Goal: Task Accomplishment & Management: Use online tool/utility

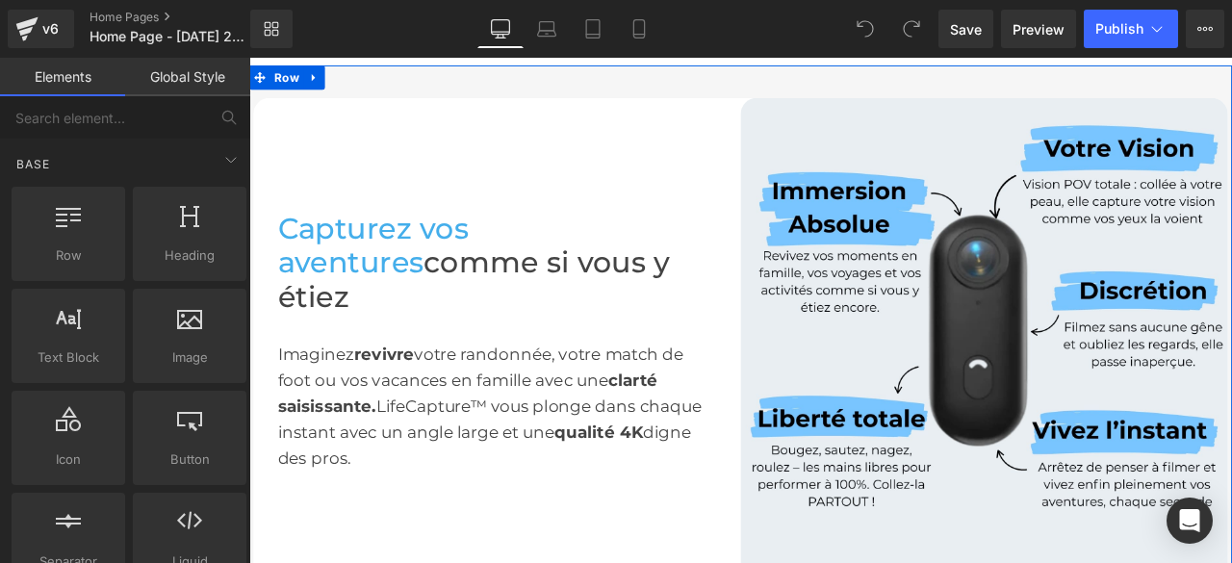
scroll to position [770, 0]
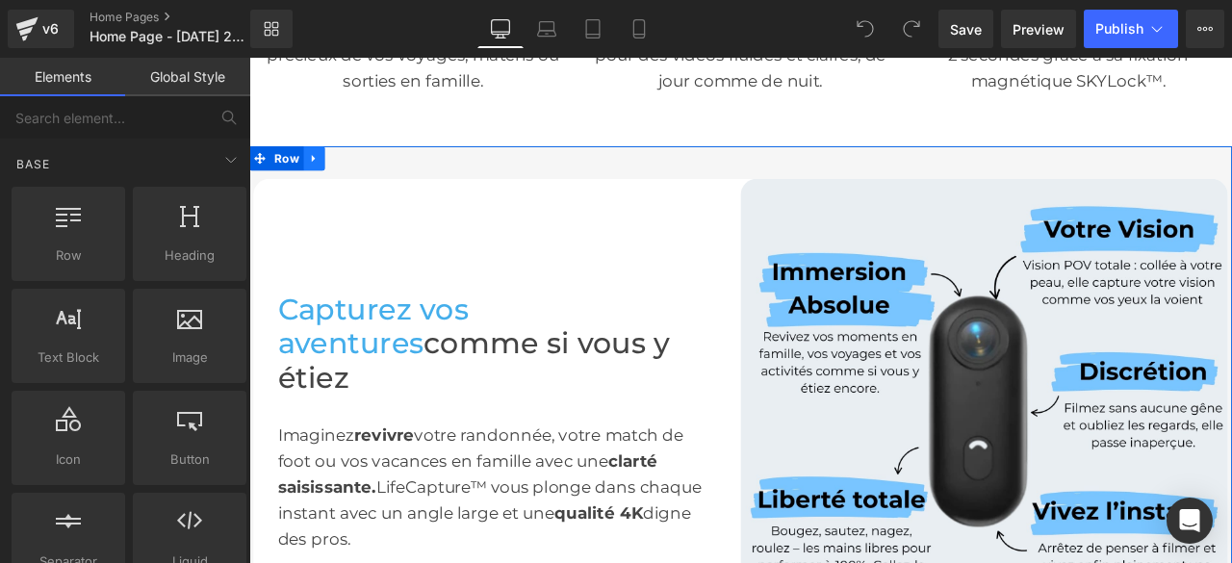
click at [320, 174] on icon at bounding box center [326, 176] width 13 height 14
click at [345, 174] on icon at bounding box center [351, 176] width 13 height 13
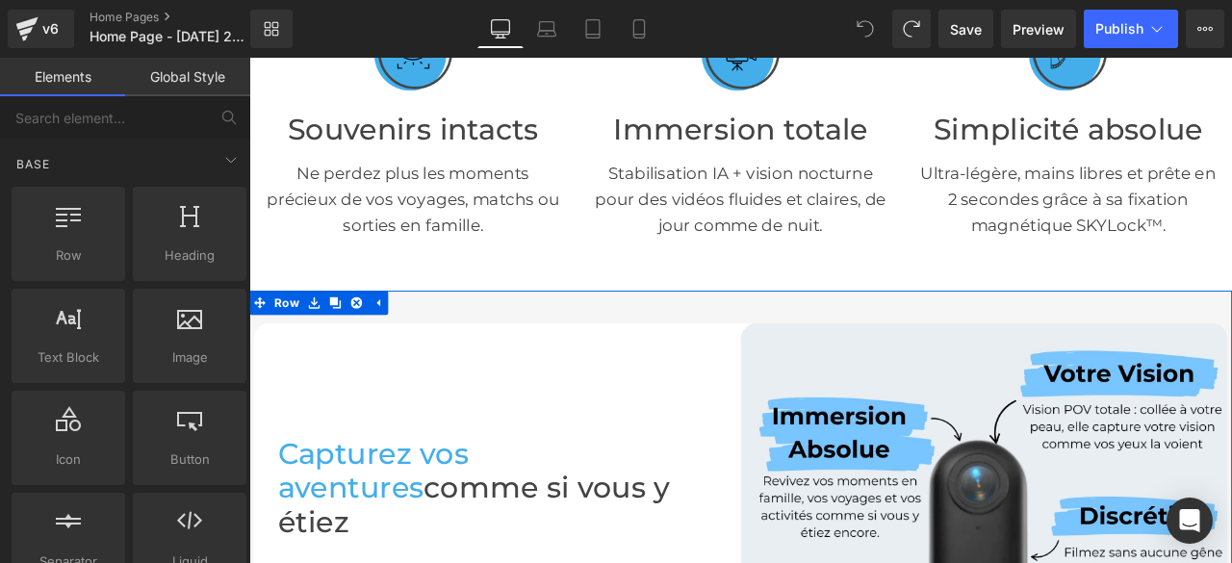
scroll to position [695, 0]
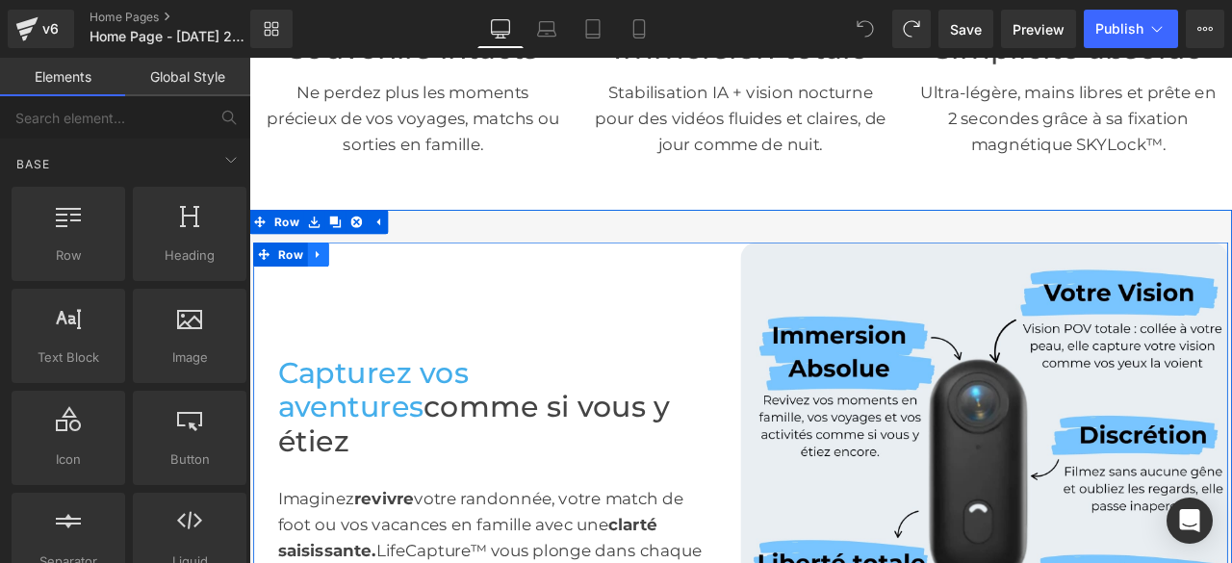
click at [324, 288] on icon at bounding box center [330, 290] width 13 height 14
click at [349, 290] on icon at bounding box center [355, 290] width 13 height 14
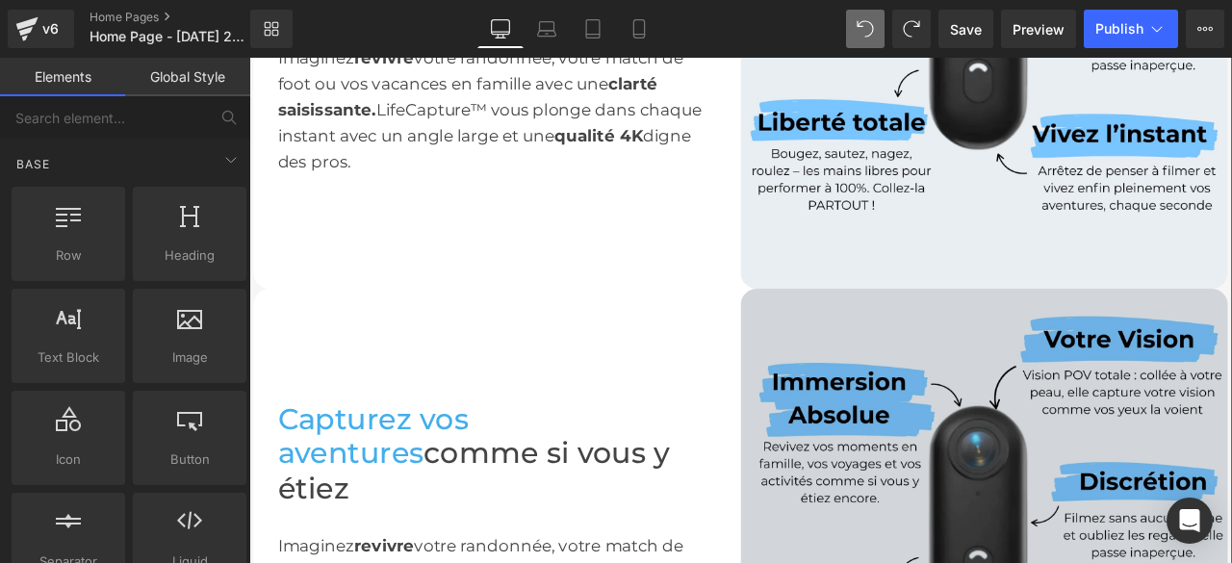
scroll to position [1506, 0]
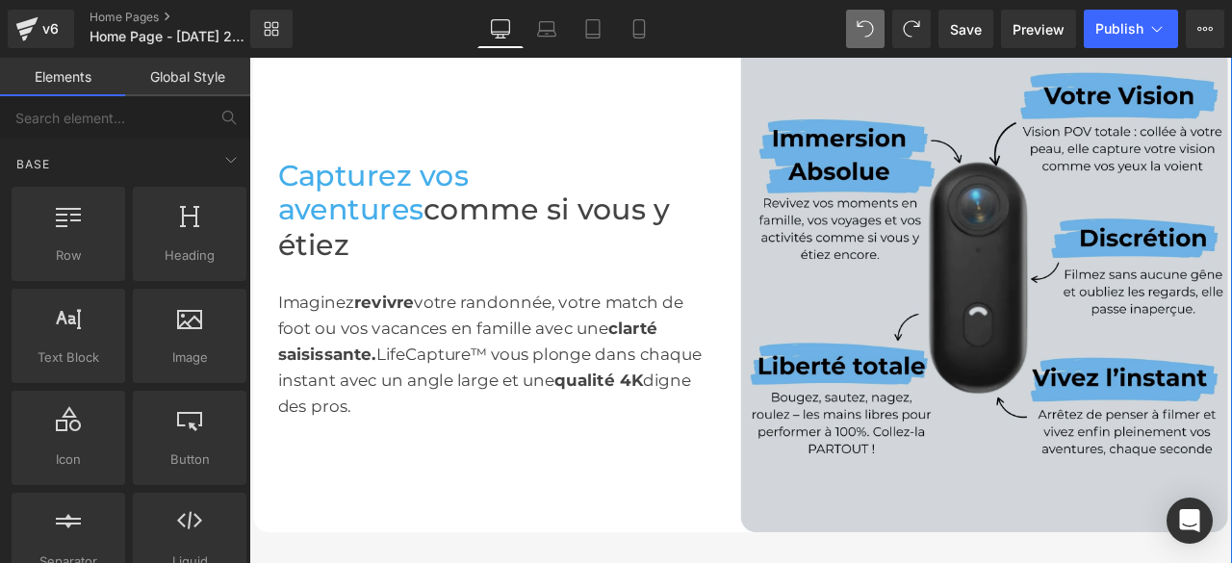
click at [1118, 323] on div "Image" at bounding box center [1121, 332] width 578 height 578
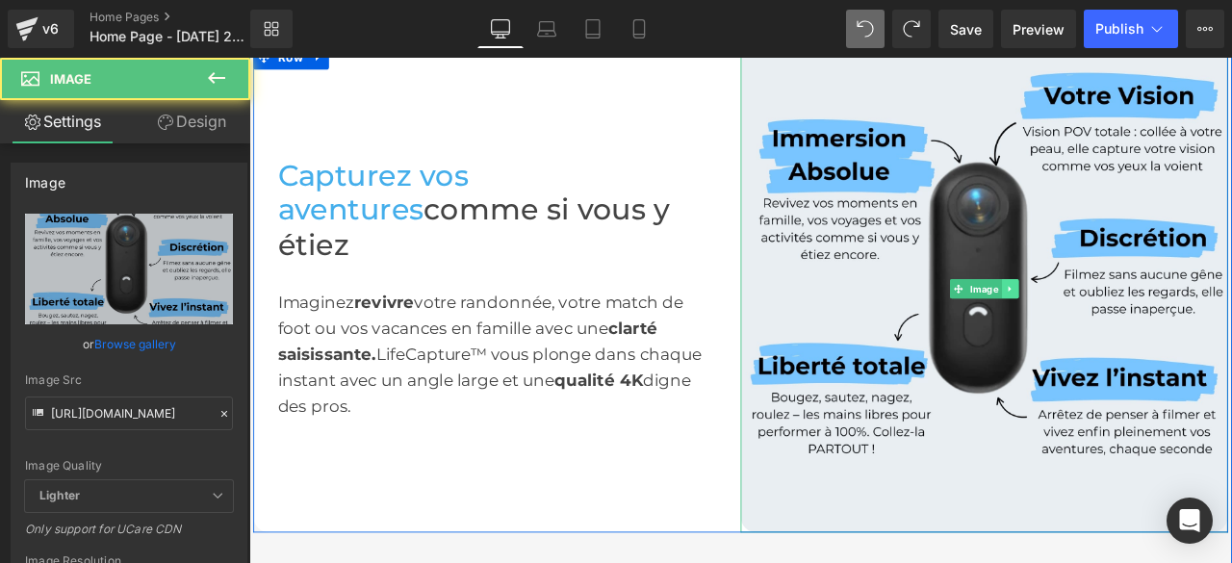
click at [1146, 326] on icon at bounding box center [1151, 332] width 11 height 12
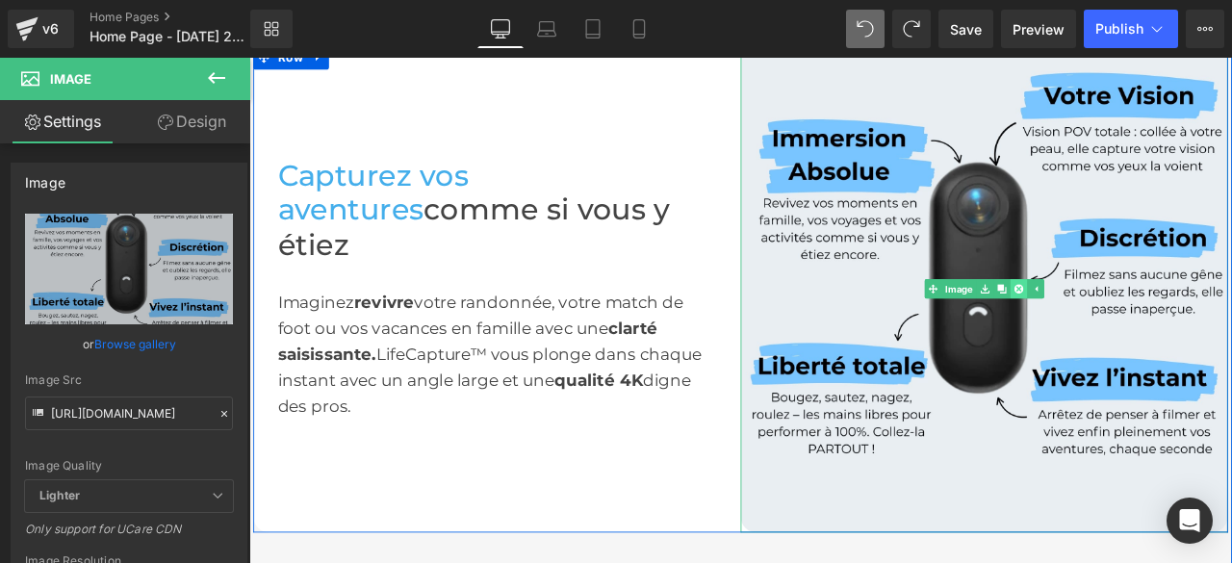
click at [1159, 323] on link at bounding box center [1161, 332] width 20 height 23
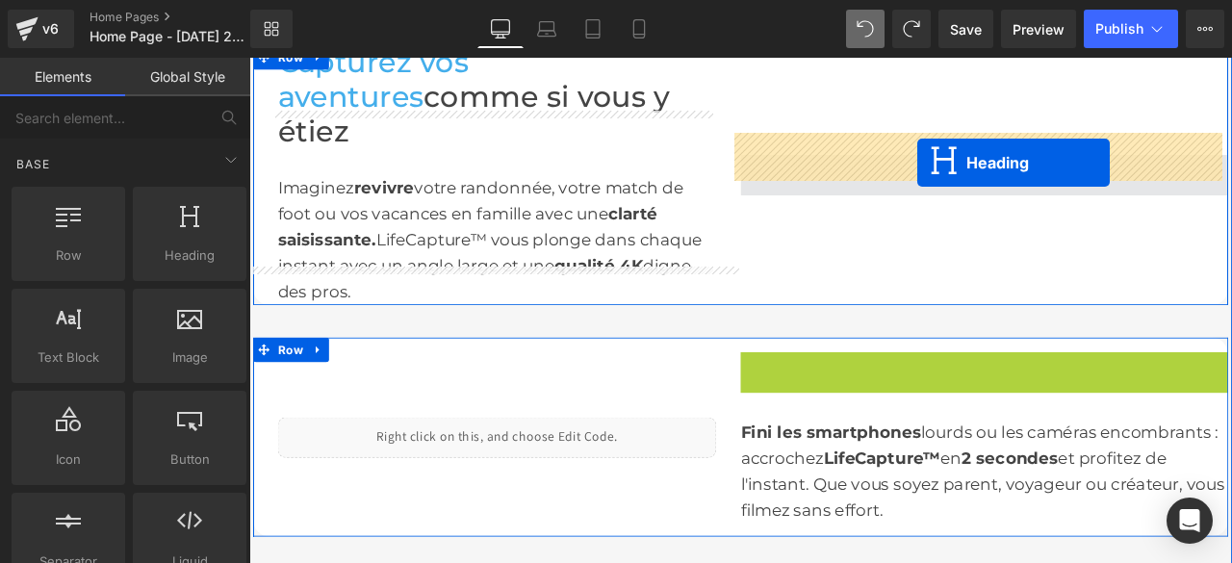
drag, startPoint x: 1062, startPoint y: 384, endPoint x: 1042, endPoint y: 182, distance: 203.2
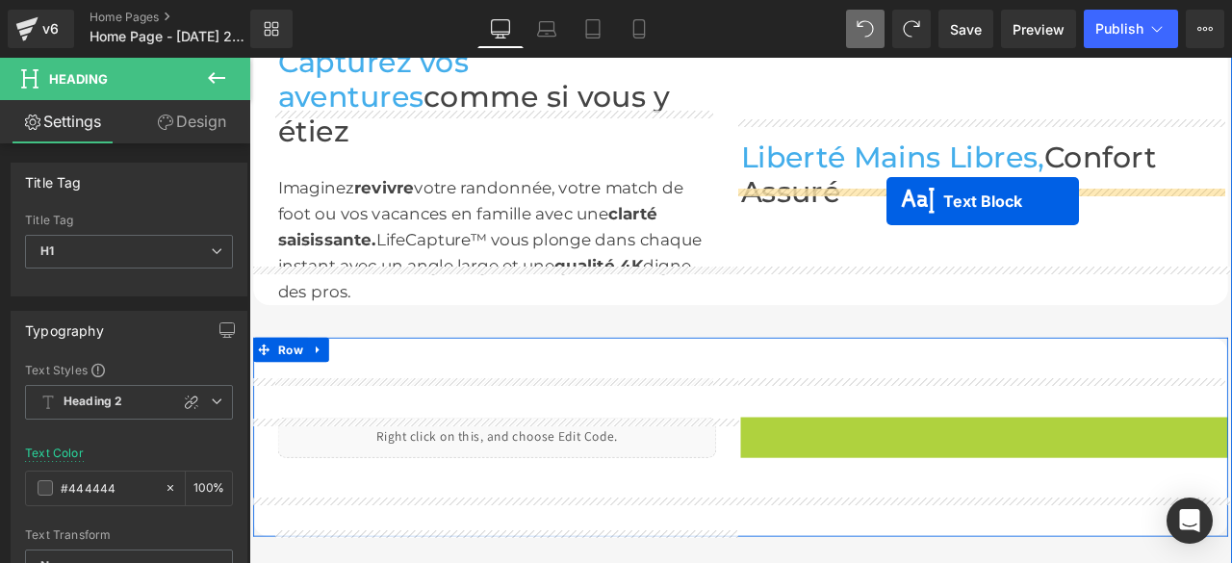
drag, startPoint x: 1058, startPoint y: 469, endPoint x: 1004, endPoint y: 228, distance: 246.6
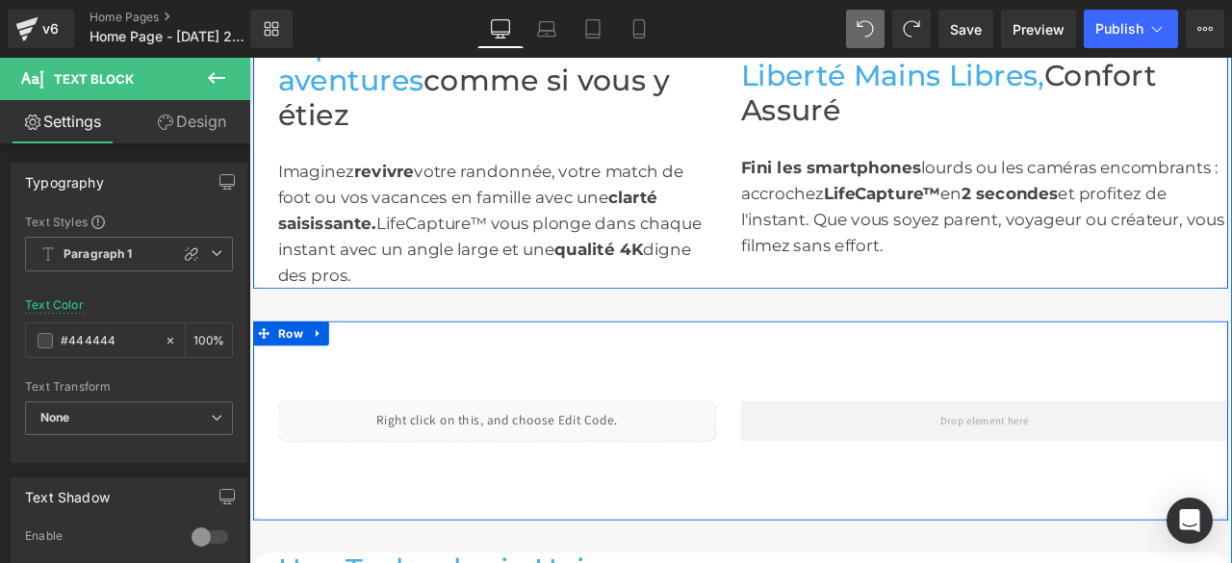
scroll to position [1429, 0]
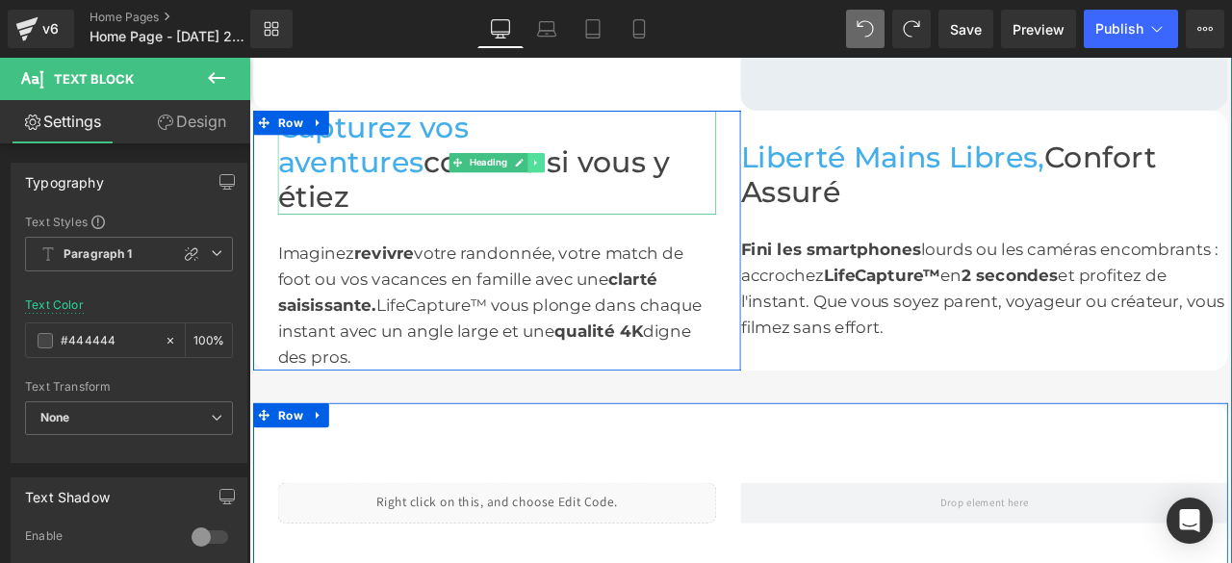
click at [585, 176] on icon at bounding box center [589, 182] width 11 height 12
click at [594, 176] on icon at bounding box center [599, 181] width 11 height 11
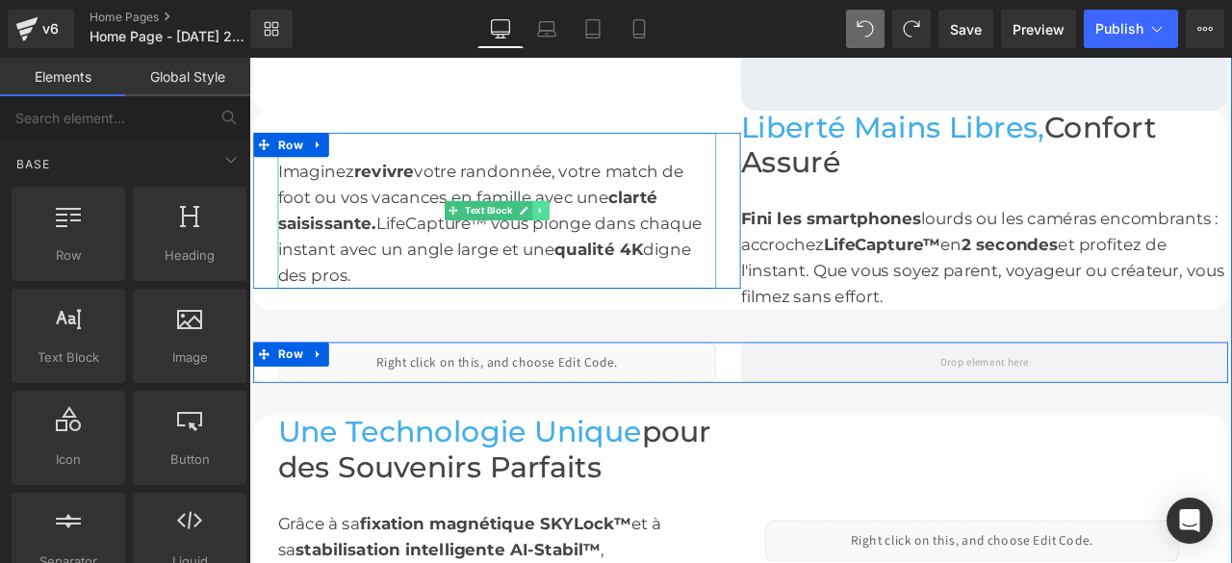
click at [585, 233] on link at bounding box center [595, 238] width 20 height 23
click at [595, 241] on link at bounding box center [605, 238] width 20 height 23
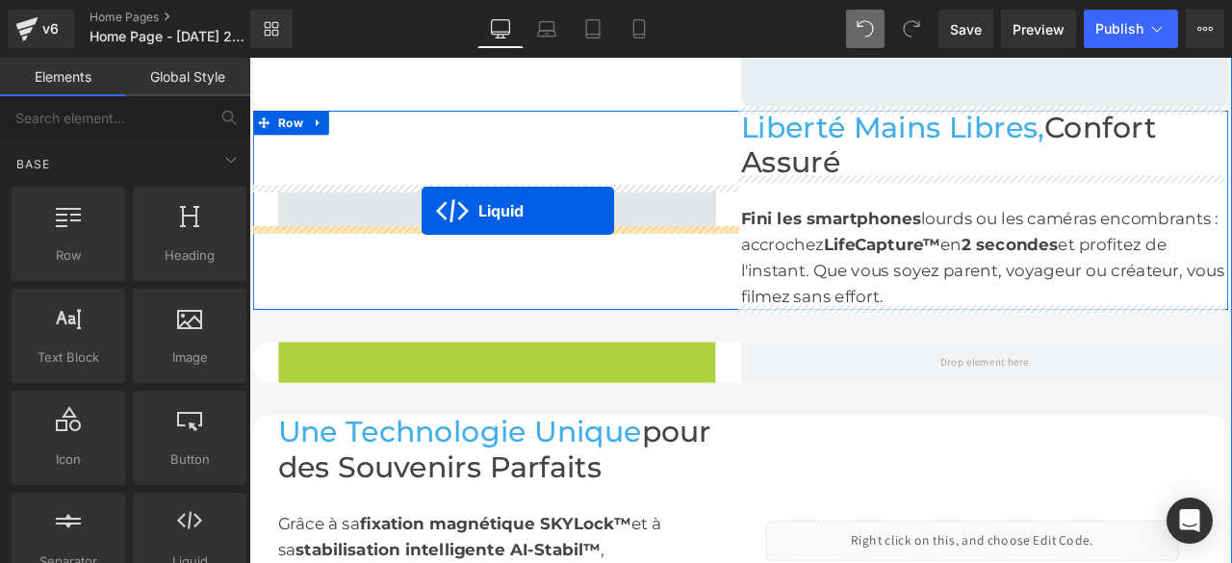
drag, startPoint x: 478, startPoint y: 405, endPoint x: 453, endPoint y: 239, distance: 168.3
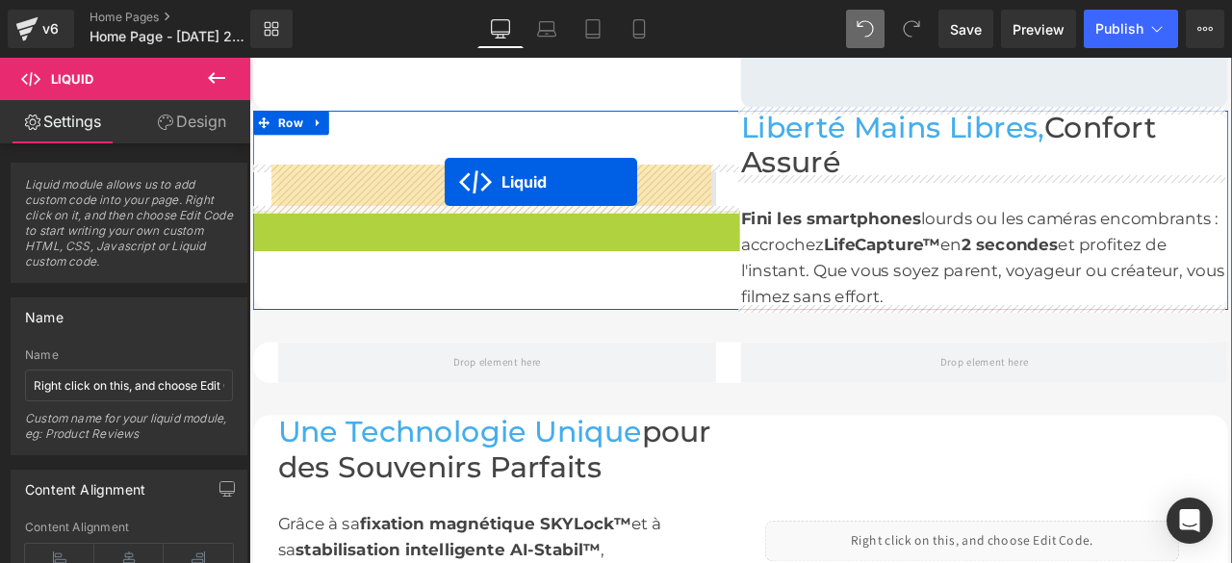
drag, startPoint x: 483, startPoint y: 247, endPoint x: 481, endPoint y: 204, distance: 43.4
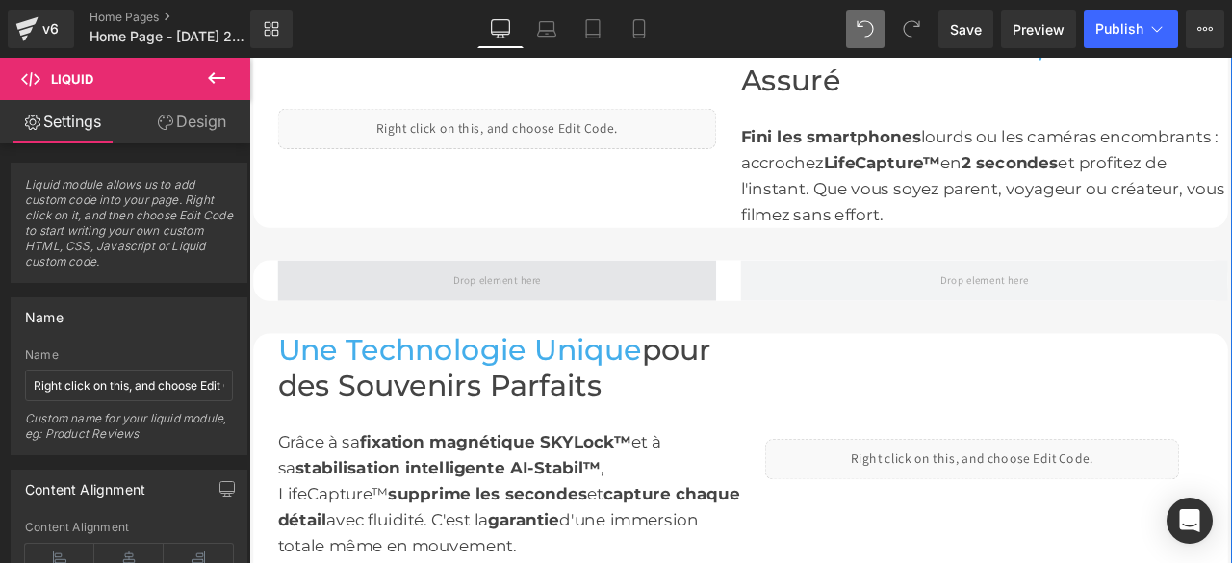
scroll to position [1621, 0]
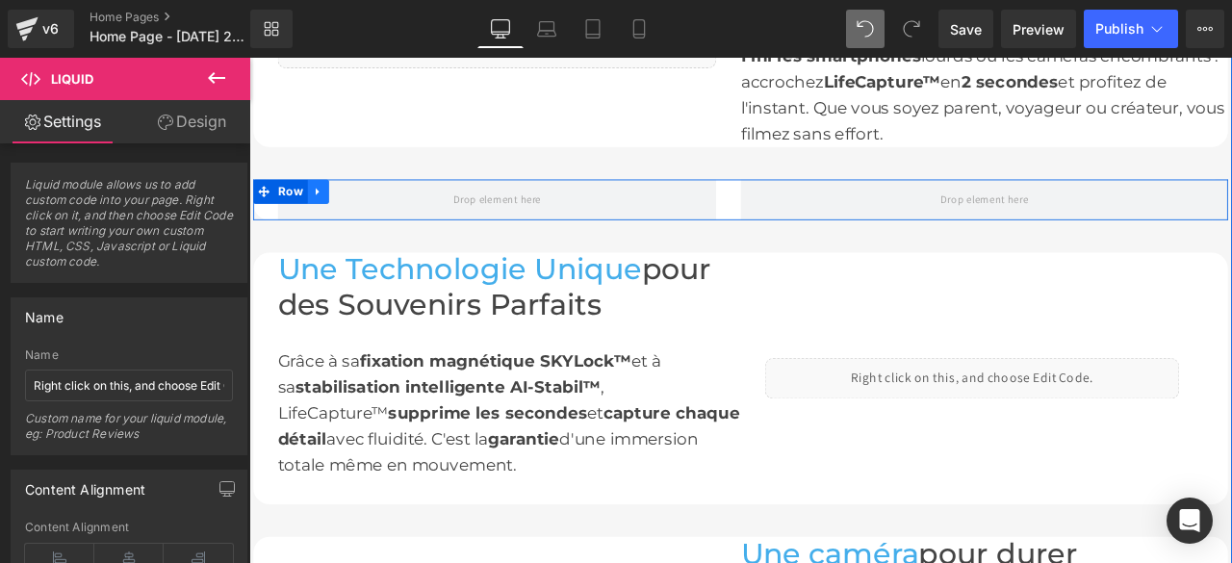
click at [327, 214] on icon at bounding box center [330, 217] width 13 height 14
click at [375, 210] on icon at bounding box center [381, 216] width 13 height 13
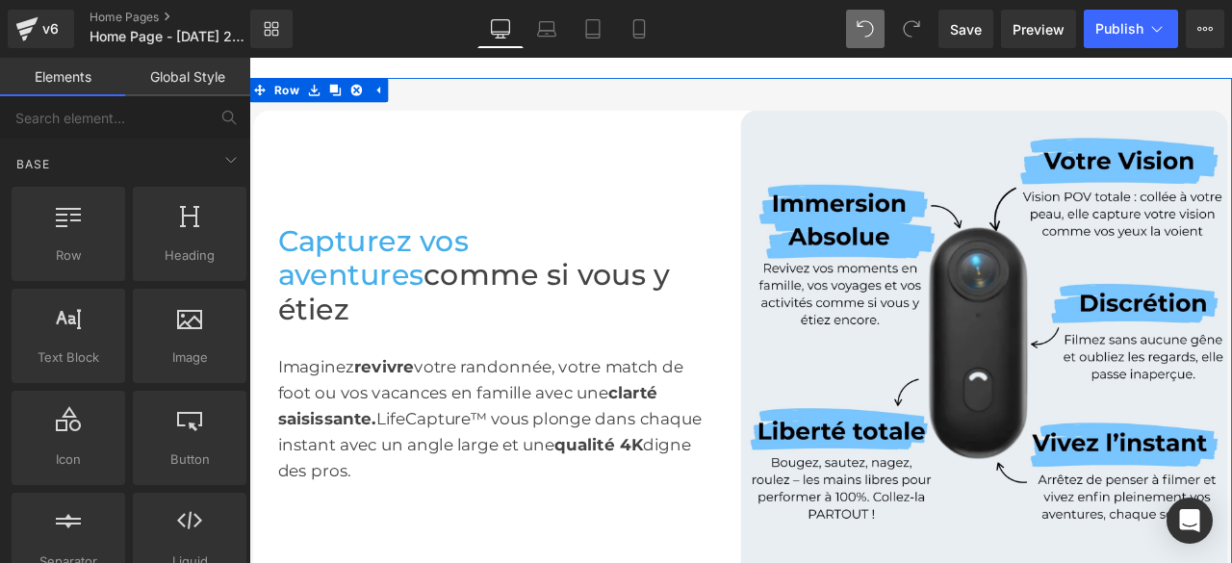
scroll to position [755, 0]
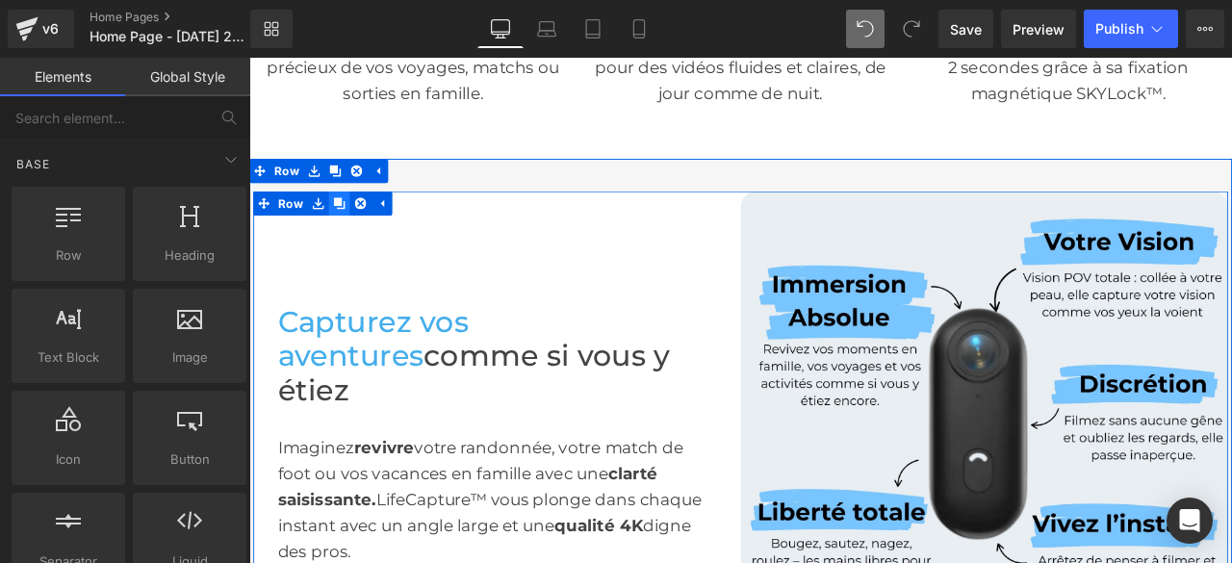
click at [349, 225] on icon at bounding box center [355, 230] width 13 height 13
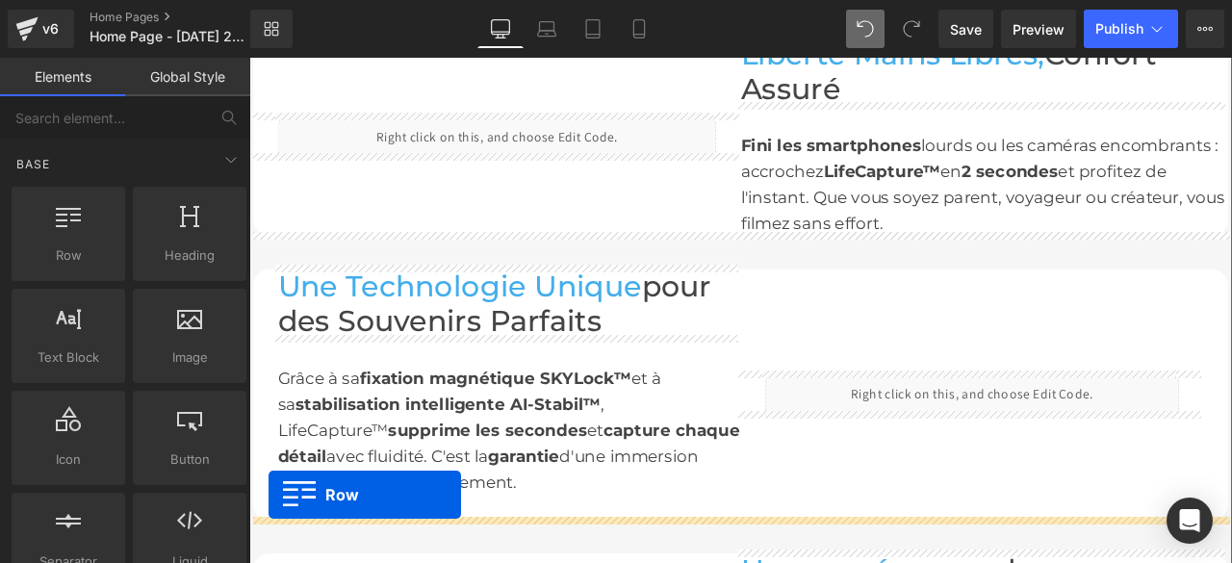
scroll to position [1602, 0]
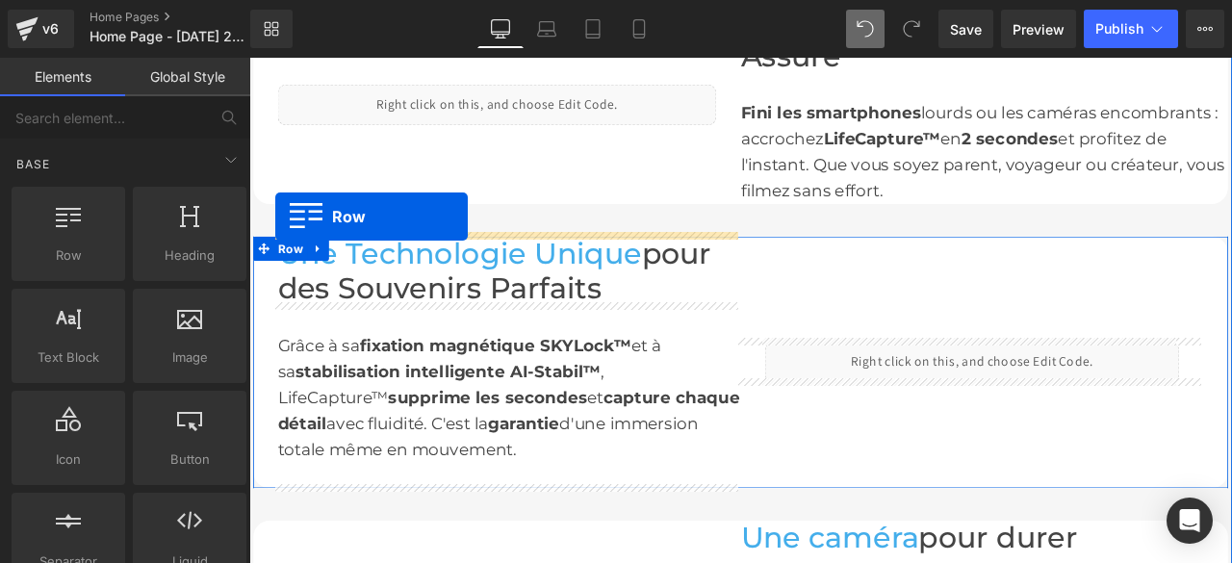
drag, startPoint x: 261, startPoint y: 249, endPoint x: 280, endPoint y: 246, distance: 19.5
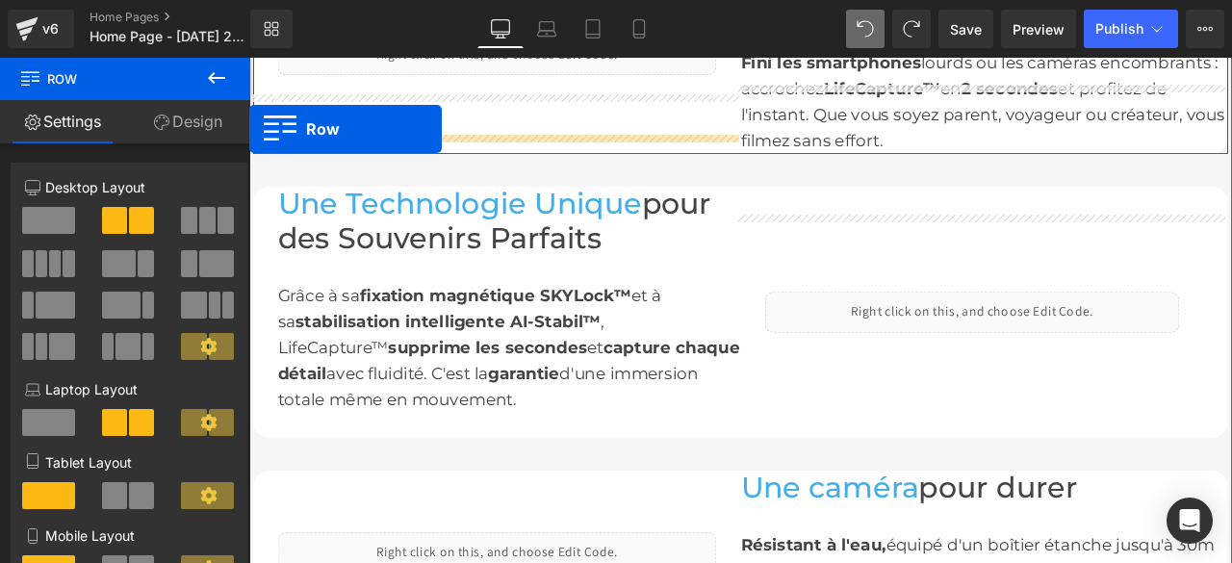
scroll to position [1585, 0]
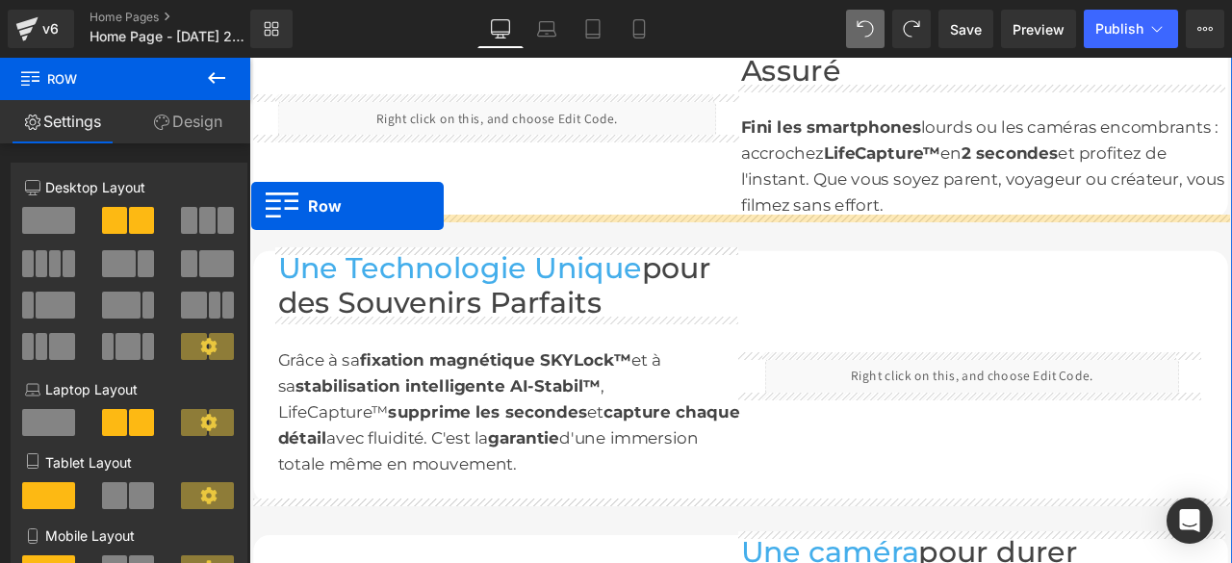
drag, startPoint x: 260, startPoint y: 243, endPoint x: 251, endPoint y: 233, distance: 13.0
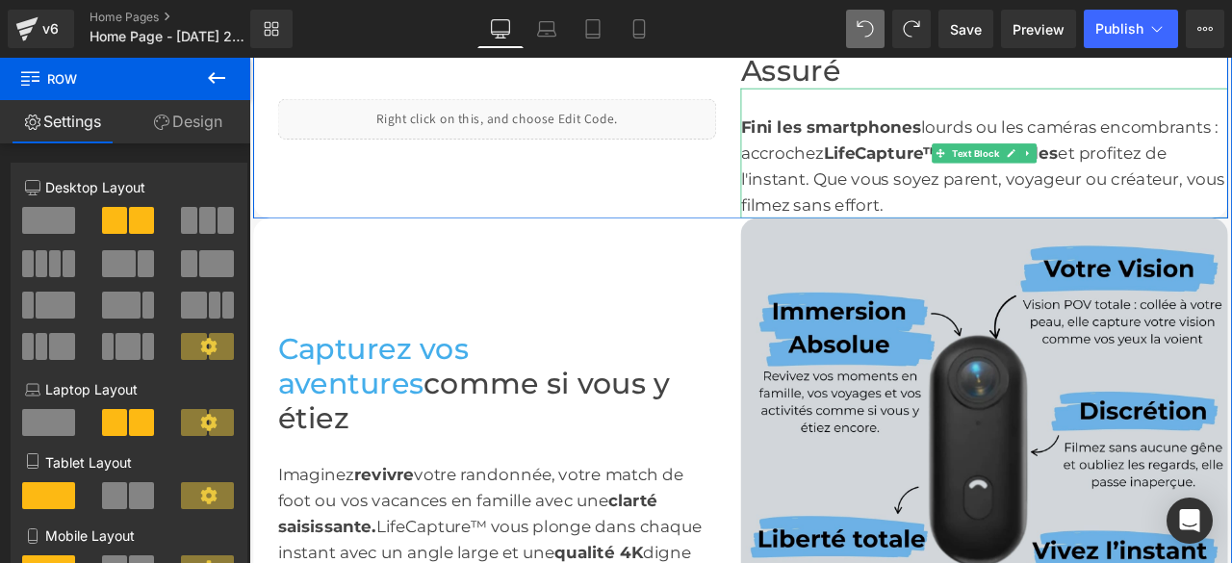
scroll to position [1633, 0]
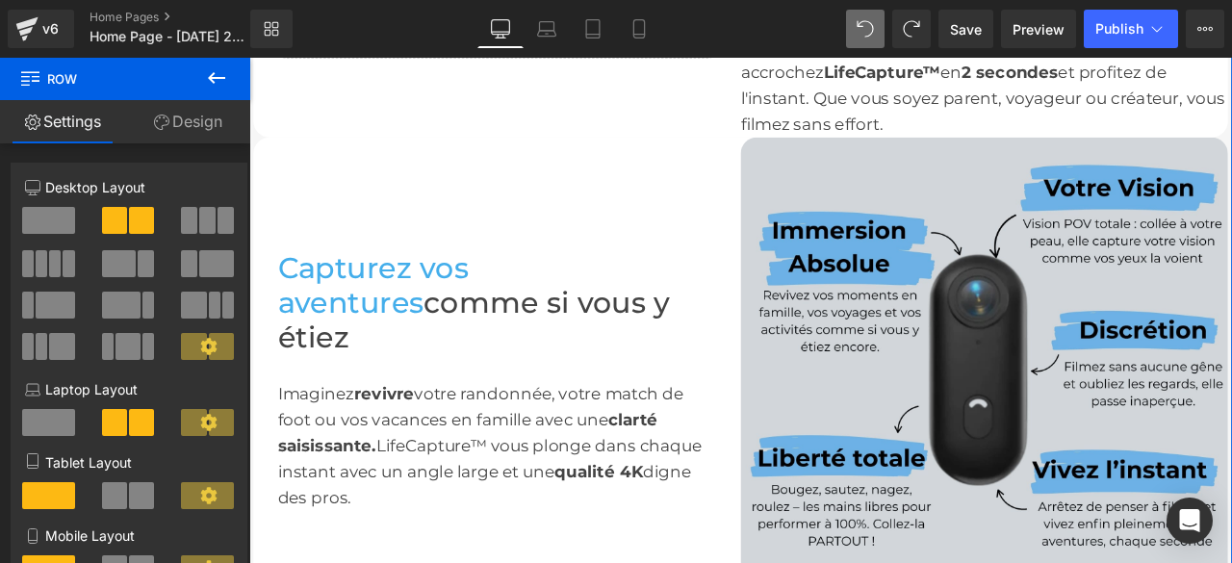
click at [1106, 401] on img at bounding box center [1121, 441] width 578 height 578
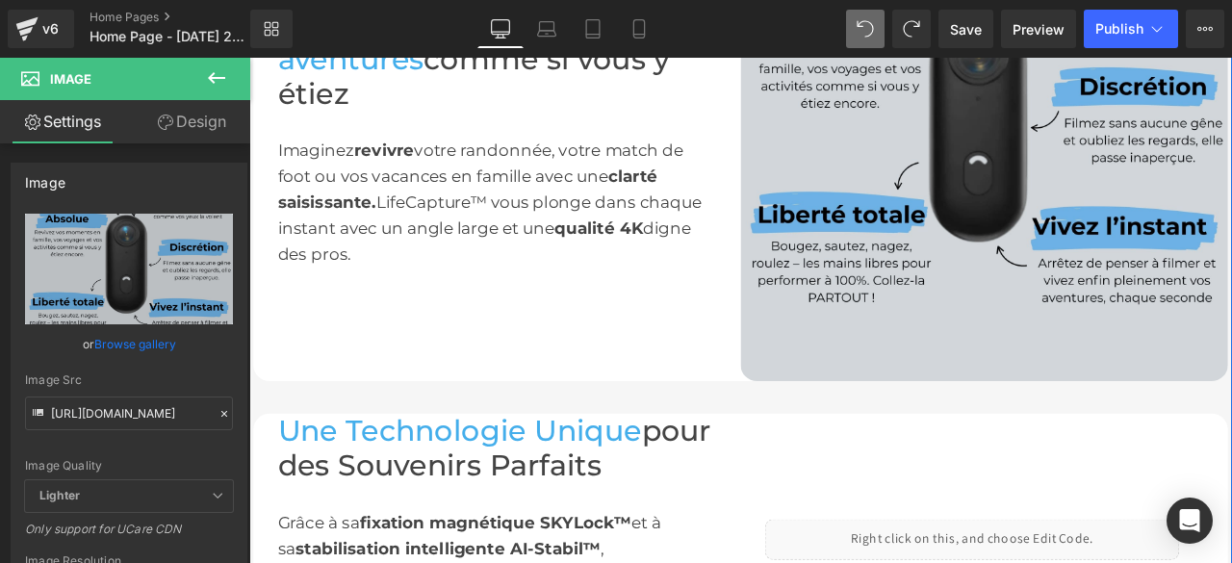
scroll to position [1729, 0]
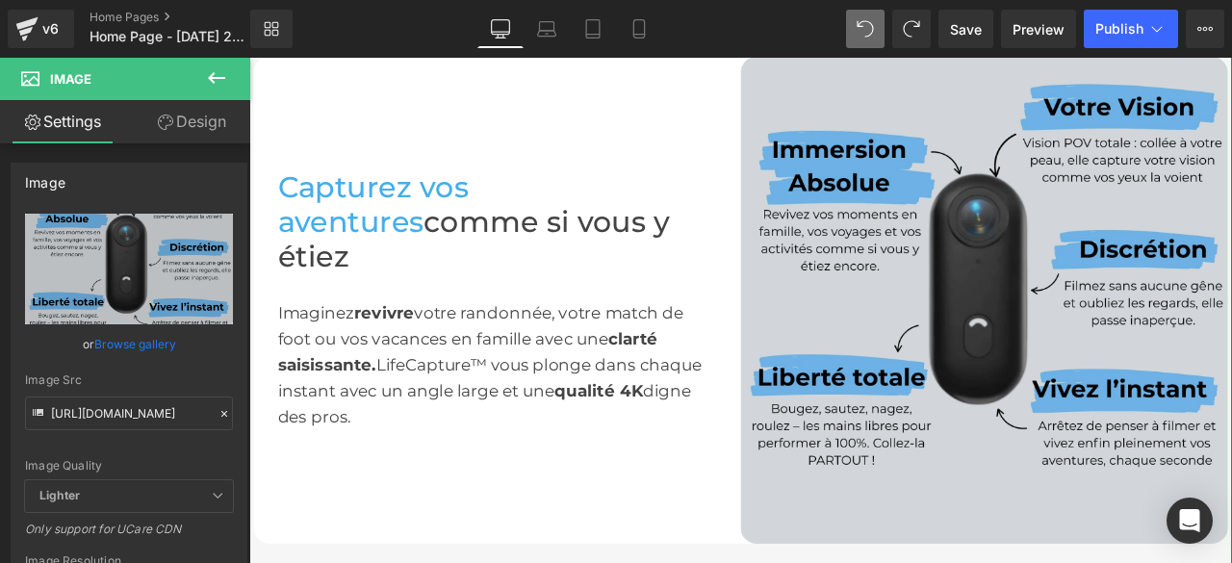
click at [1149, 340] on div "Image" at bounding box center [1121, 345] width 578 height 578
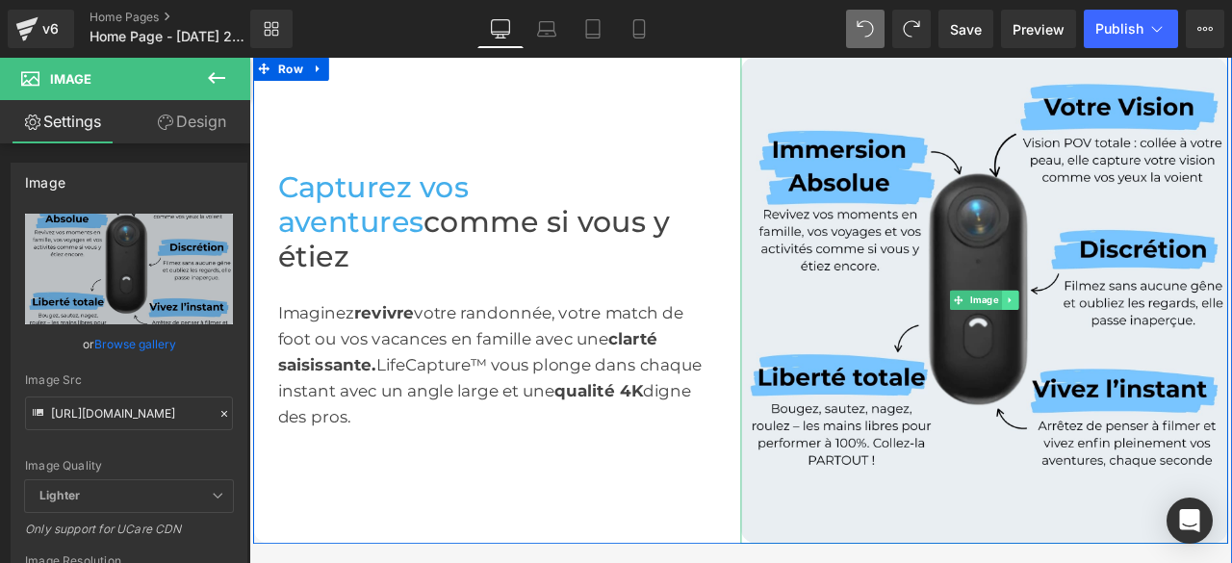
click at [1146, 345] on icon at bounding box center [1151, 345] width 11 height 12
click at [1156, 342] on icon at bounding box center [1161, 345] width 11 height 11
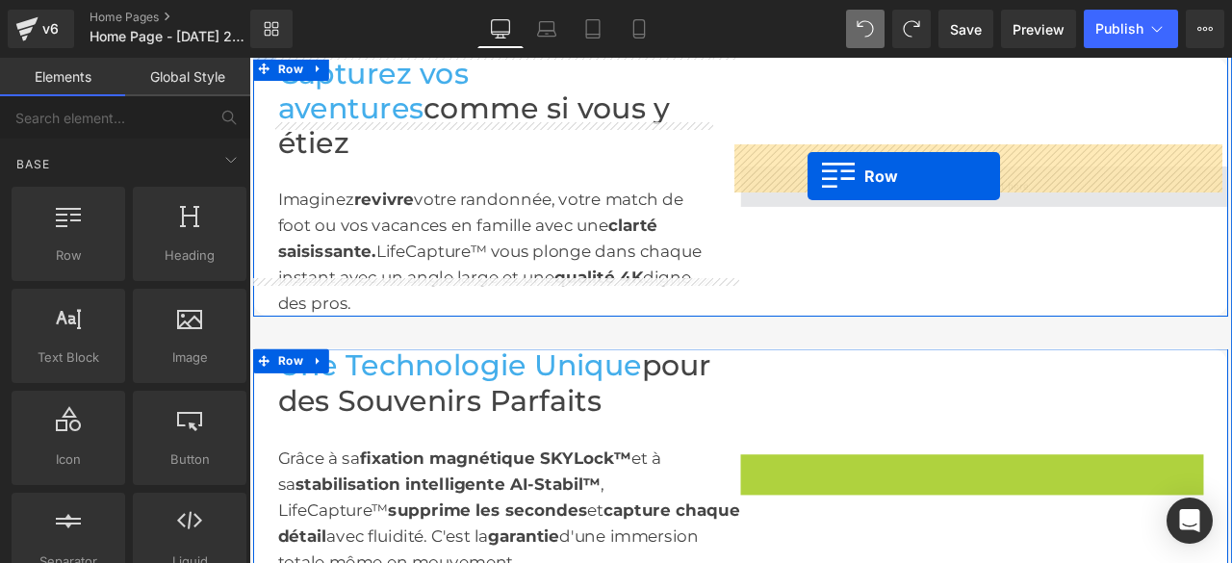
drag, startPoint x: 836, startPoint y: 498, endPoint x: 911, endPoint y: 198, distance: 308.7
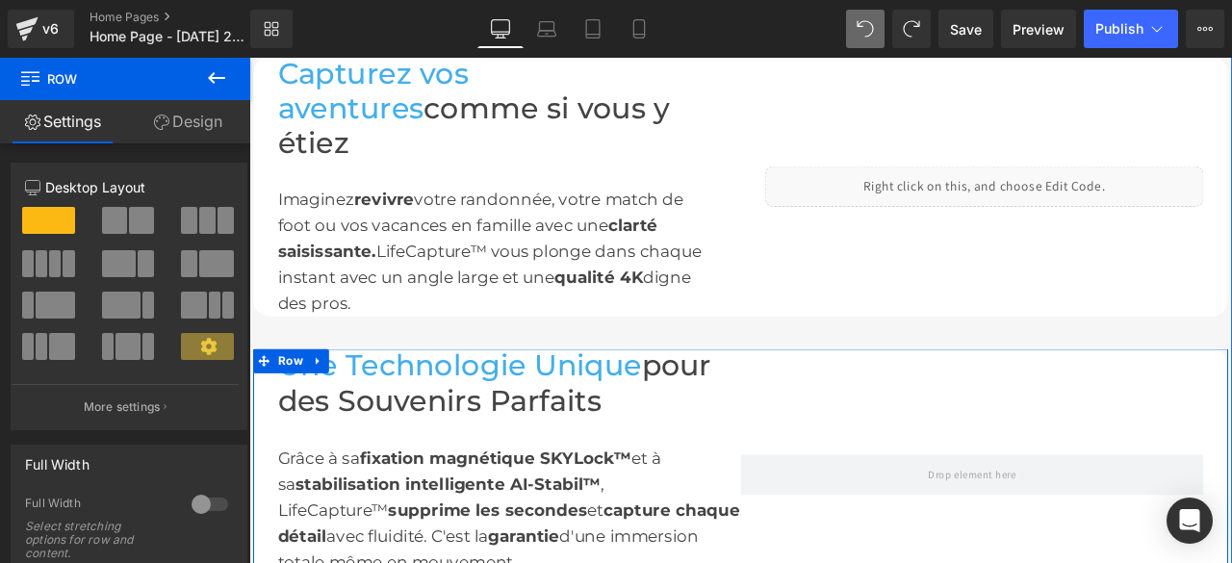
scroll to position [1537, 0]
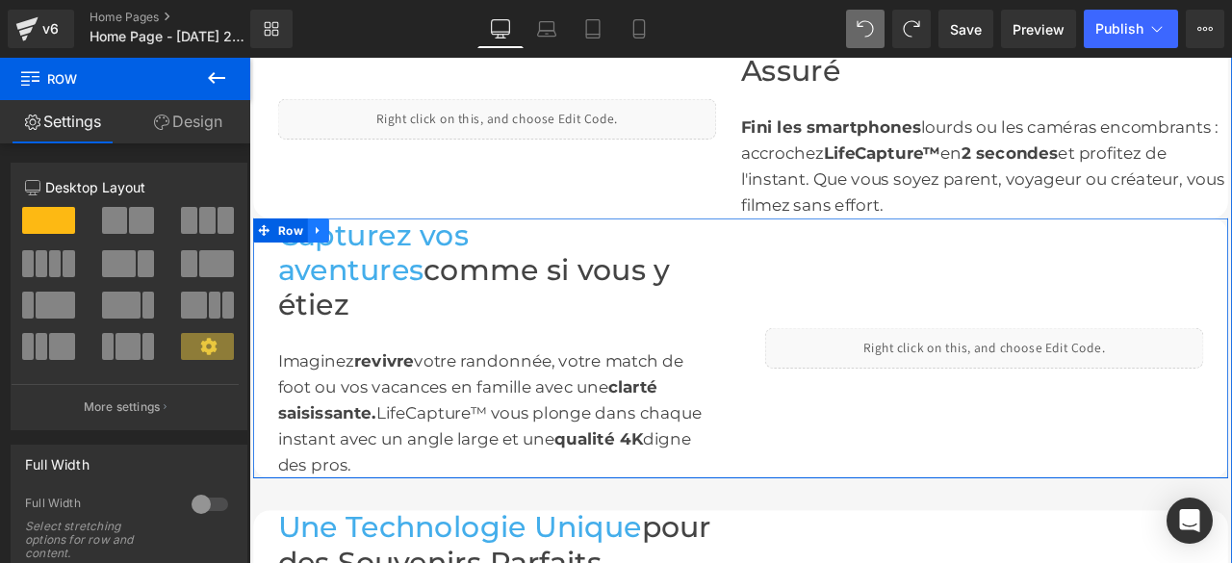
click at [326, 256] on icon at bounding box center [330, 263] width 13 height 14
click at [375, 264] on icon at bounding box center [381, 262] width 13 height 13
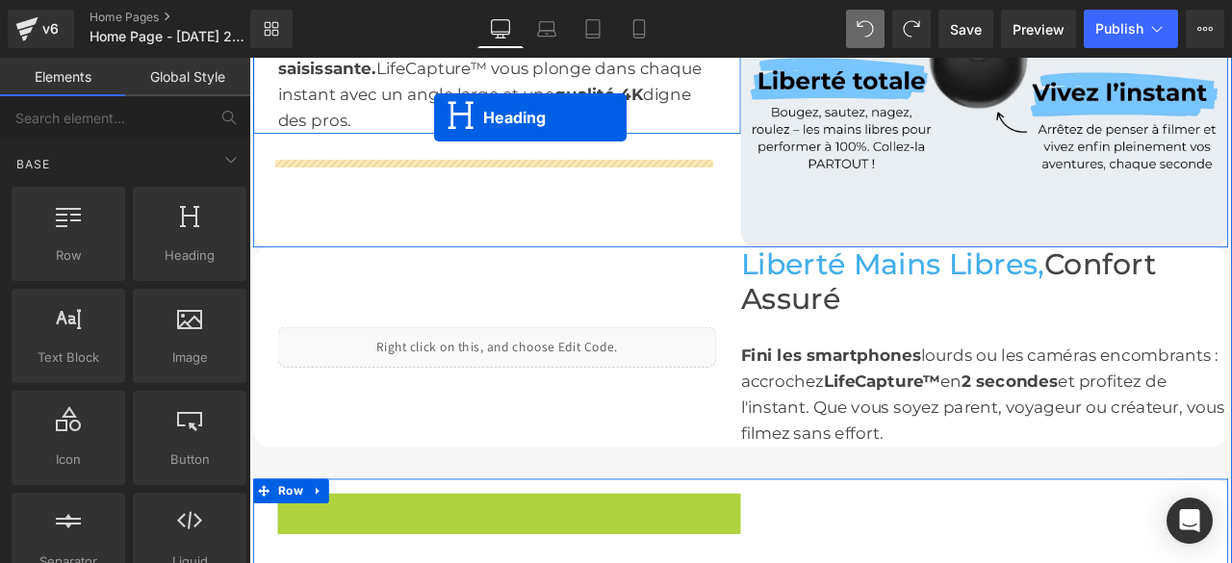
scroll to position [1132, 0]
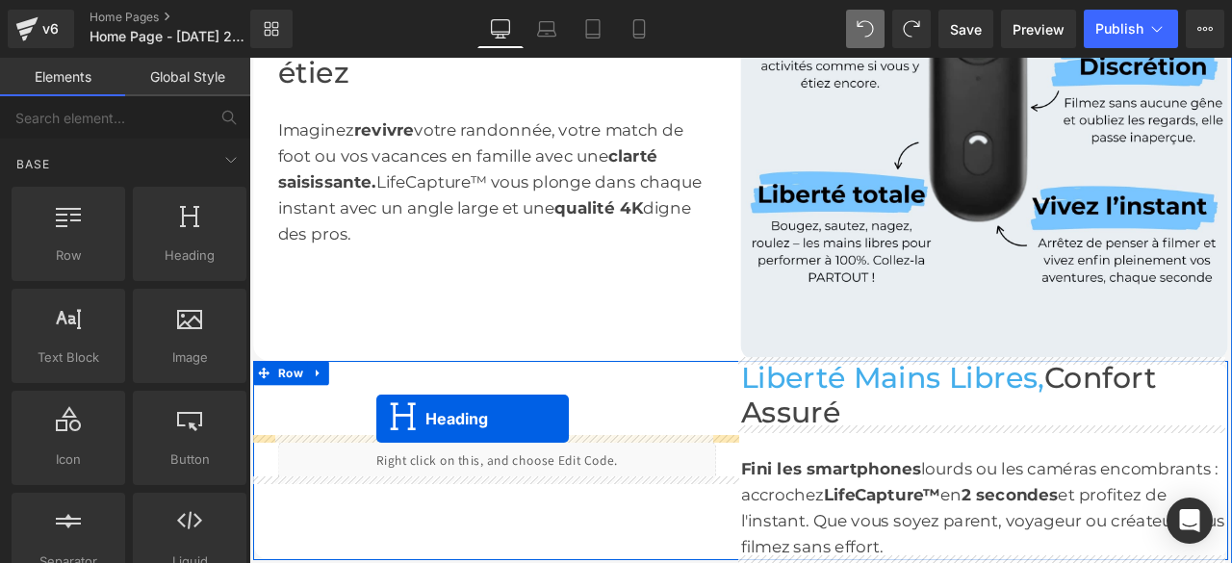
drag, startPoint x: 507, startPoint y: 331, endPoint x: 400, endPoint y: 485, distance: 188.0
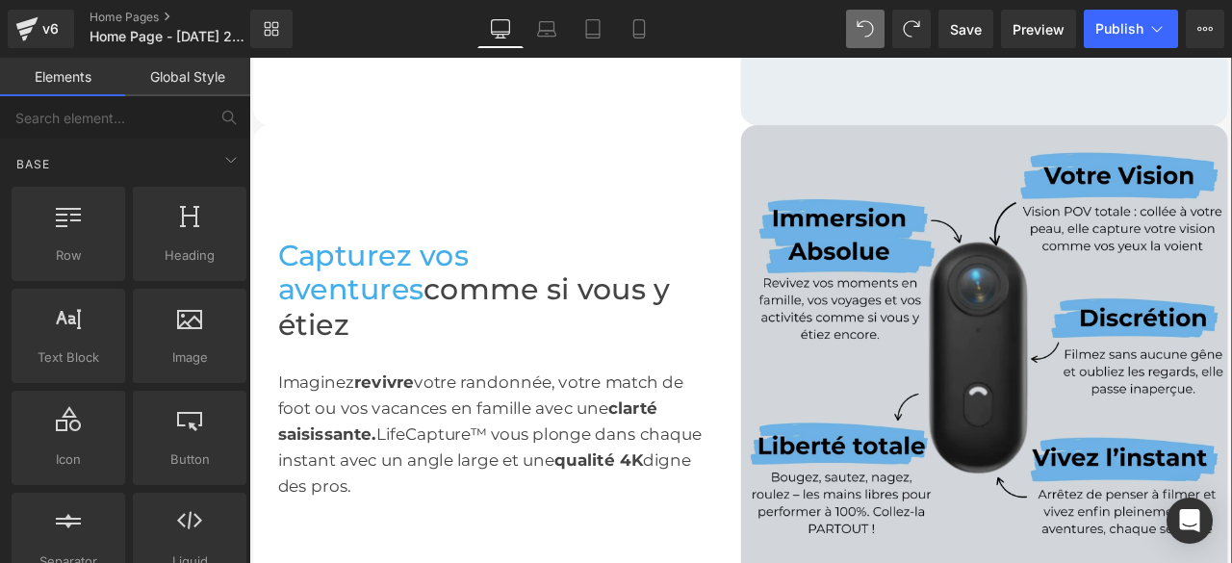
scroll to position [1604, 0]
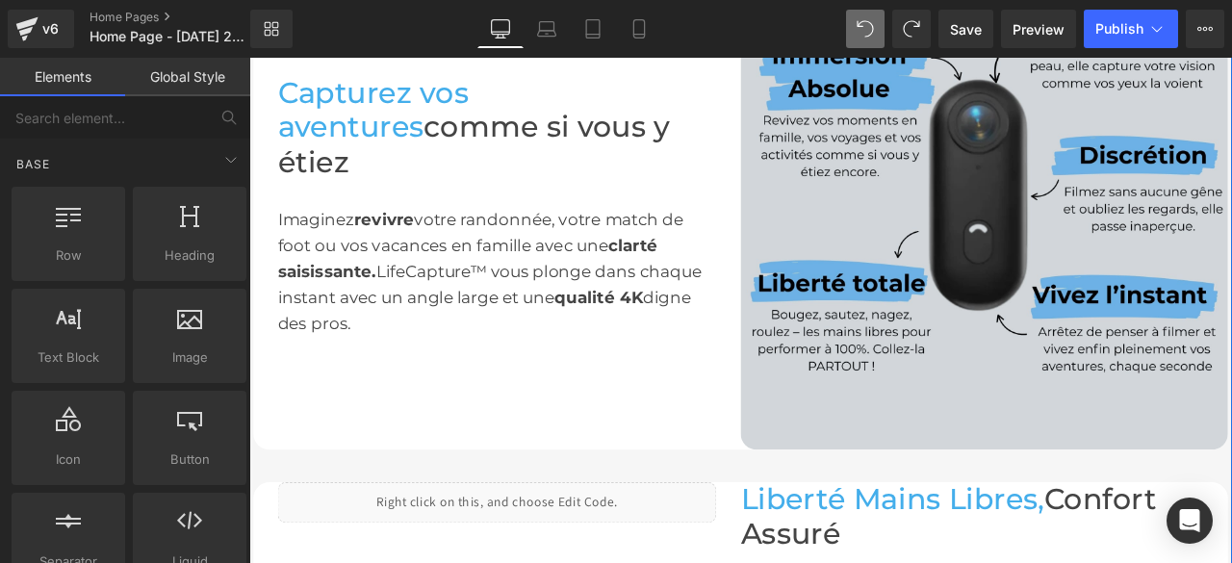
click at [1077, 285] on img at bounding box center [1121, 234] width 578 height 578
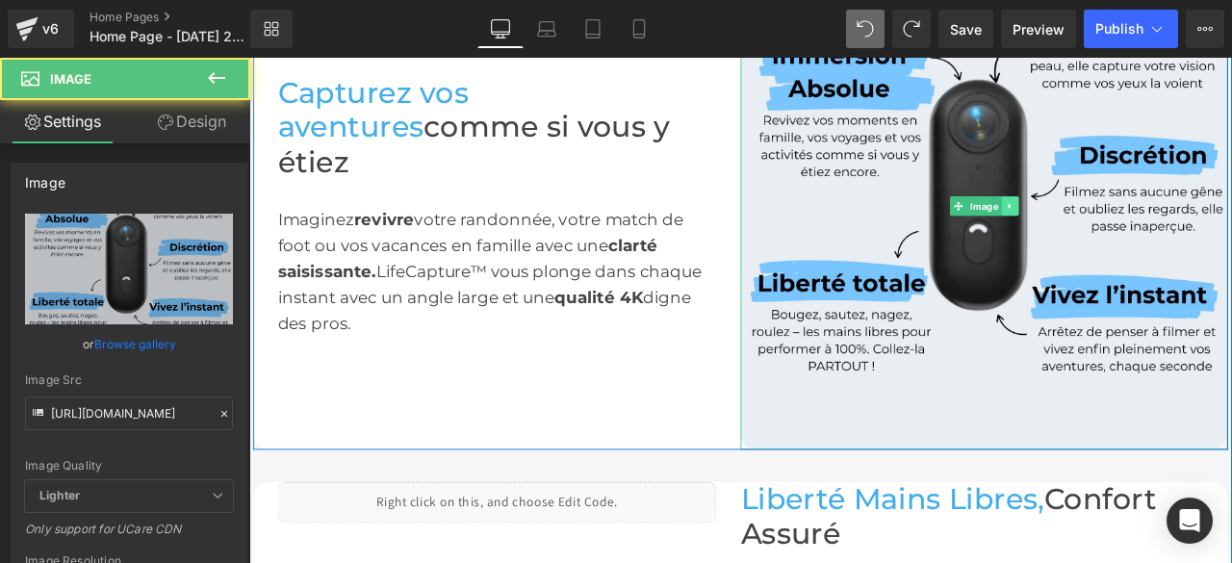
click at [1151, 231] on link at bounding box center [1151, 233] width 20 height 23
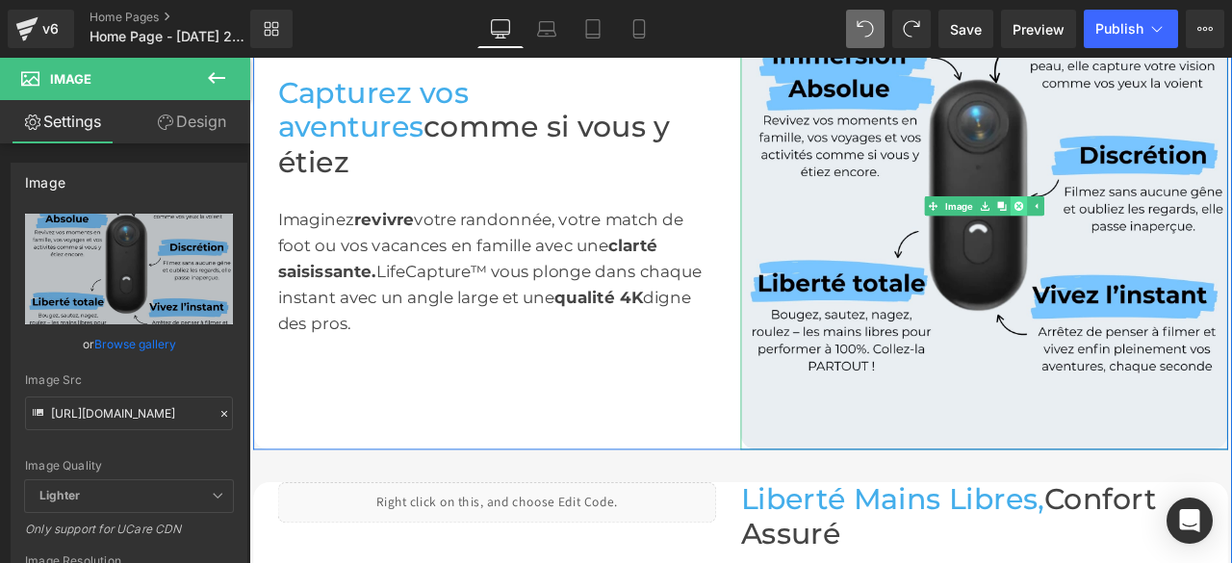
click at [1156, 231] on icon at bounding box center [1161, 233] width 11 height 11
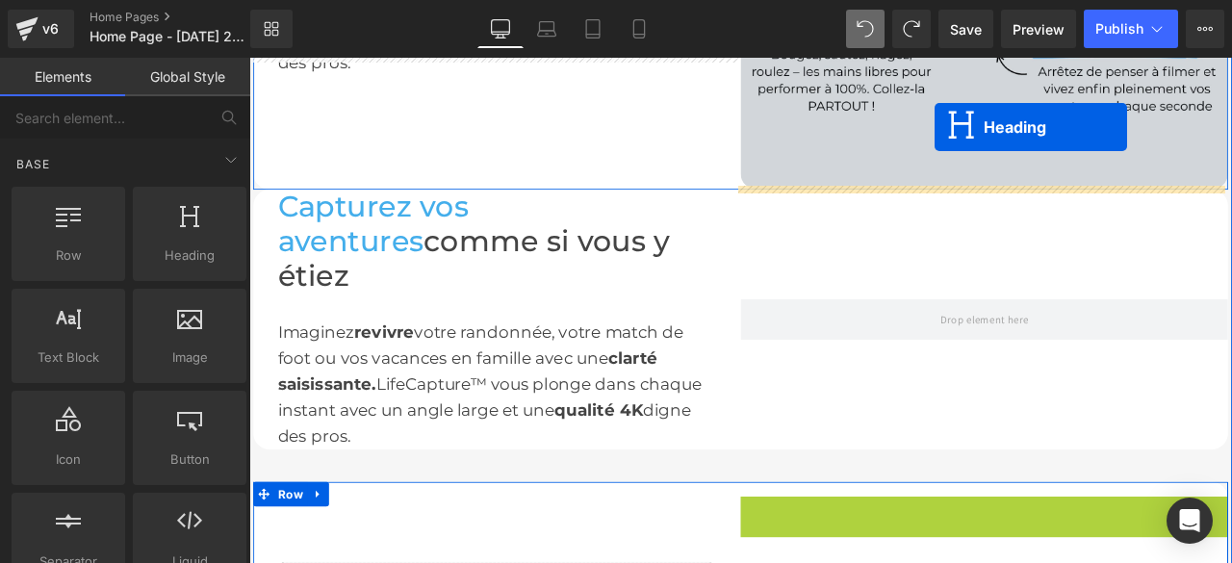
scroll to position [1257, 0]
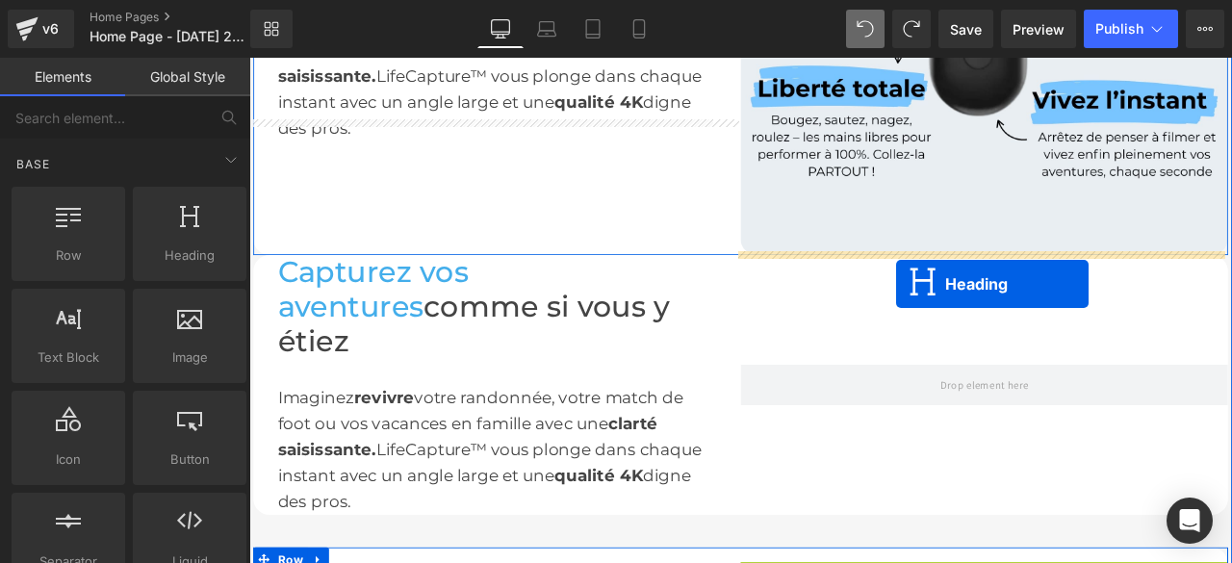
drag, startPoint x: 1068, startPoint y: 290, endPoint x: 1016, endPoint y: 325, distance: 63.0
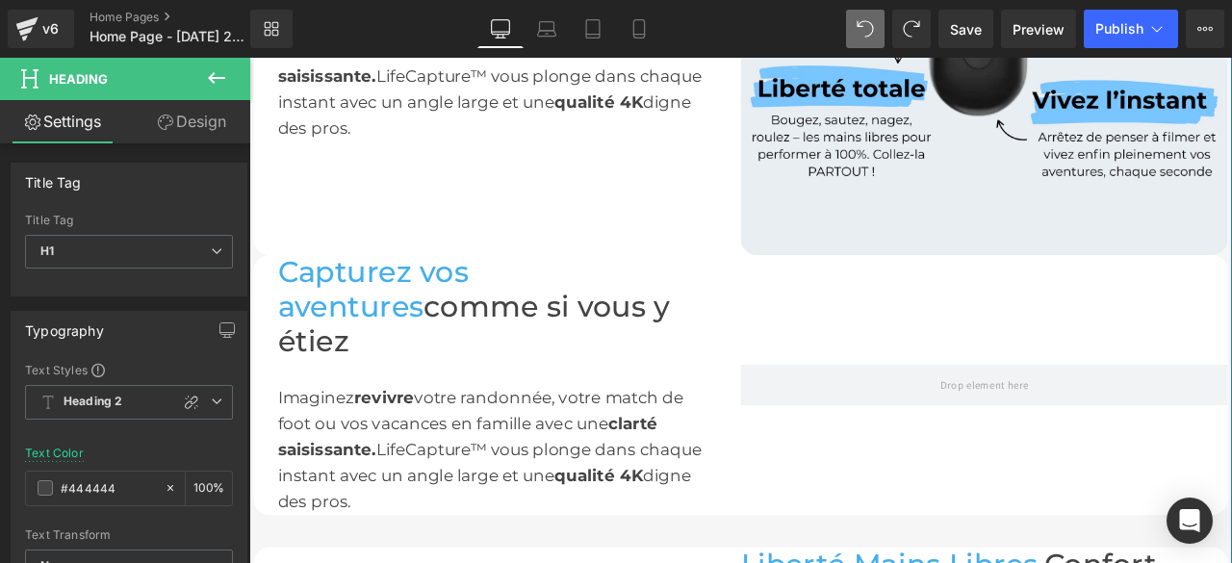
scroll to position [1450, 0]
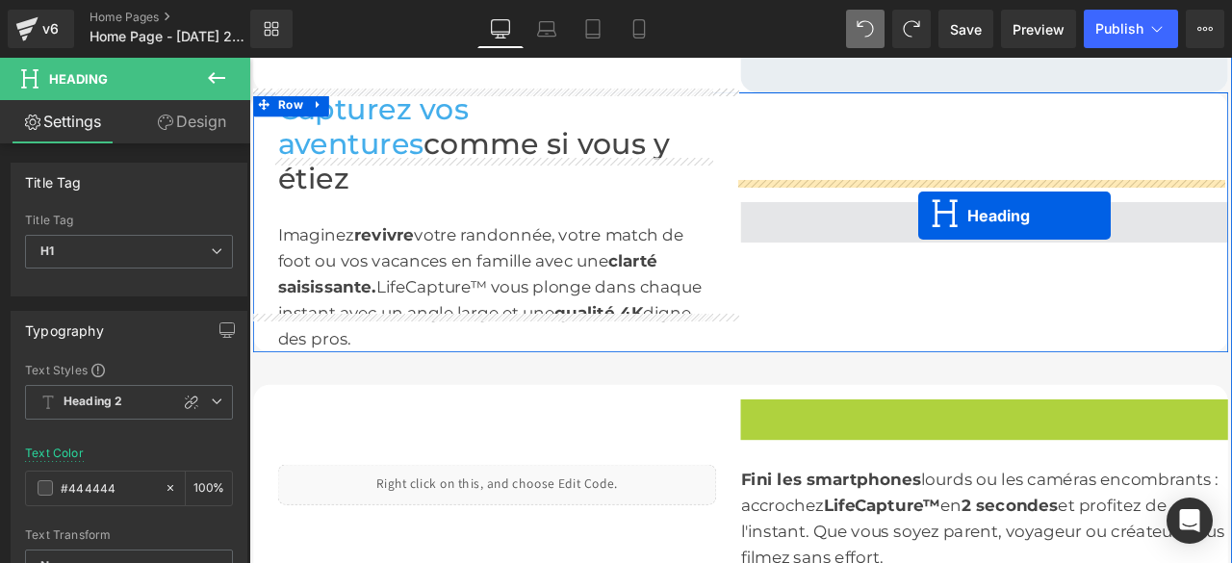
drag, startPoint x: 1062, startPoint y: 447, endPoint x: 1043, endPoint y: 244, distance: 204.0
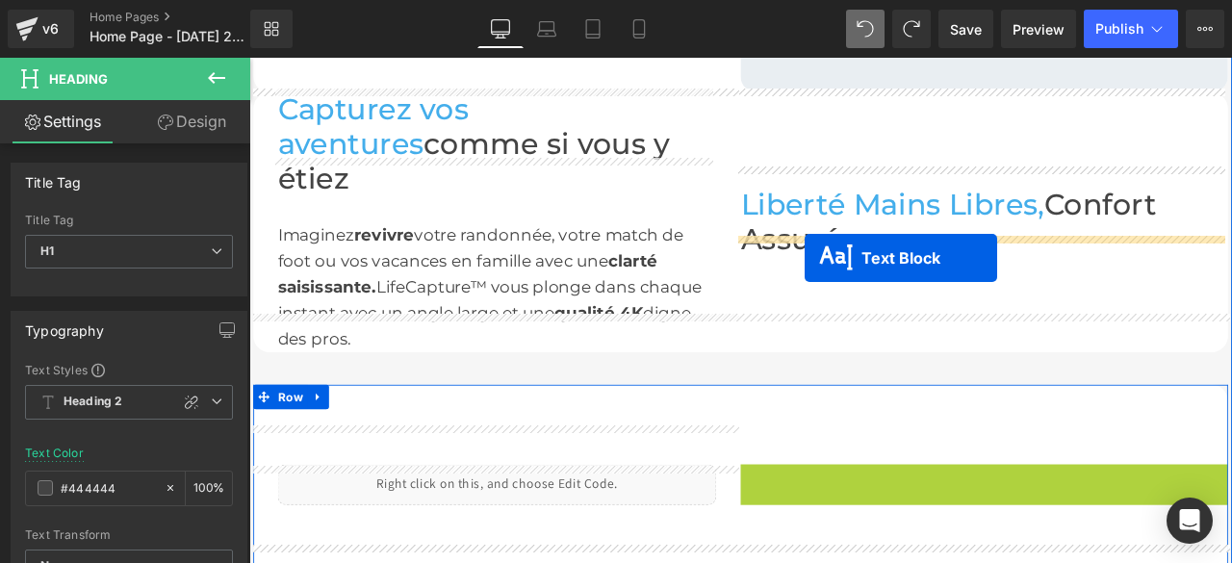
drag, startPoint x: 1057, startPoint y: 523, endPoint x: 908, endPoint y: 296, distance: 271.8
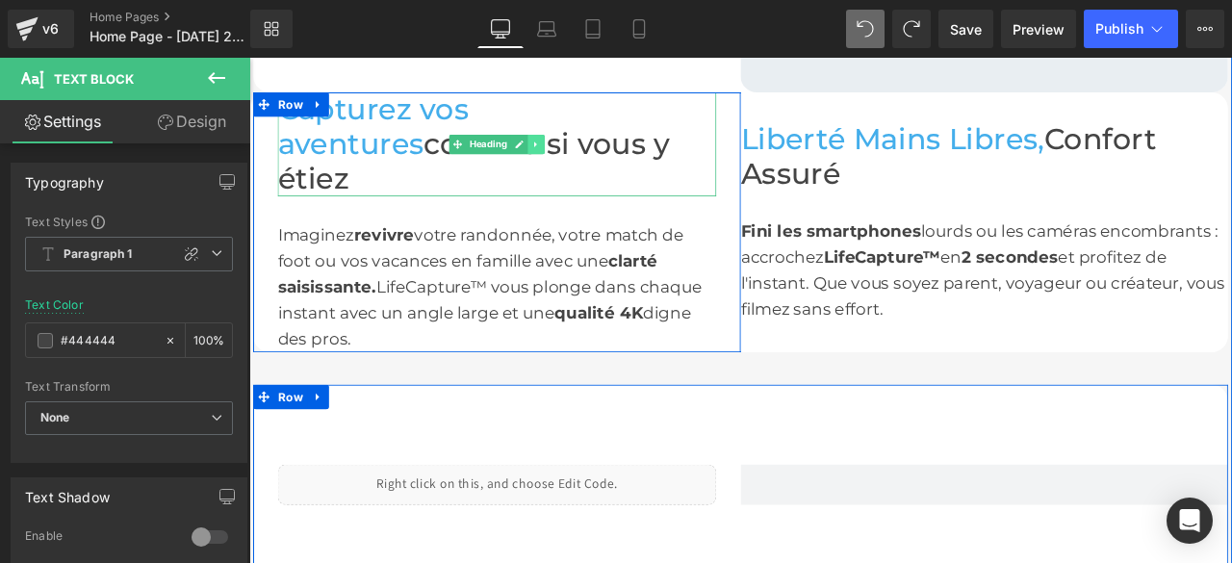
click at [587, 157] on icon at bounding box center [588, 160] width 3 height 7
click at [589, 149] on link at bounding box center [599, 160] width 20 height 23
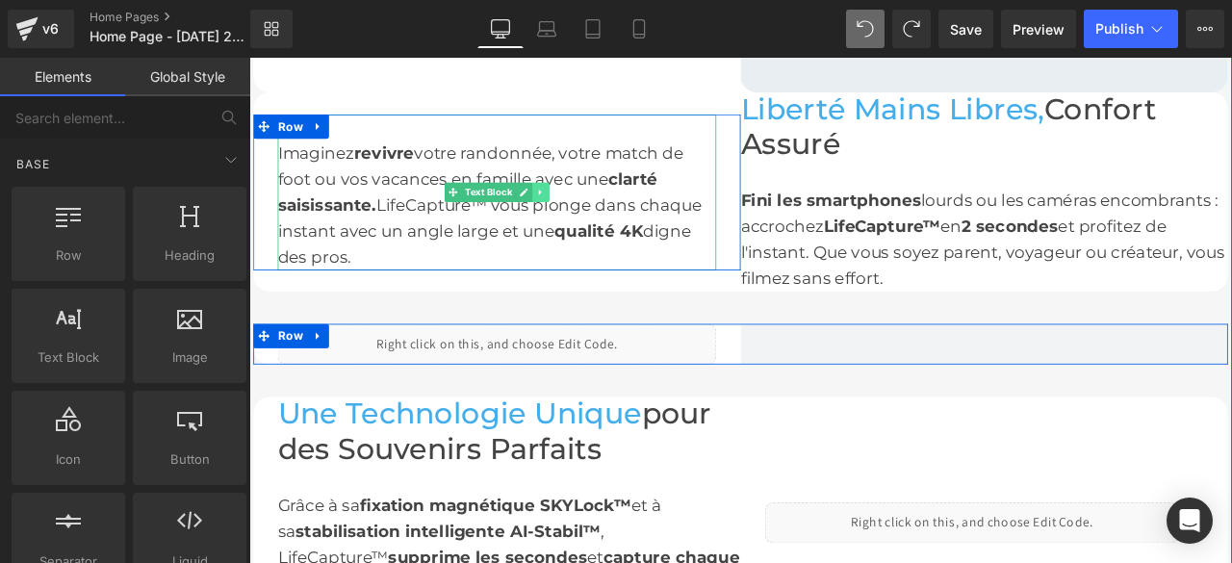
click at [591, 212] on icon at bounding box center [594, 218] width 11 height 12
click at [600, 212] on icon at bounding box center [605, 217] width 11 height 11
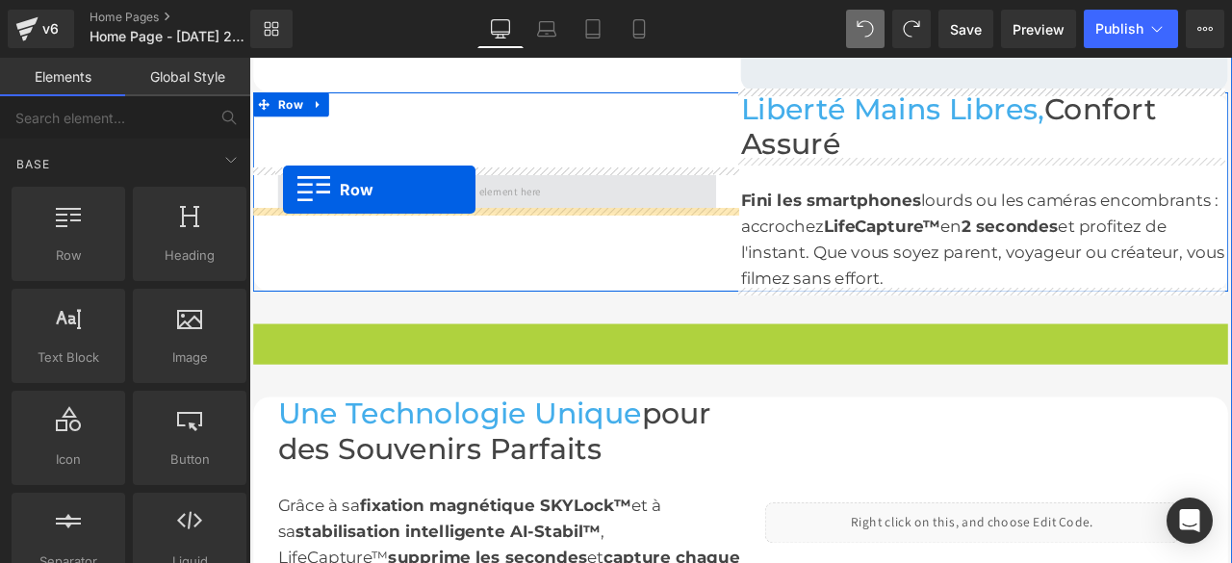
drag, startPoint x: 261, startPoint y: 387, endPoint x: 290, endPoint y: 214, distance: 175.7
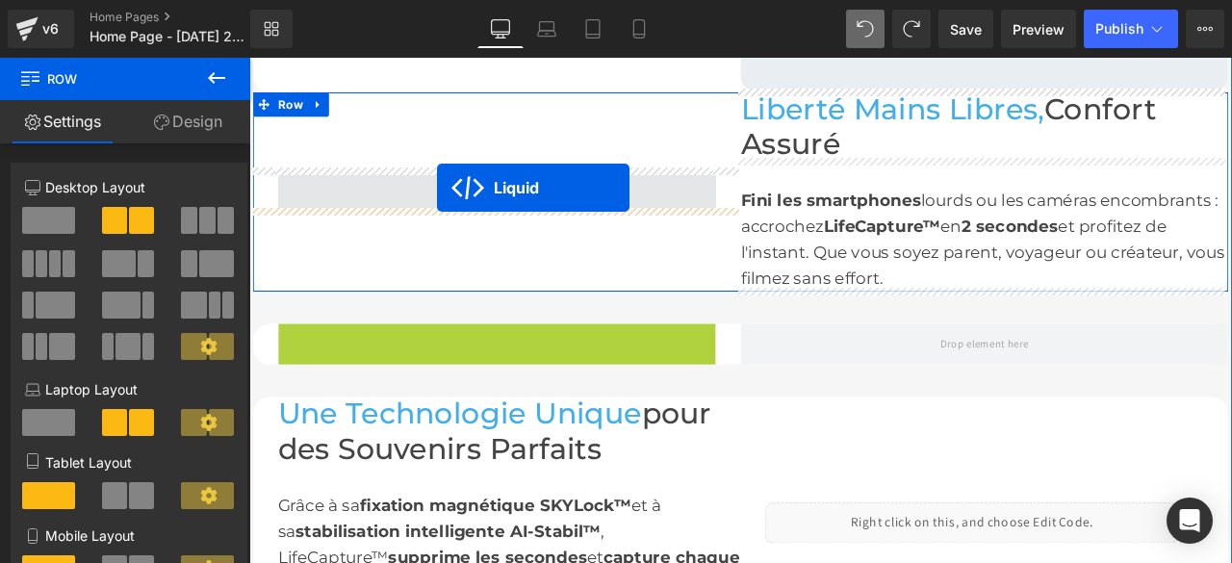
drag, startPoint x: 490, startPoint y: 381, endPoint x: 472, endPoint y: 212, distance: 170.4
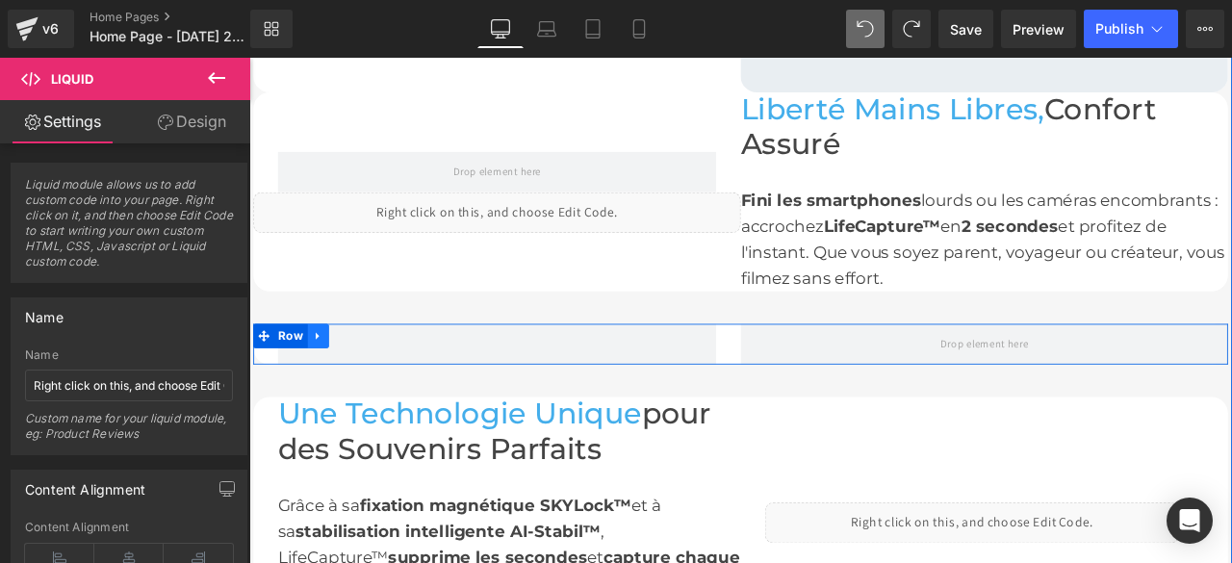
click at [328, 392] on link at bounding box center [331, 388] width 25 height 29
click at [375, 389] on icon at bounding box center [381, 387] width 13 height 13
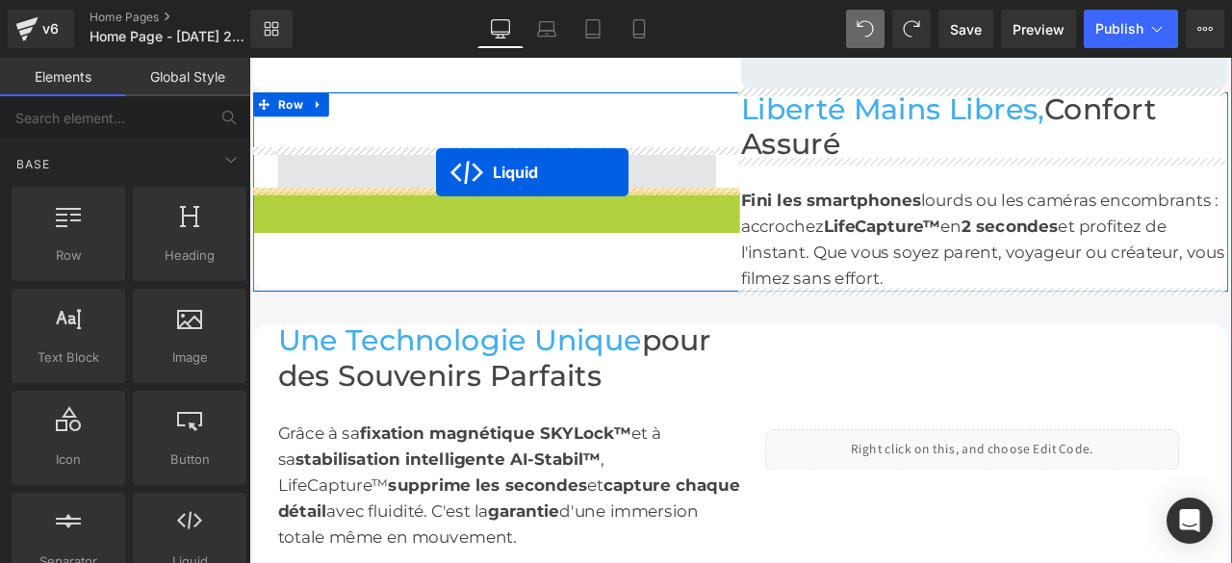
drag, startPoint x: 483, startPoint y: 232, endPoint x: 470, endPoint y: 191, distance: 43.5
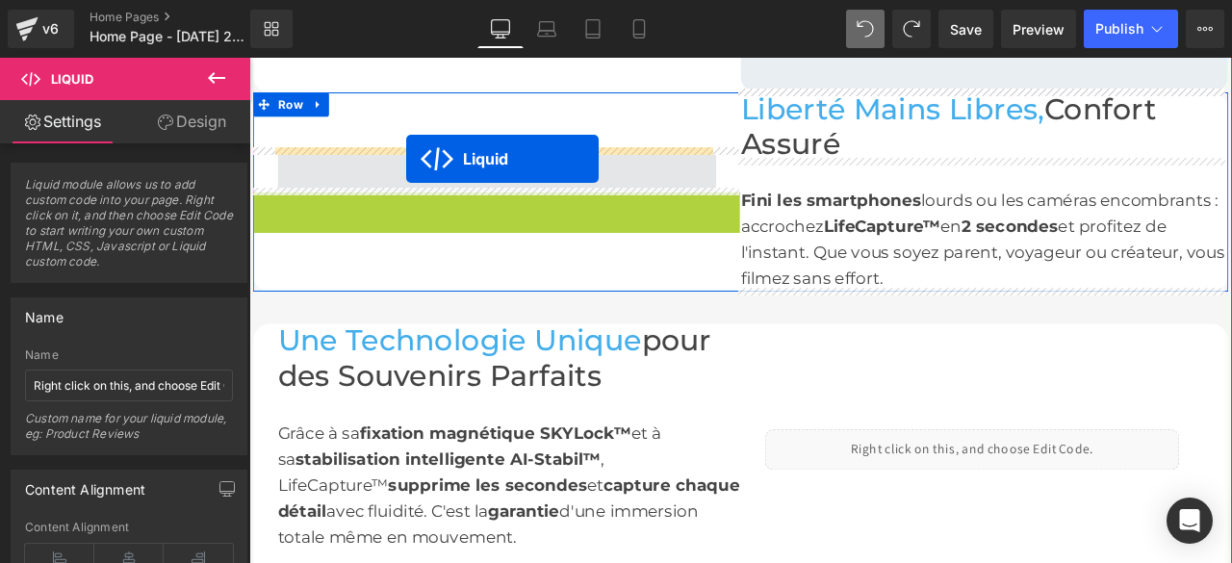
drag, startPoint x: 486, startPoint y: 230, endPoint x: 435, endPoint y: 178, distance: 72.8
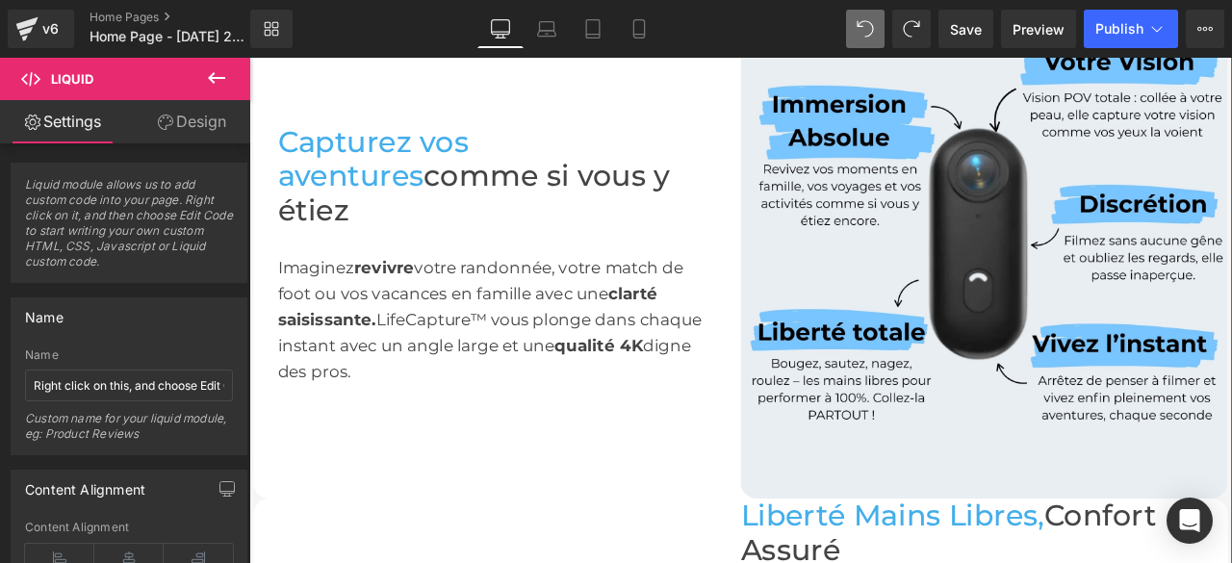
scroll to position [872, 0]
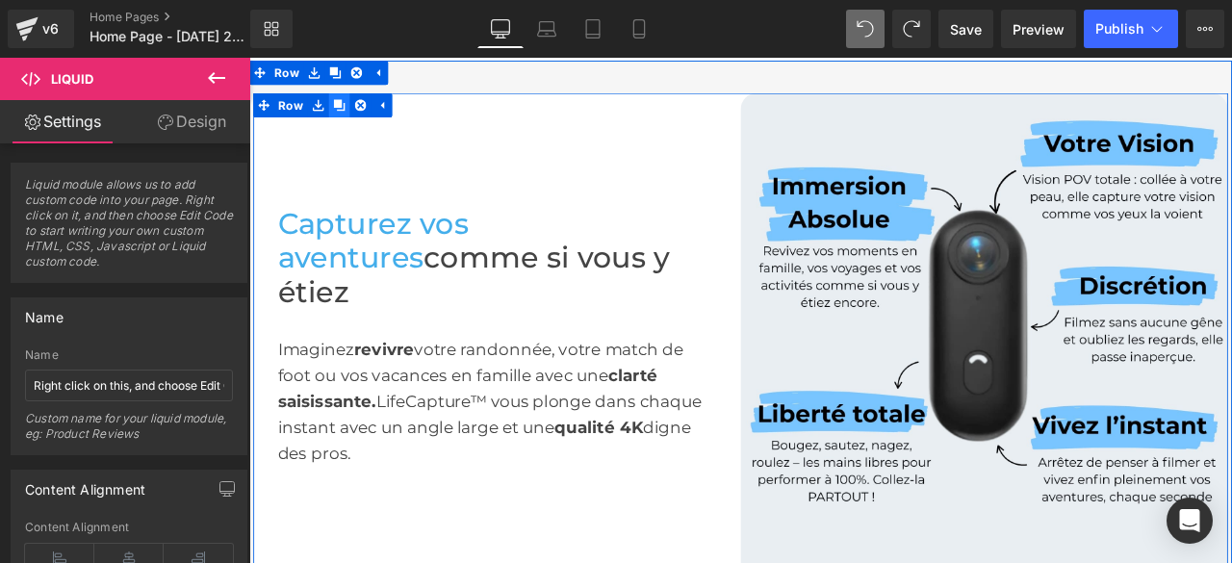
click at [349, 108] on icon at bounding box center [355, 113] width 13 height 13
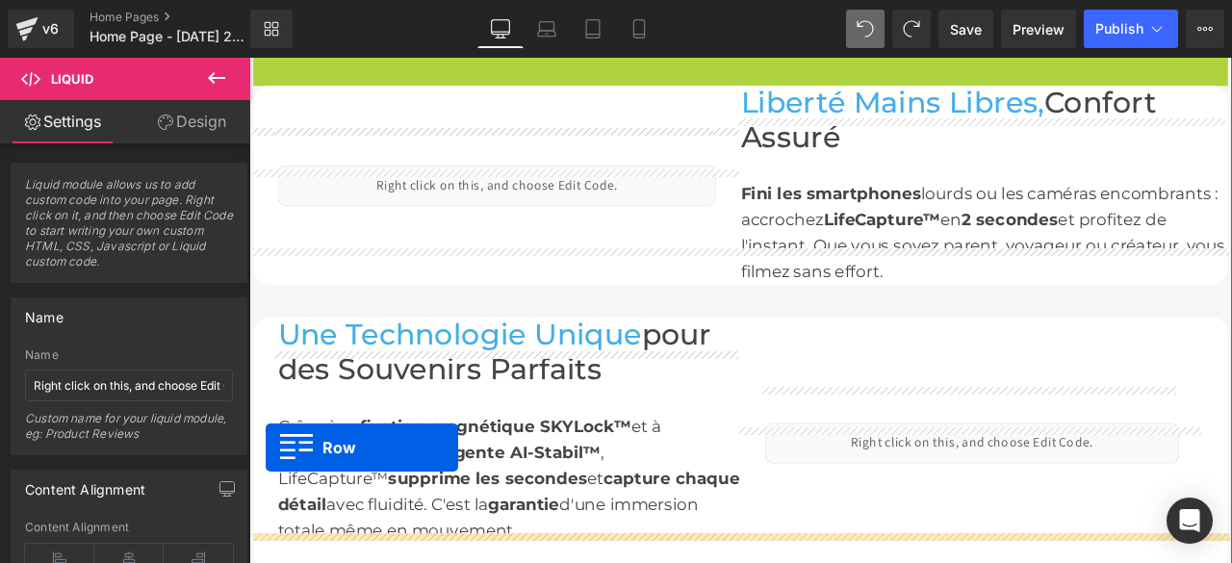
scroll to position [1544, 0]
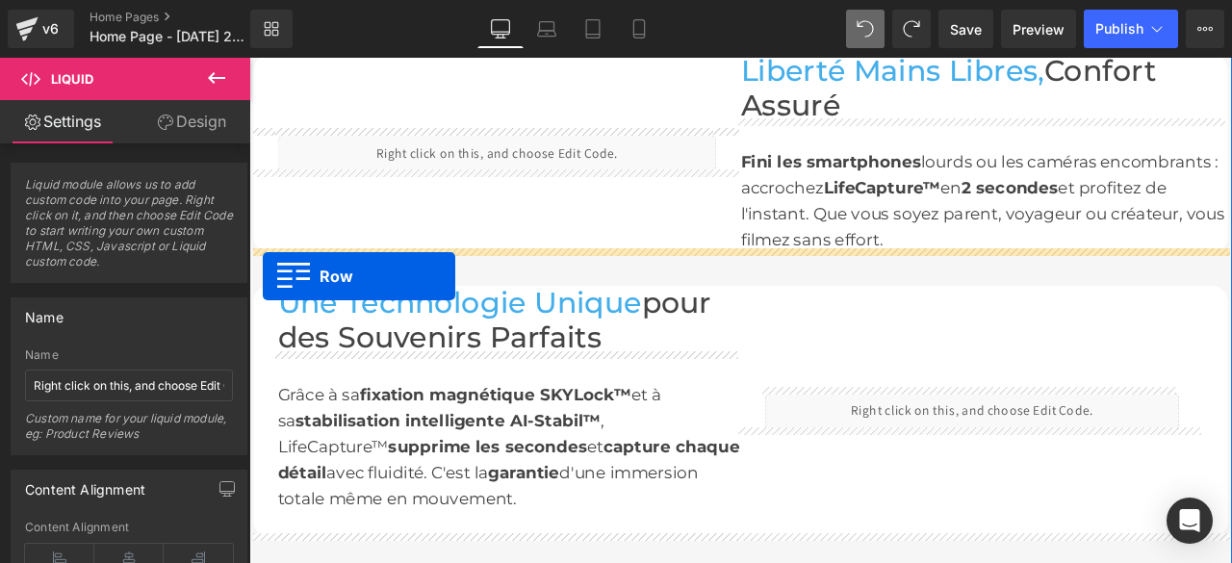
drag, startPoint x: 258, startPoint y: 152, endPoint x: 265, endPoint y: 317, distance: 164.8
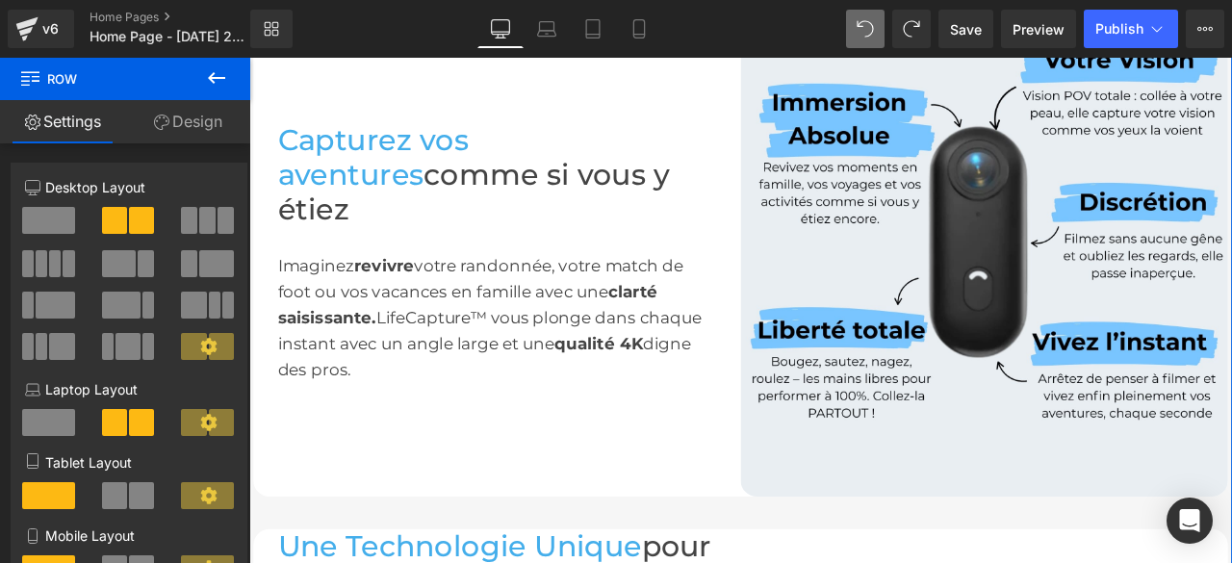
scroll to position [1881, 0]
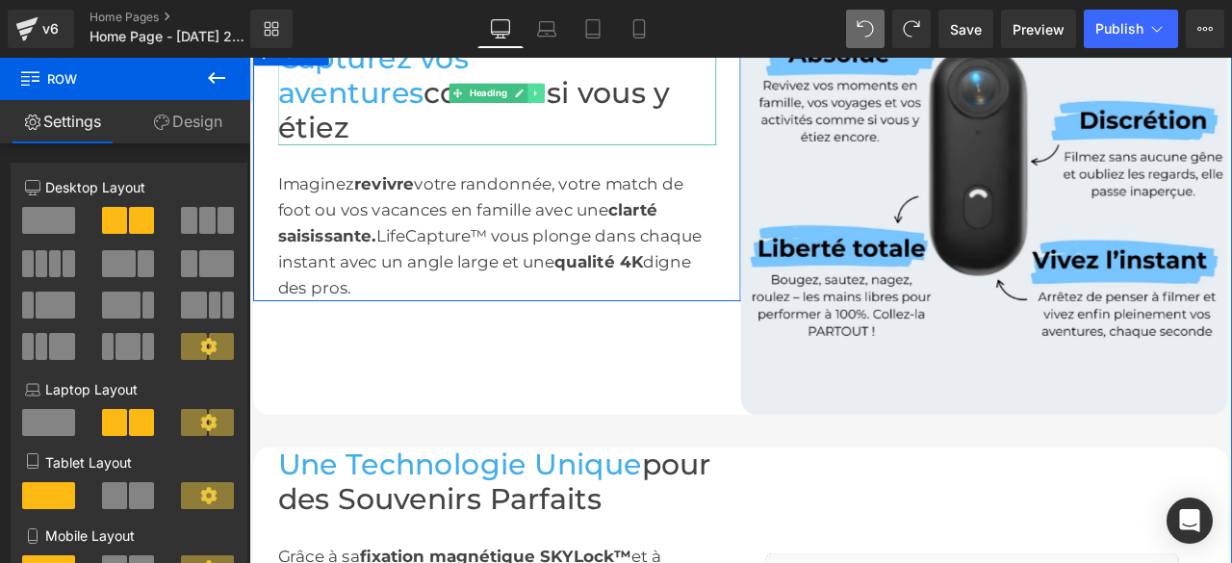
click at [586, 99] on icon at bounding box center [589, 100] width 11 height 12
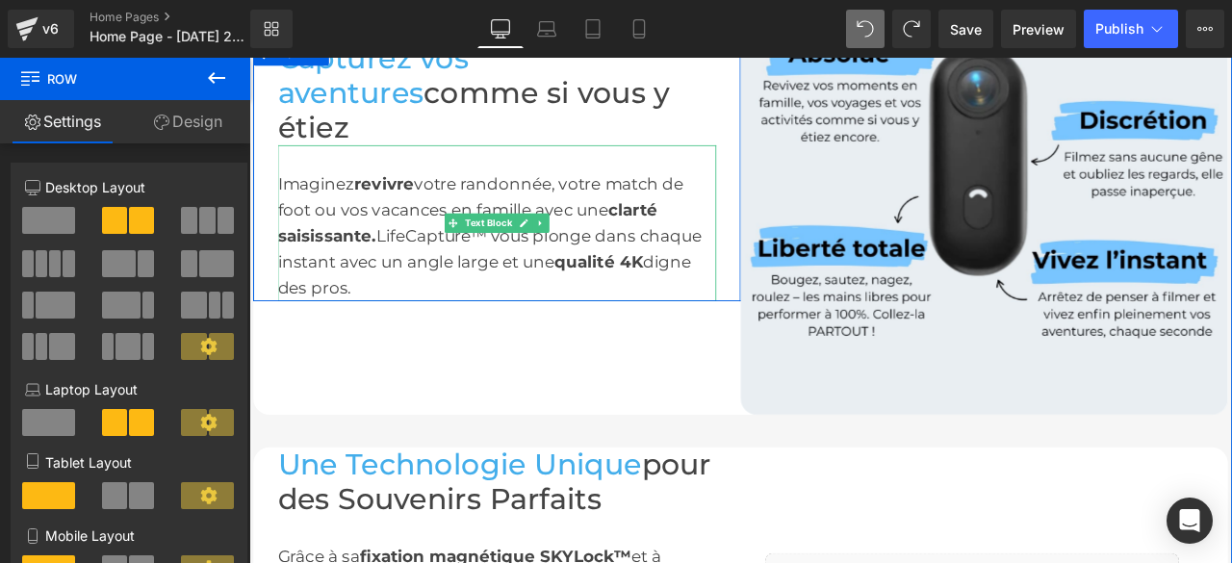
scroll to position [1785, 0]
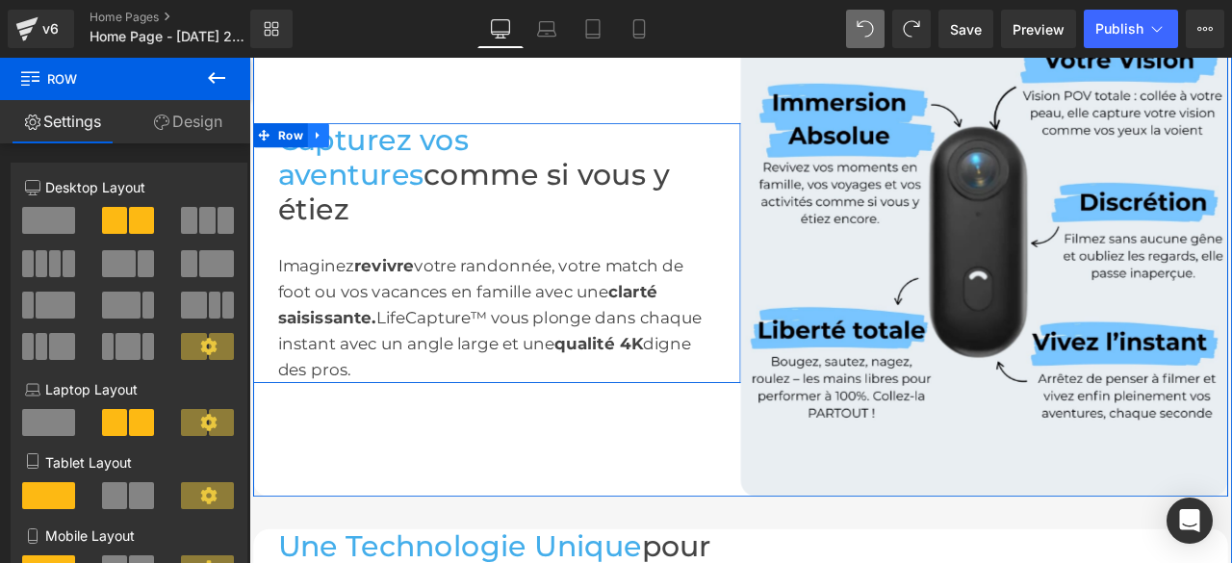
click at [324, 157] on icon at bounding box center [330, 149] width 13 height 14
click at [375, 156] on icon at bounding box center [381, 148] width 13 height 13
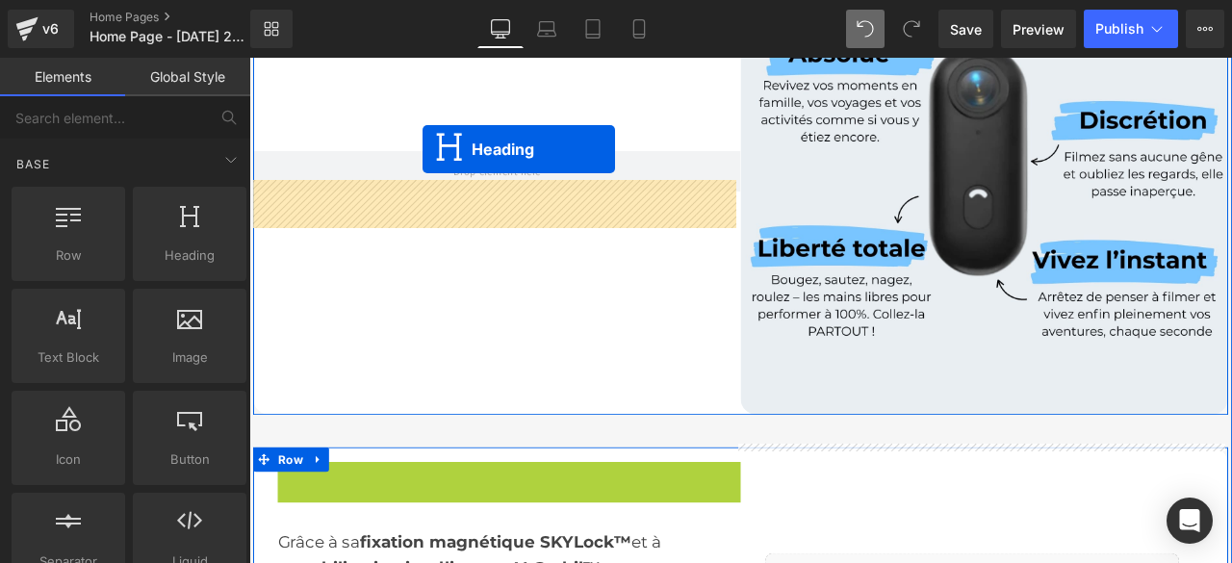
scroll to position [1843, 0]
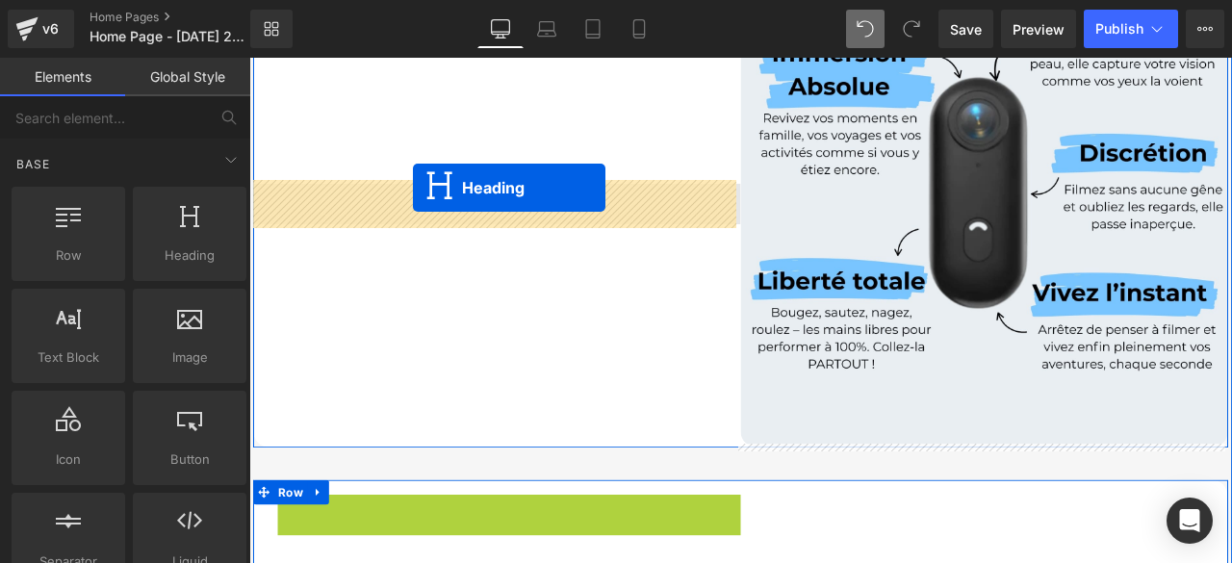
drag, startPoint x: 504, startPoint y: 558, endPoint x: 444, endPoint y: 212, distance: 351.8
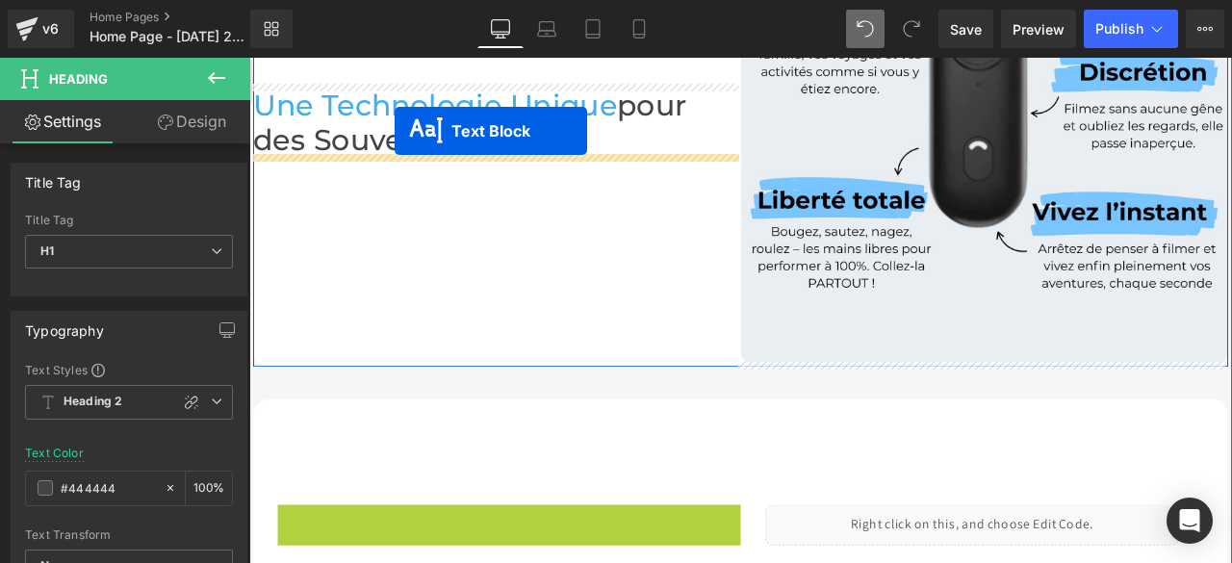
scroll to position [1900, 0]
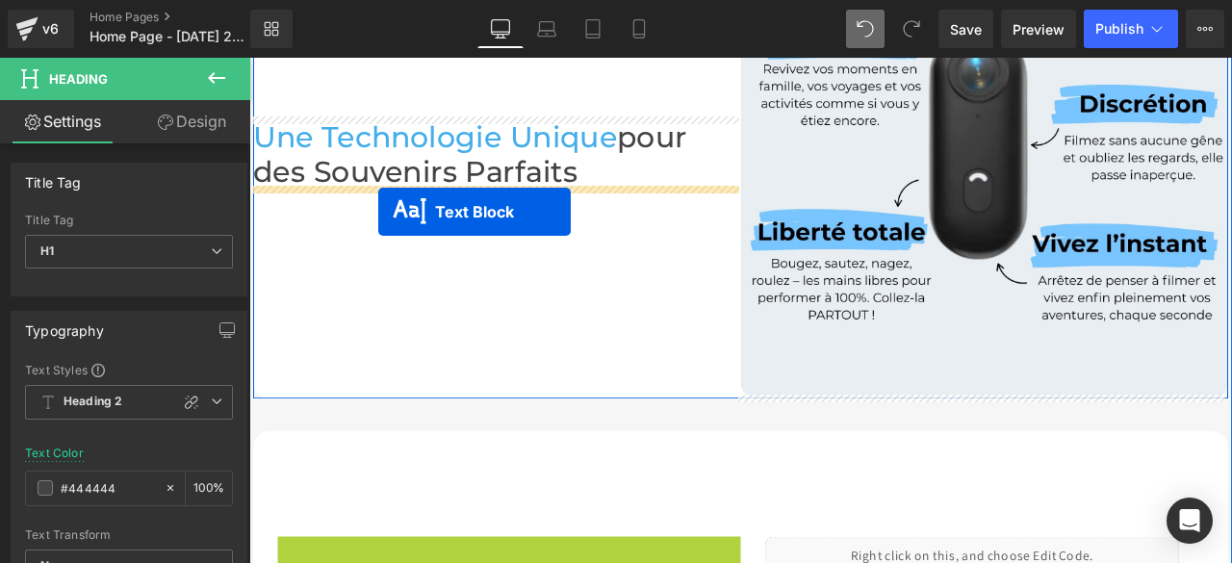
drag, startPoint x: 494, startPoint y: 422, endPoint x: 402, endPoint y: 241, distance: 202.8
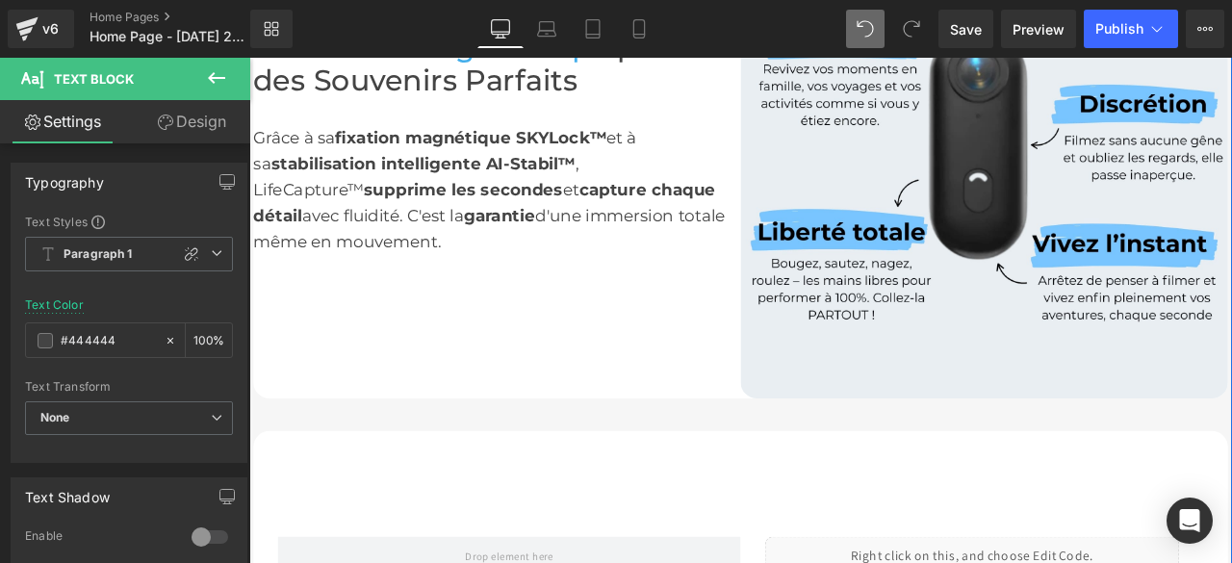
scroll to position [1804, 0]
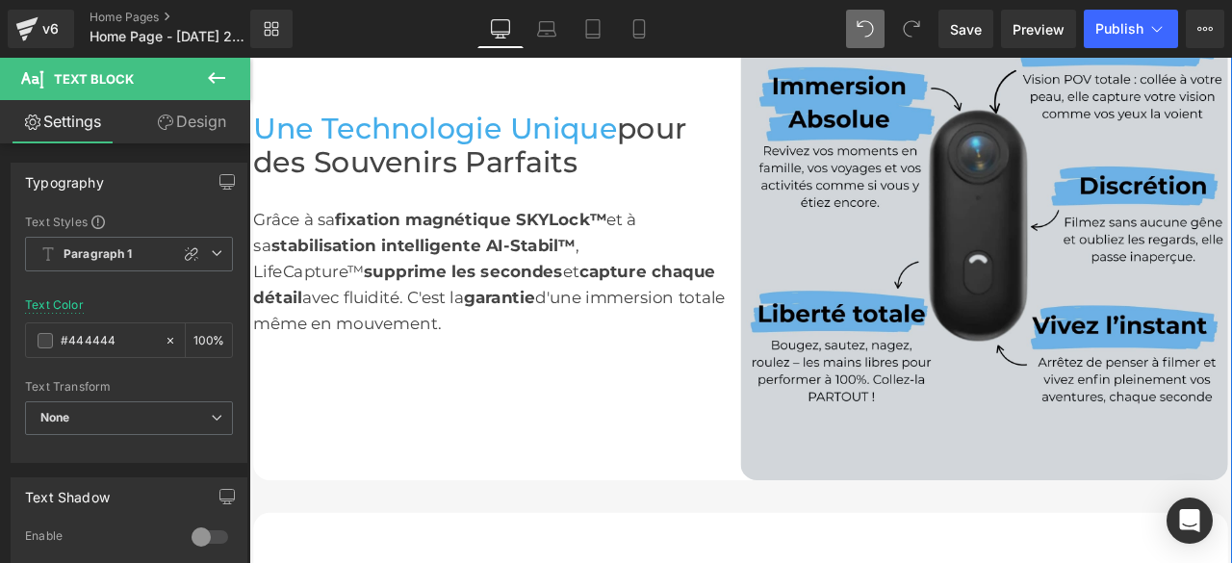
click at [1116, 245] on img at bounding box center [1121, 270] width 578 height 578
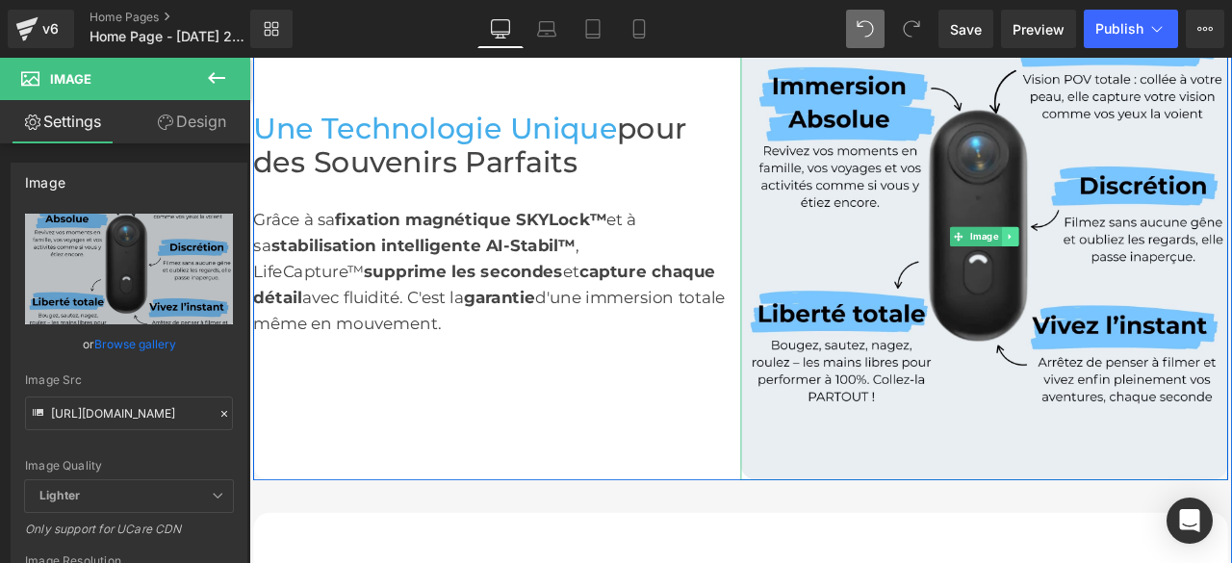
click at [1142, 258] on link at bounding box center [1151, 269] width 20 height 23
click at [1156, 269] on icon at bounding box center [1161, 270] width 11 height 11
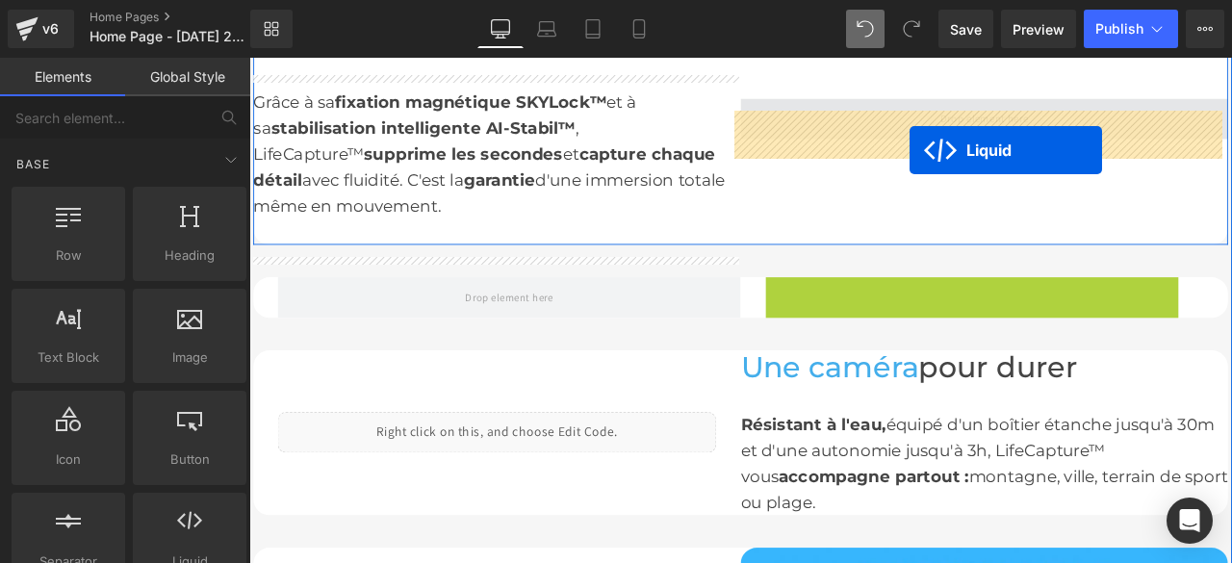
scroll to position [1766, 0]
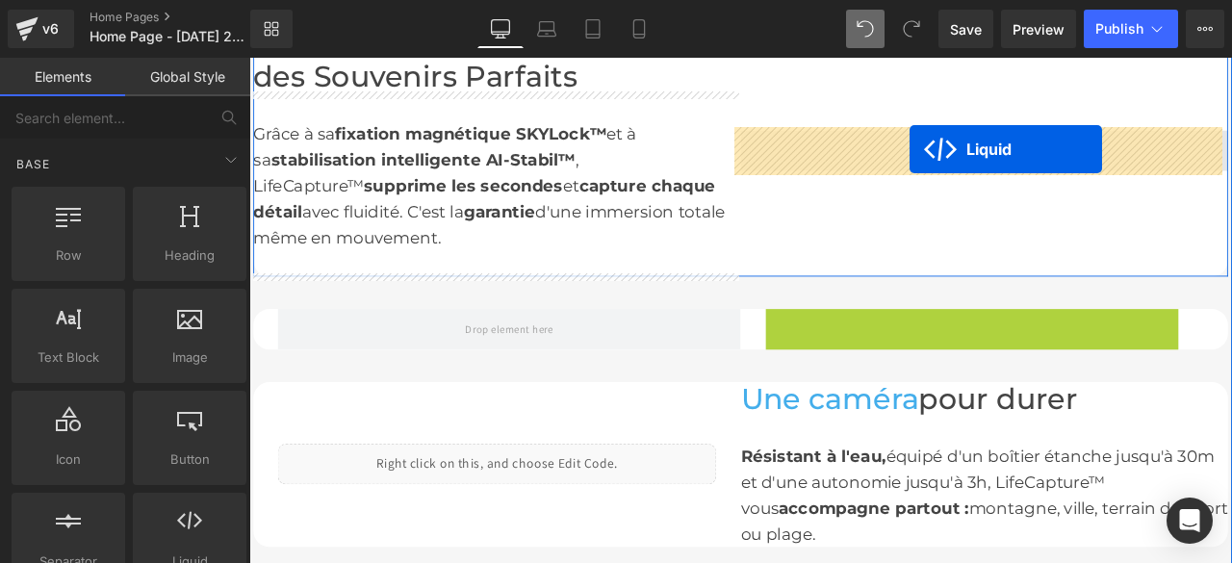
drag, startPoint x: 1049, startPoint y: 334, endPoint x: 1032, endPoint y: 147, distance: 187.6
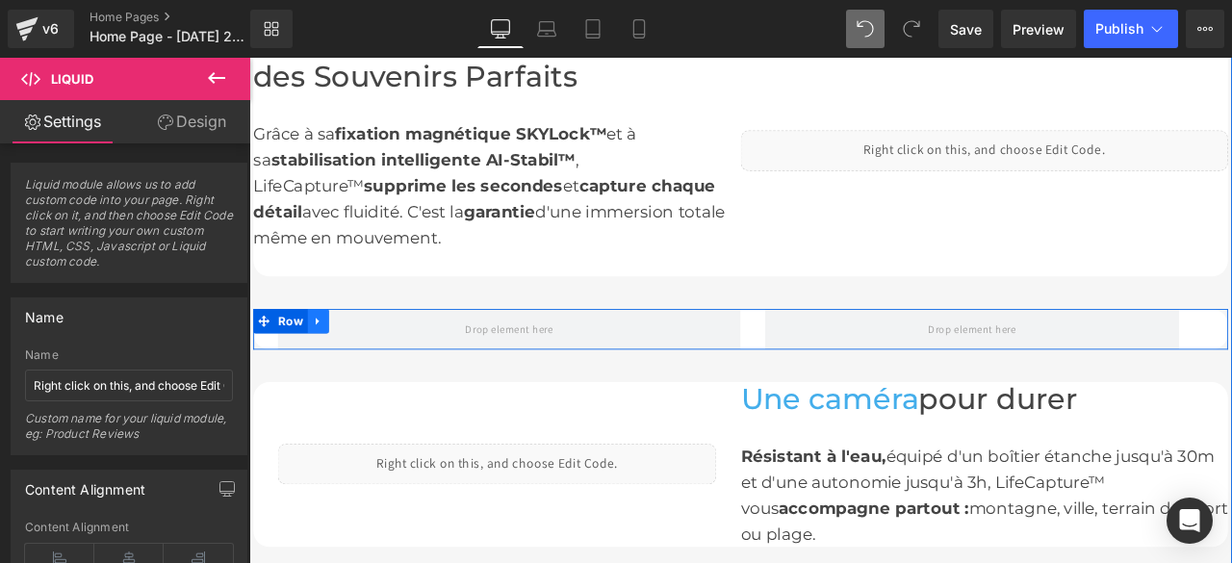
click at [327, 363] on icon at bounding box center [330, 370] width 13 height 14
click at [379, 364] on icon at bounding box center [381, 370] width 13 height 13
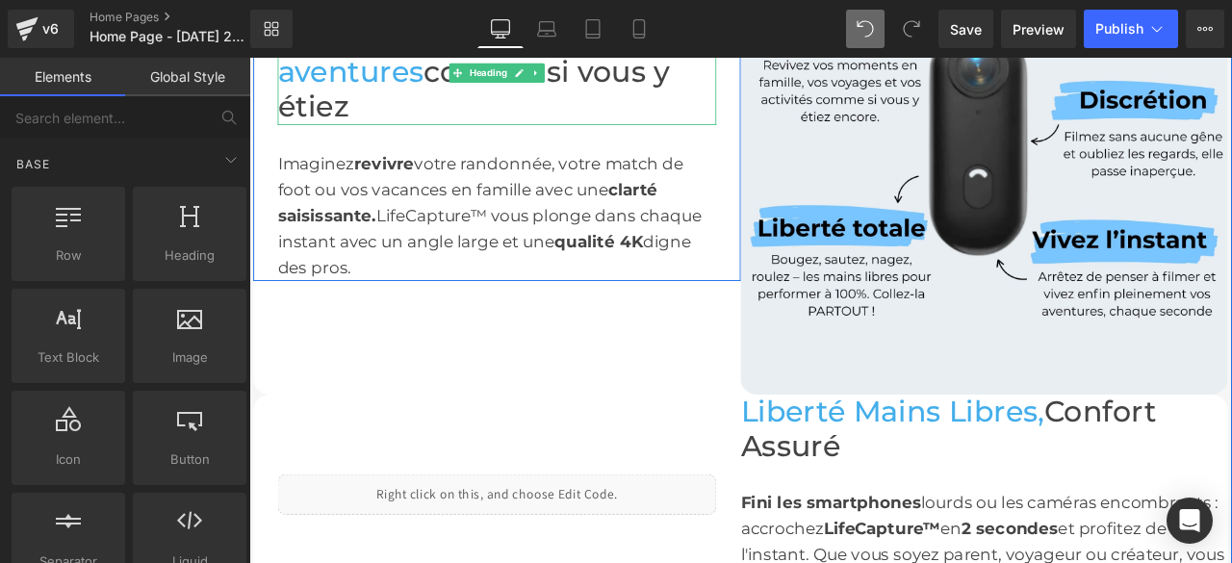
scroll to position [995, 0]
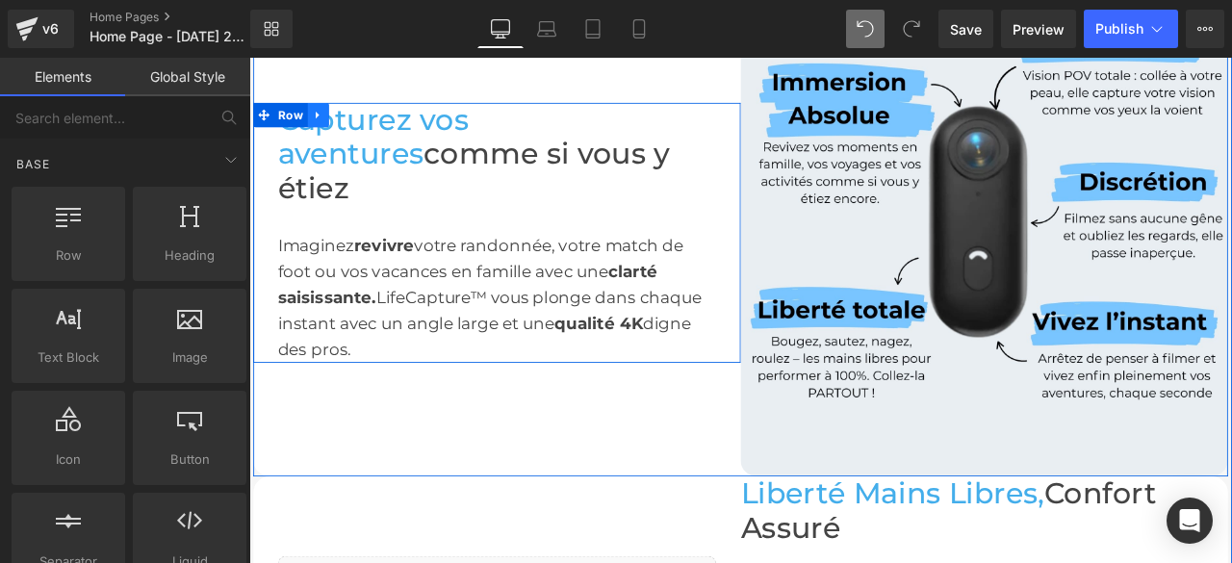
click at [328, 129] on icon at bounding box center [330, 124] width 4 height 9
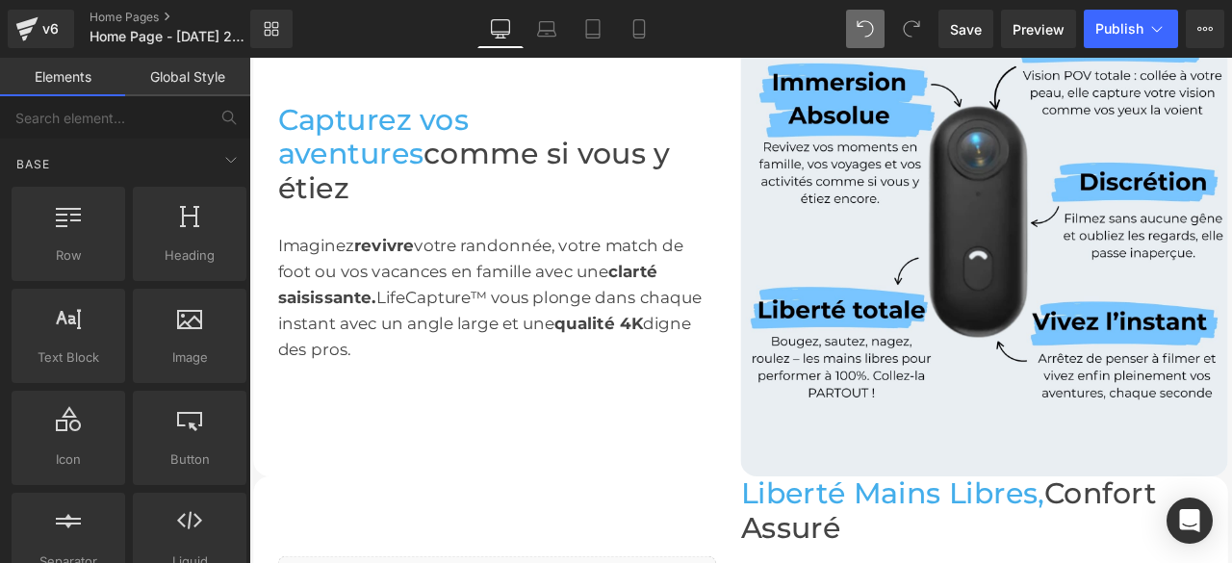
click at [220, 74] on link "Global Style" at bounding box center [187, 77] width 125 height 39
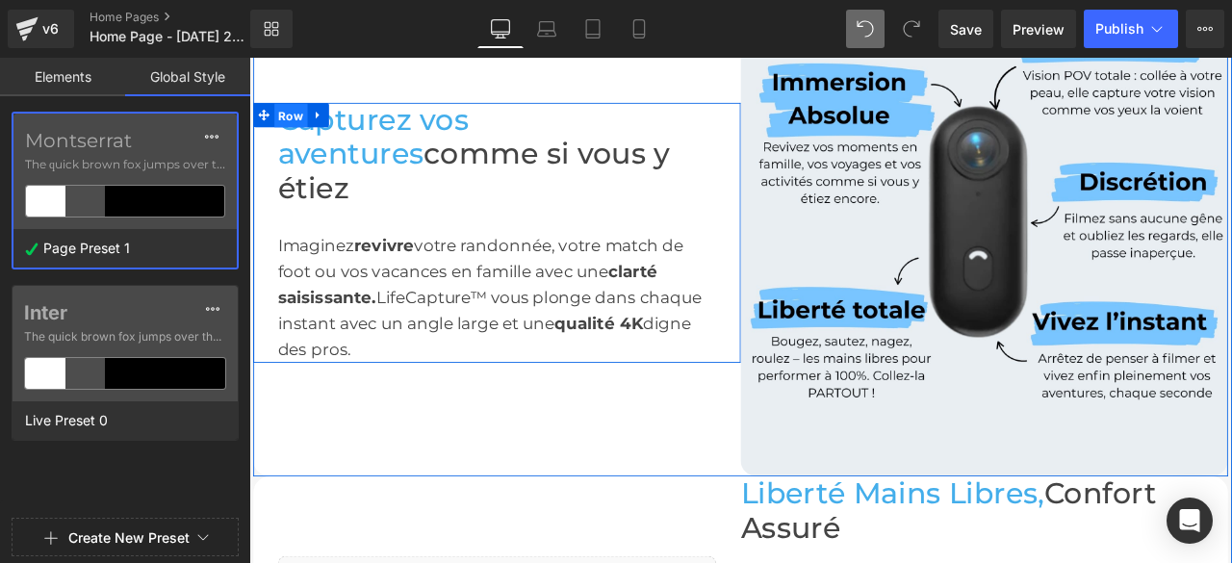
click at [291, 139] on span "Row" at bounding box center [298, 126] width 39 height 29
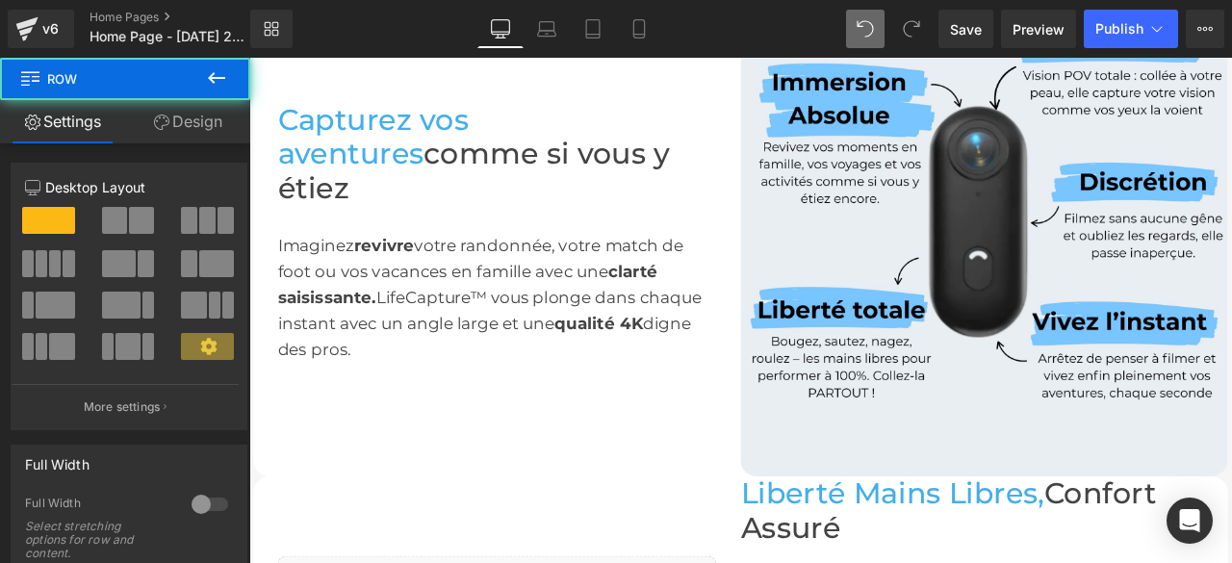
click at [220, 71] on icon at bounding box center [216, 77] width 23 height 23
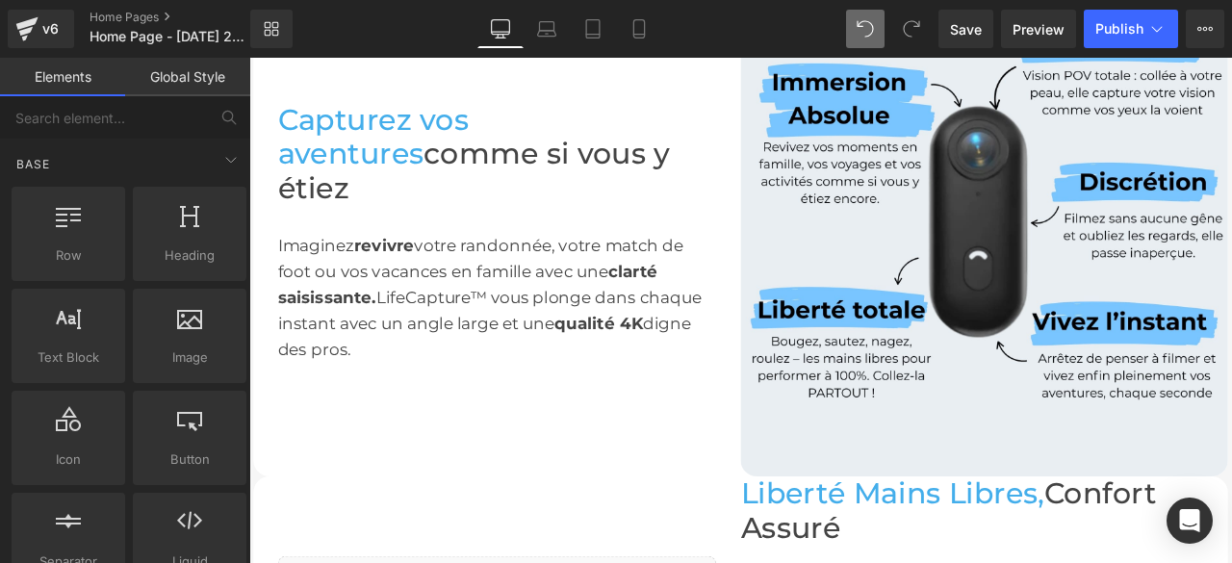
click at [208, 71] on link "Global Style" at bounding box center [187, 77] width 125 height 39
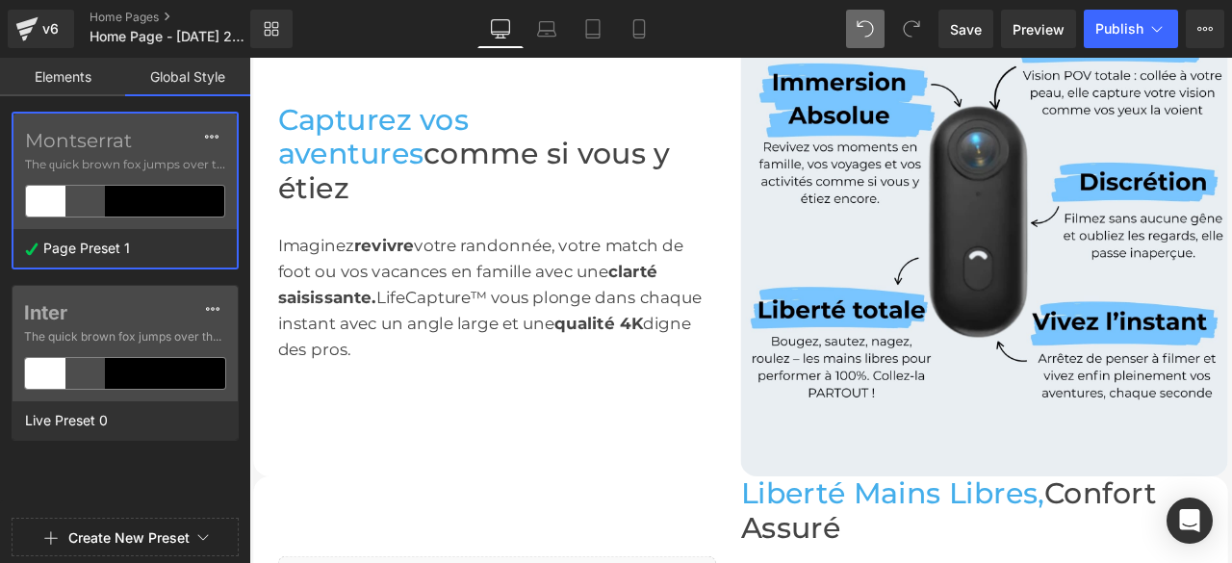
click at [211, 78] on link "Global Style" at bounding box center [187, 77] width 125 height 39
drag, startPoint x: 85, startPoint y: 75, endPoint x: 29, endPoint y: 77, distance: 55.9
click at [85, 75] on link "Elements" at bounding box center [62, 77] width 125 height 39
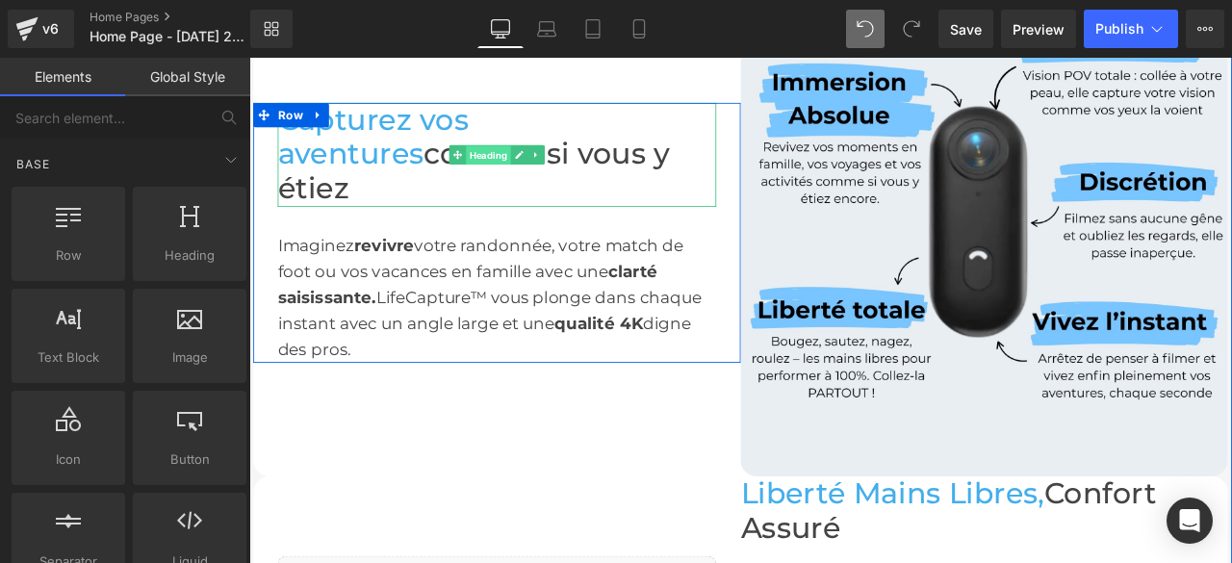
click at [523, 168] on span "Heading" at bounding box center [532, 173] width 53 height 23
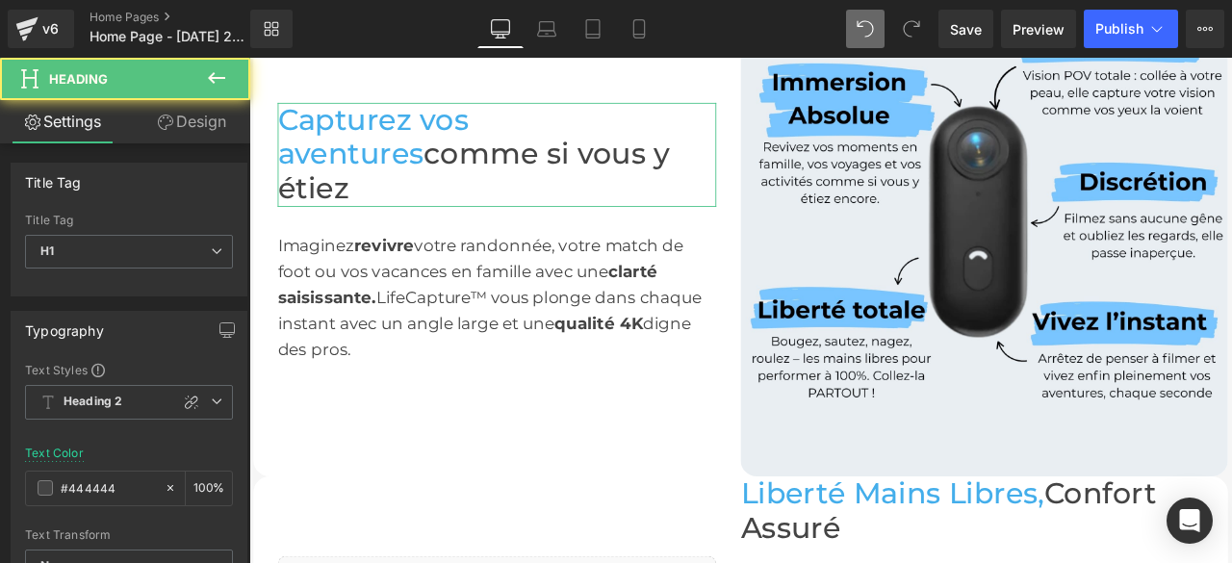
click at [238, 133] on link "Design" at bounding box center [191, 121] width 125 height 43
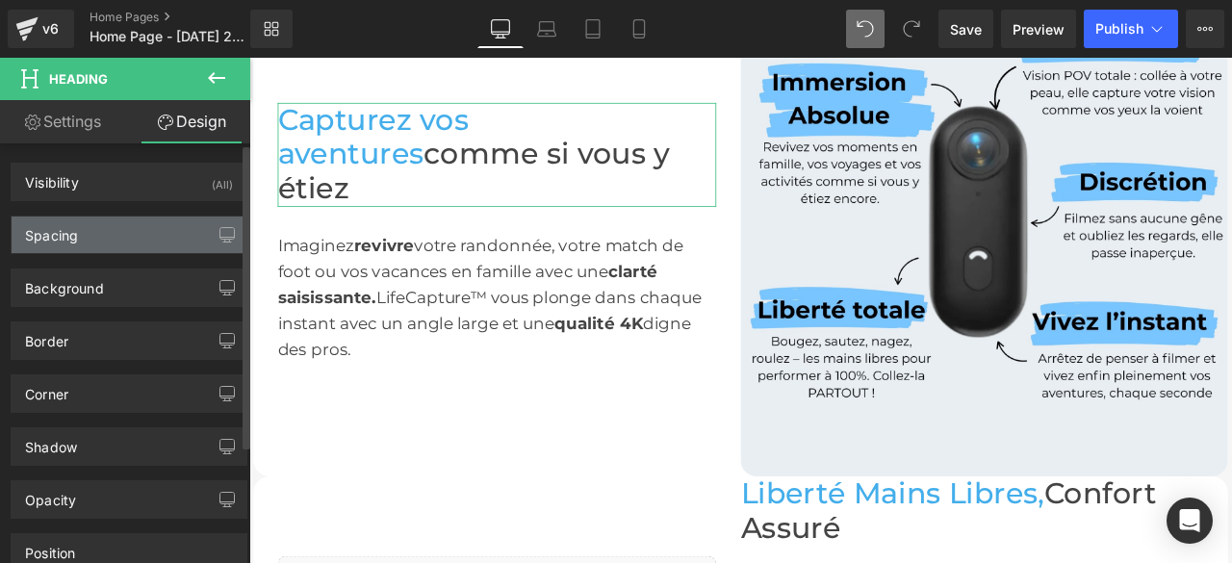
click at [117, 223] on div "Spacing" at bounding box center [129, 235] width 235 height 37
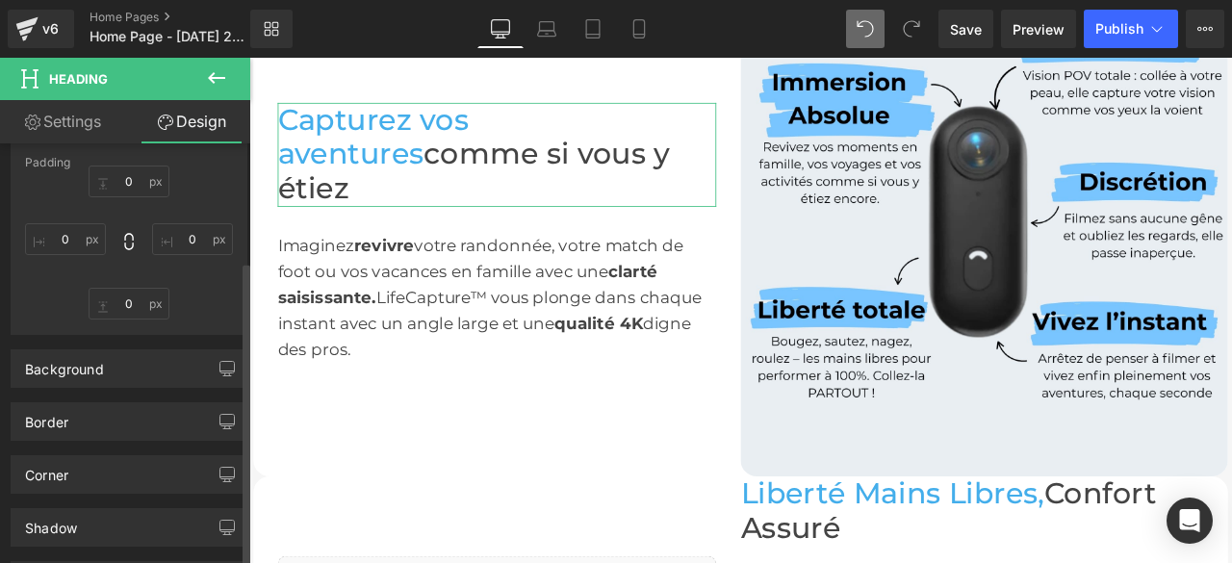
scroll to position [0, 0]
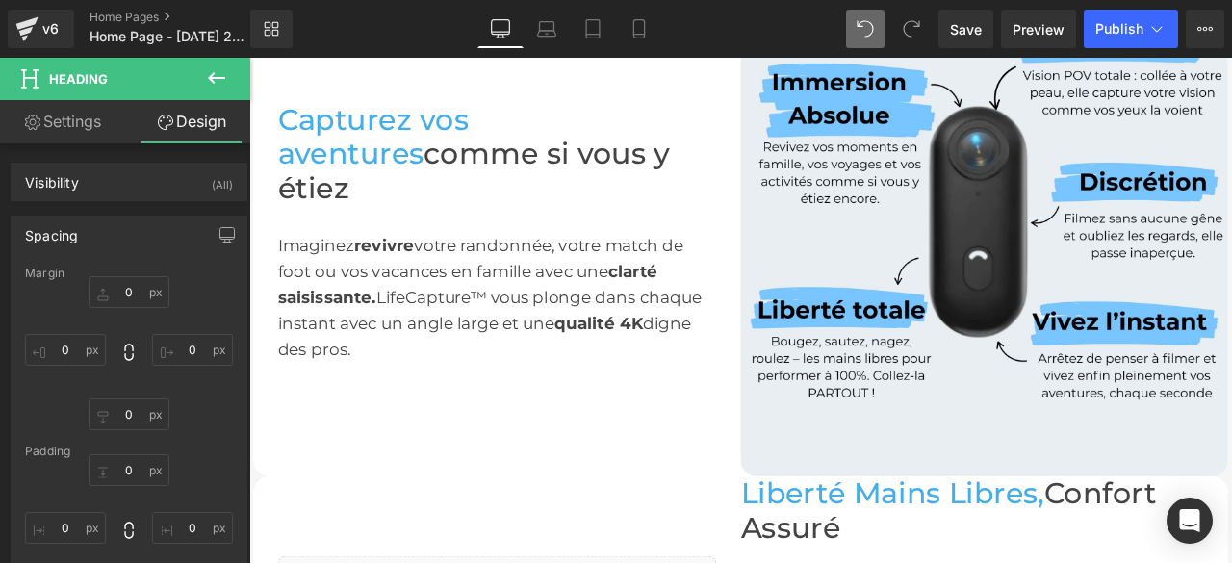
click at [212, 82] on icon at bounding box center [216, 78] width 17 height 12
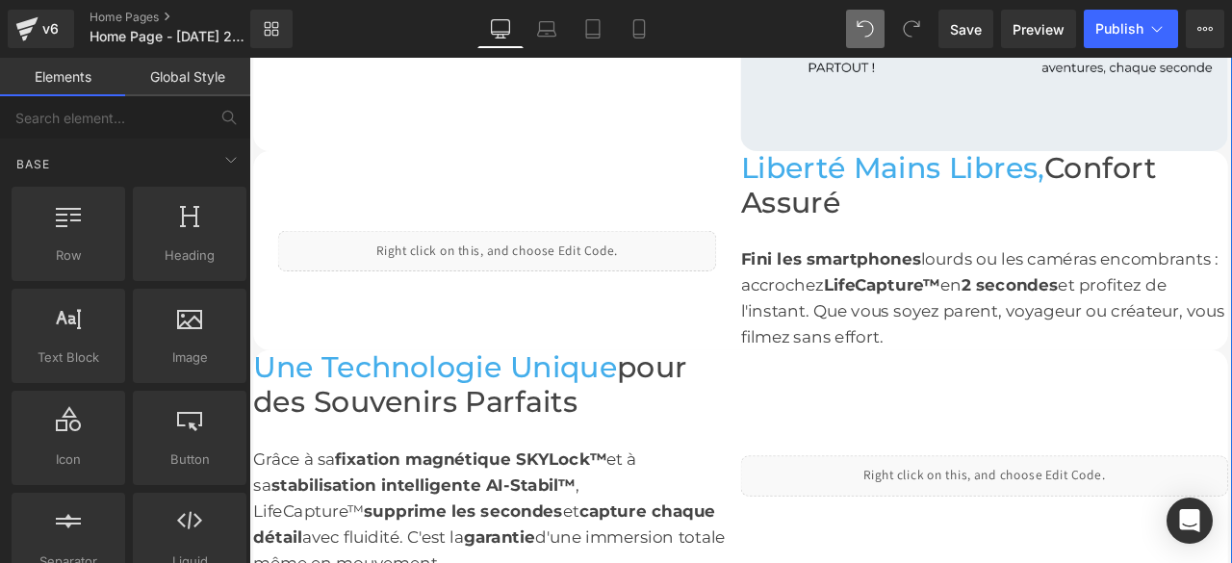
scroll to position [1477, 0]
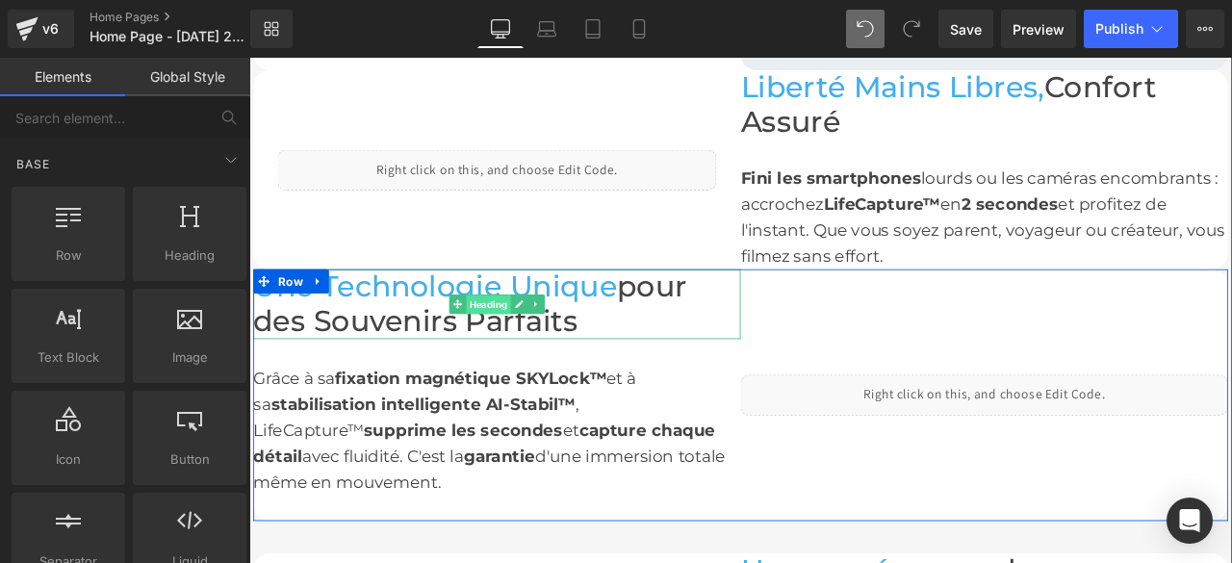
click at [540, 346] on span "Heading" at bounding box center [532, 350] width 53 height 23
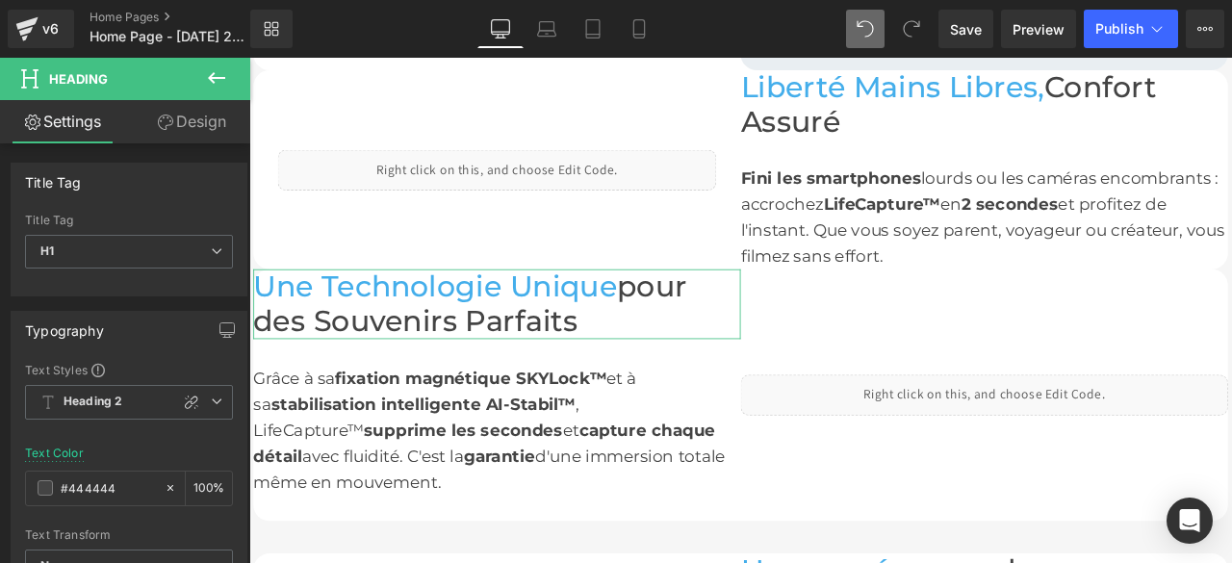
click at [222, 115] on link "Design" at bounding box center [191, 121] width 125 height 43
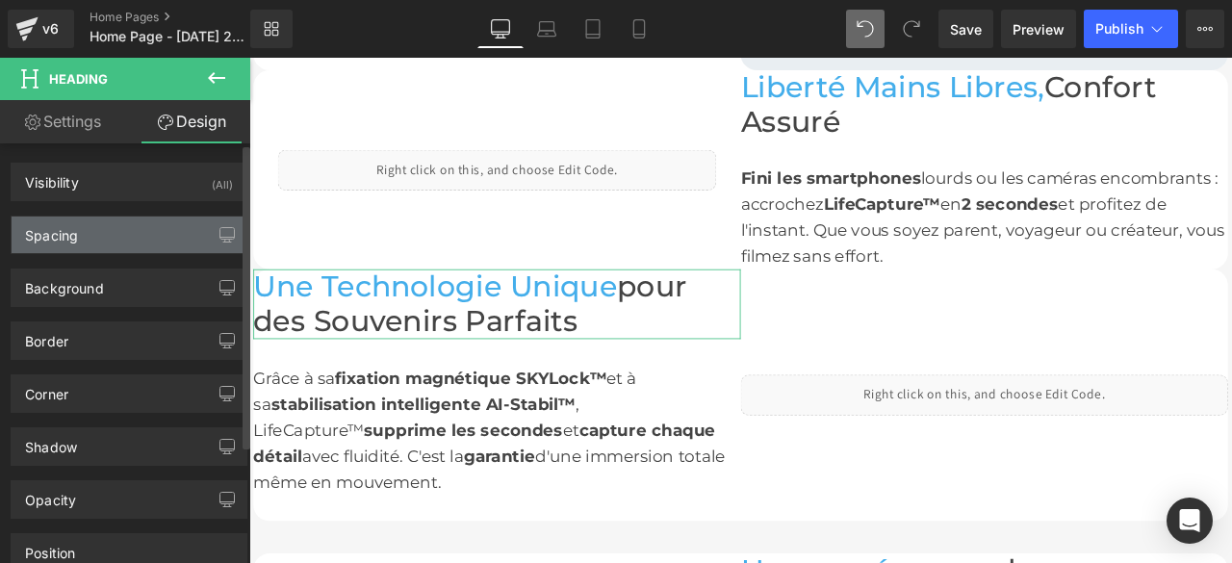
click at [127, 230] on div "Spacing" at bounding box center [129, 235] width 235 height 37
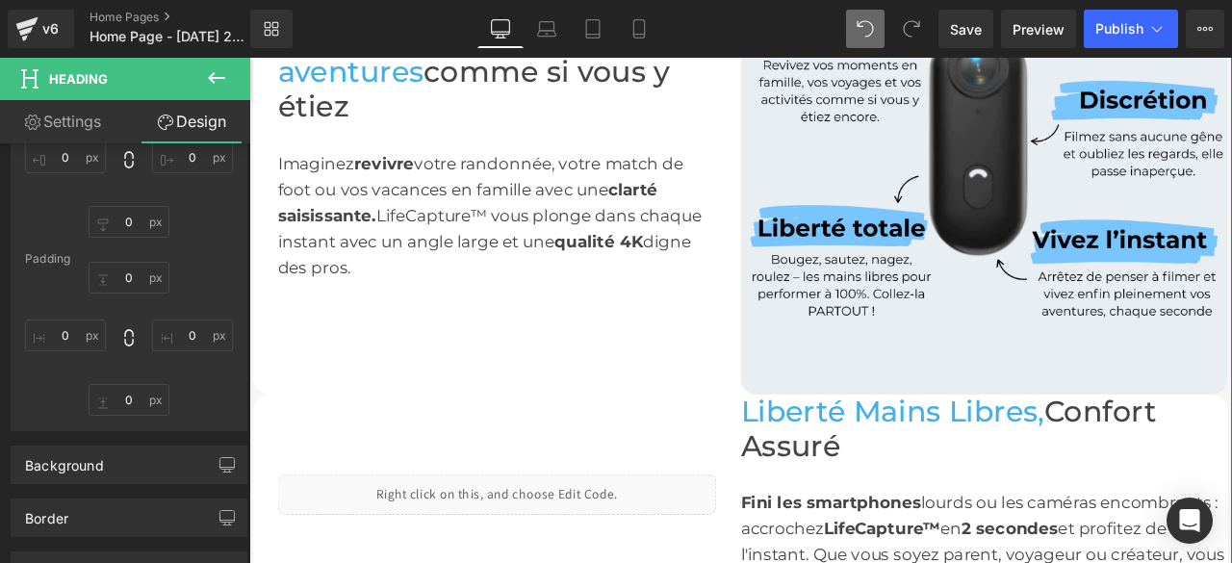
scroll to position [995, 0]
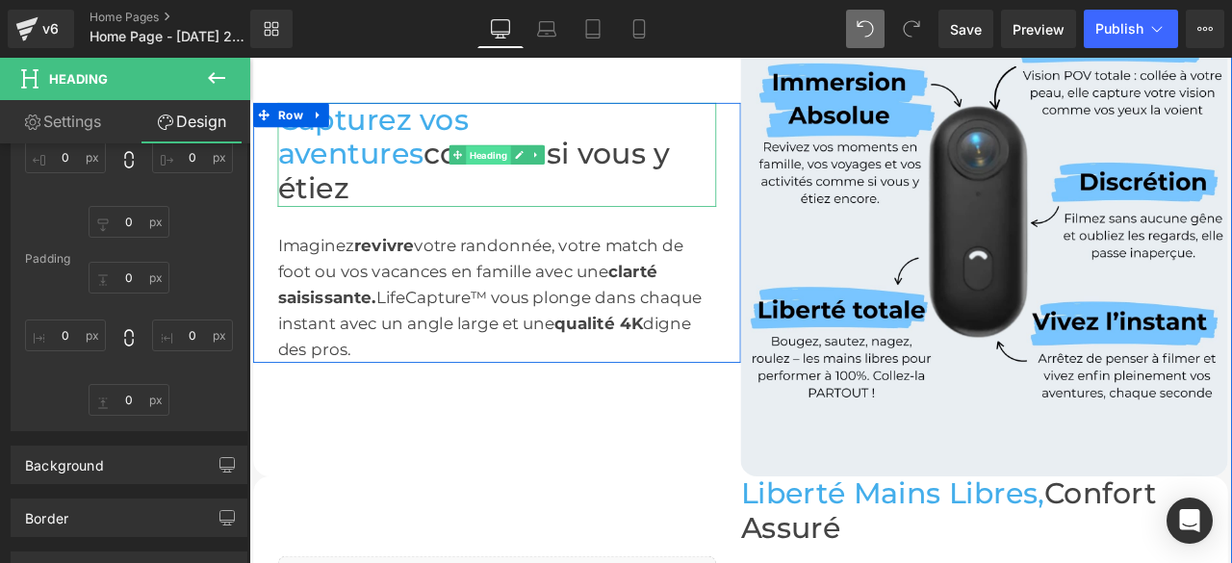
click at [511, 168] on span "Heading" at bounding box center [532, 173] width 53 height 23
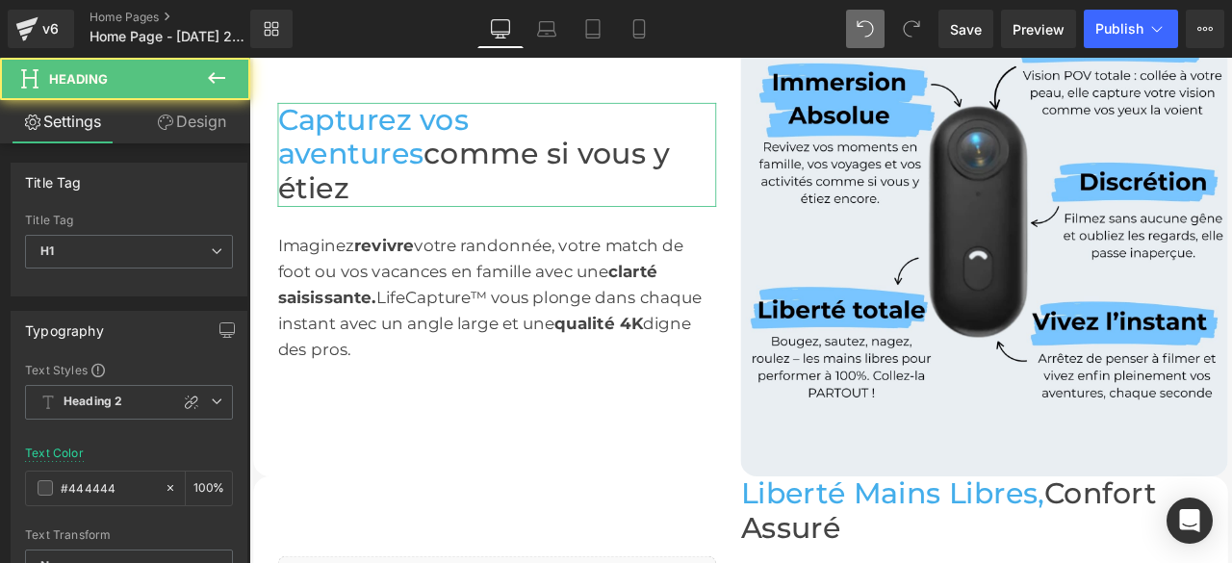
click at [196, 130] on link "Design" at bounding box center [191, 121] width 125 height 43
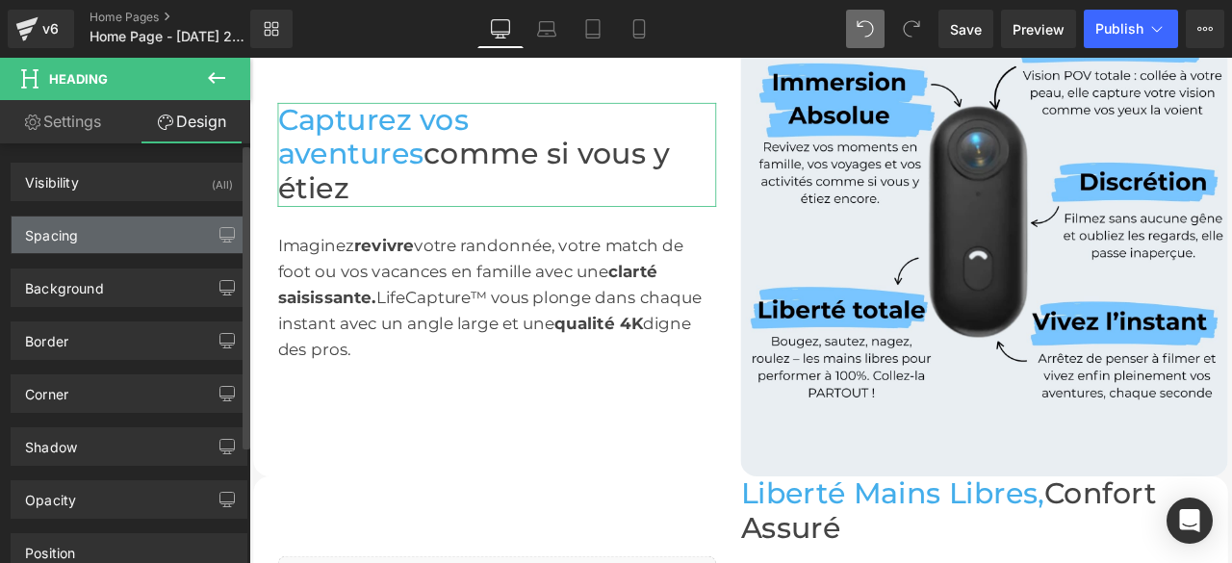
click at [138, 232] on div "Spacing" at bounding box center [129, 235] width 235 height 37
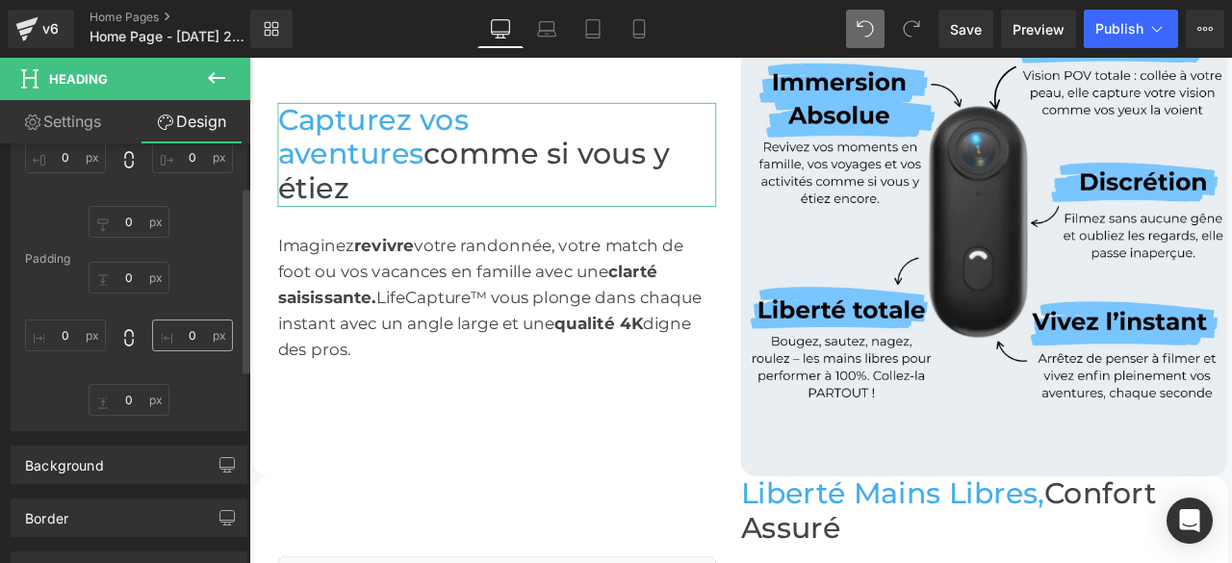
scroll to position [96, 0]
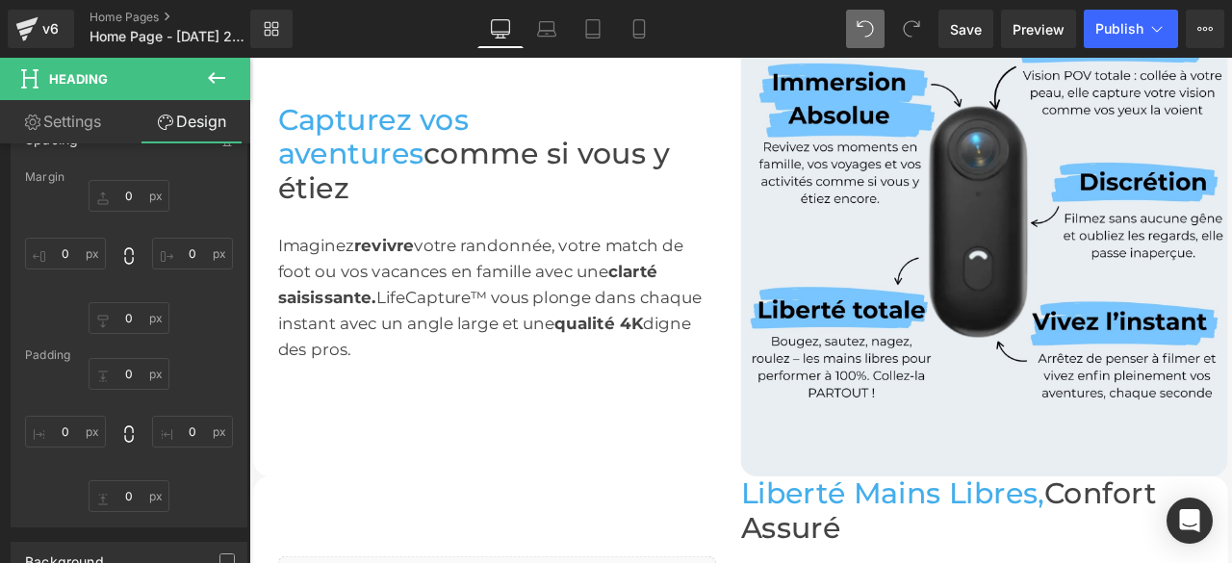
click at [213, 73] on icon at bounding box center [216, 78] width 17 height 12
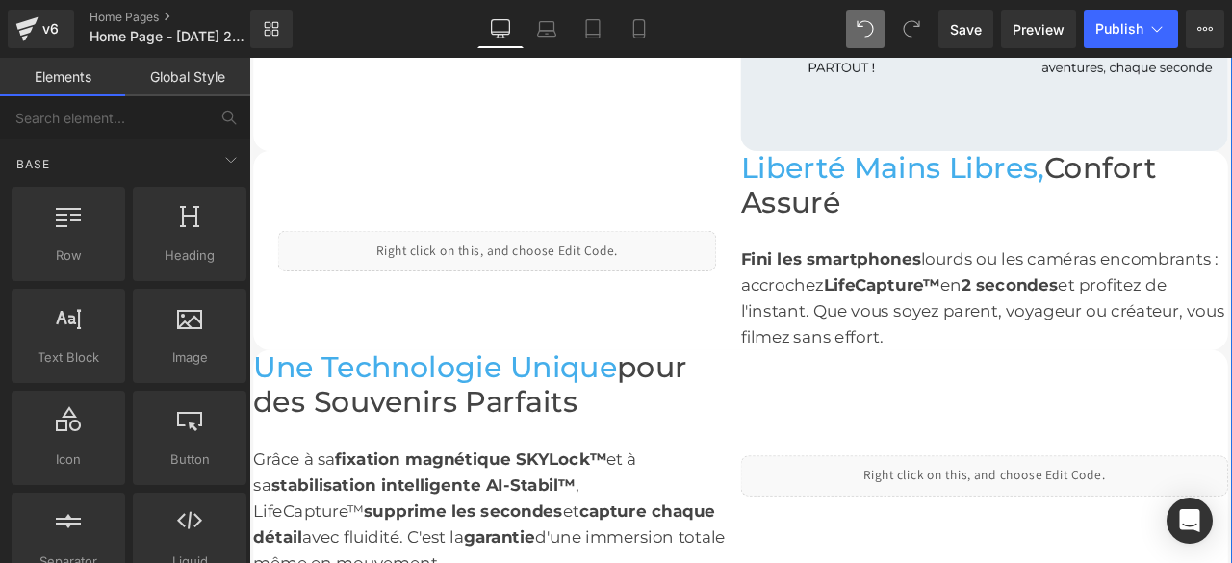
scroll to position [1477, 0]
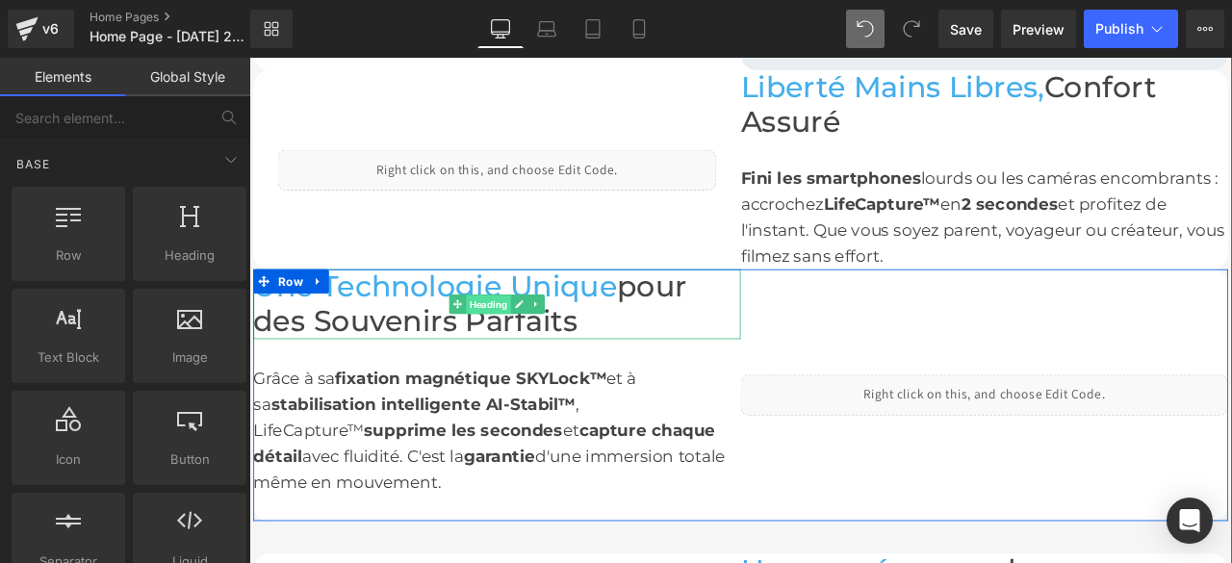
click at [530, 347] on span "Heading" at bounding box center [532, 350] width 53 height 23
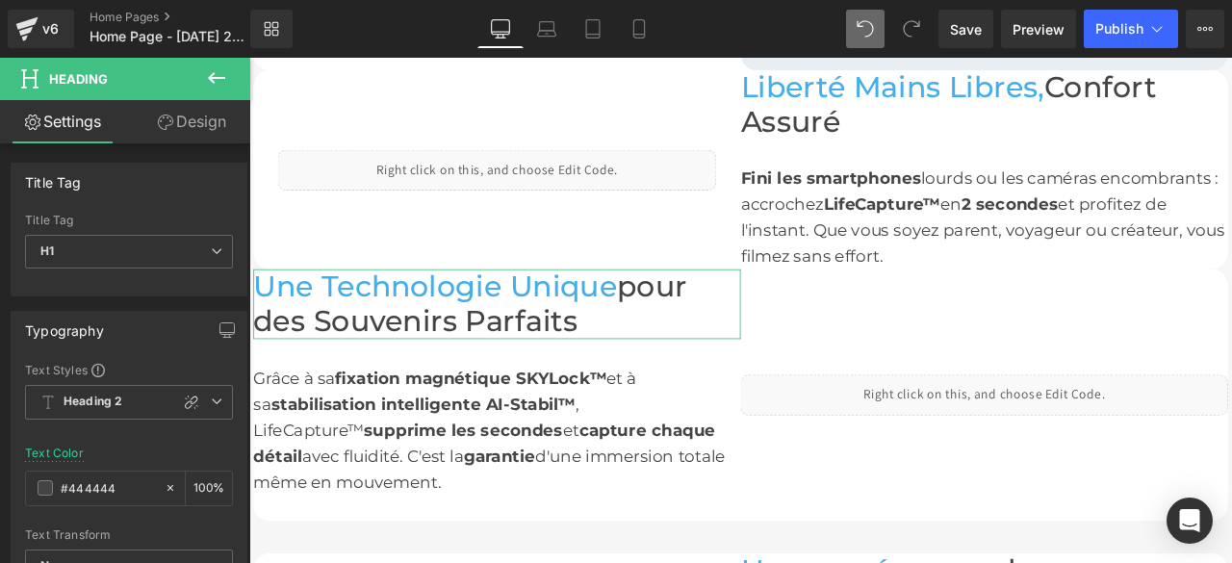
click at [185, 118] on link "Design" at bounding box center [191, 121] width 125 height 43
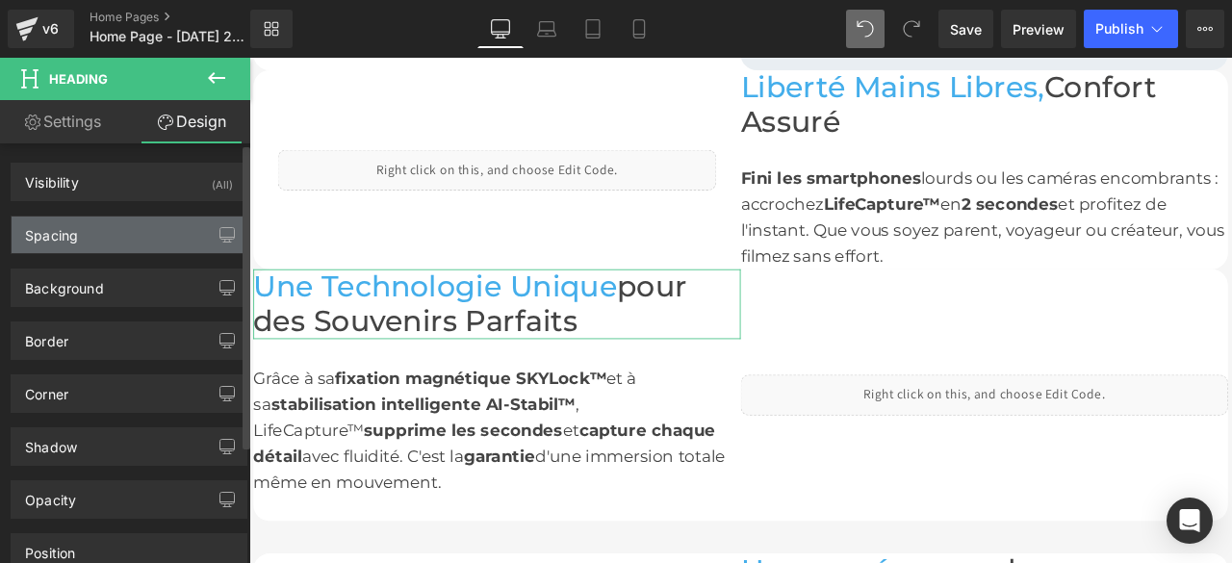
click at [100, 246] on div "Spacing" at bounding box center [129, 235] width 235 height 37
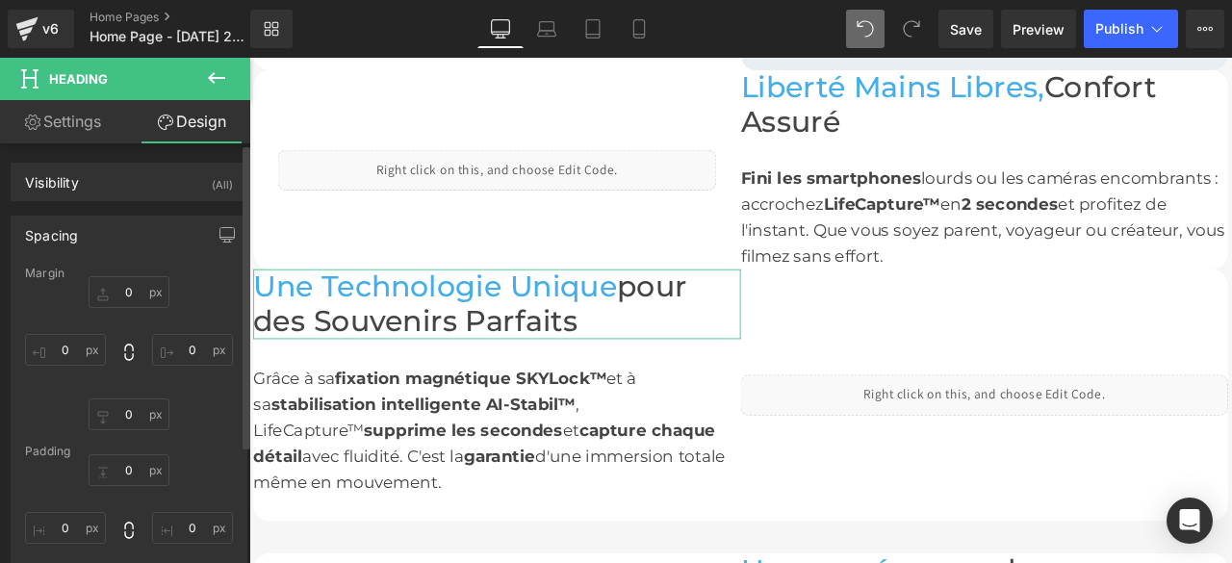
scroll to position [96, 0]
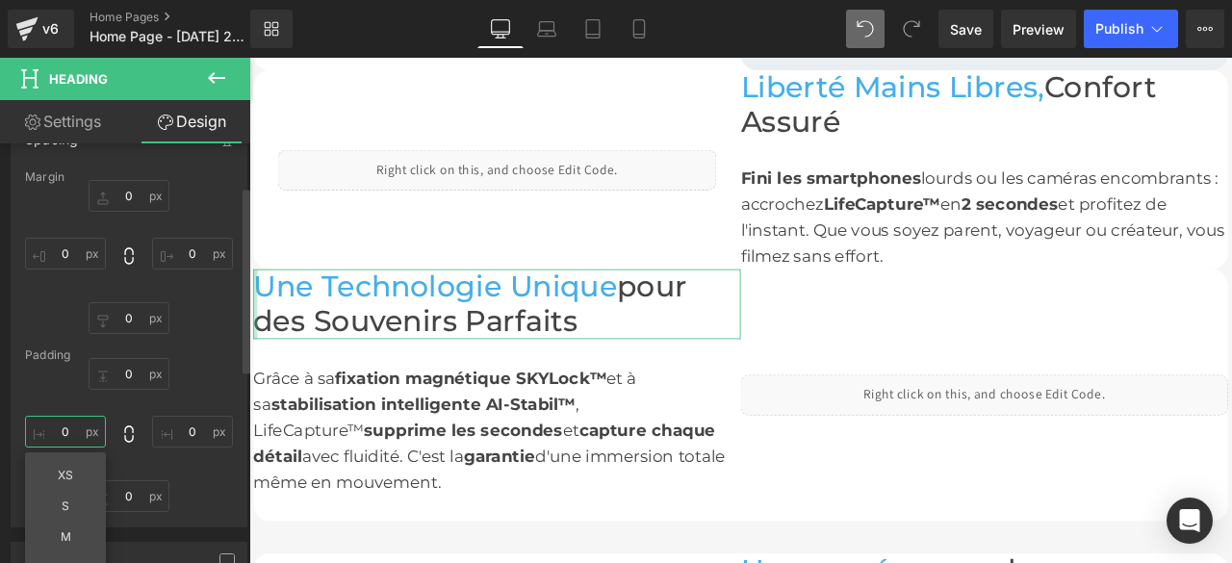
click at [65, 430] on input "text" at bounding box center [65, 432] width 81 height 32
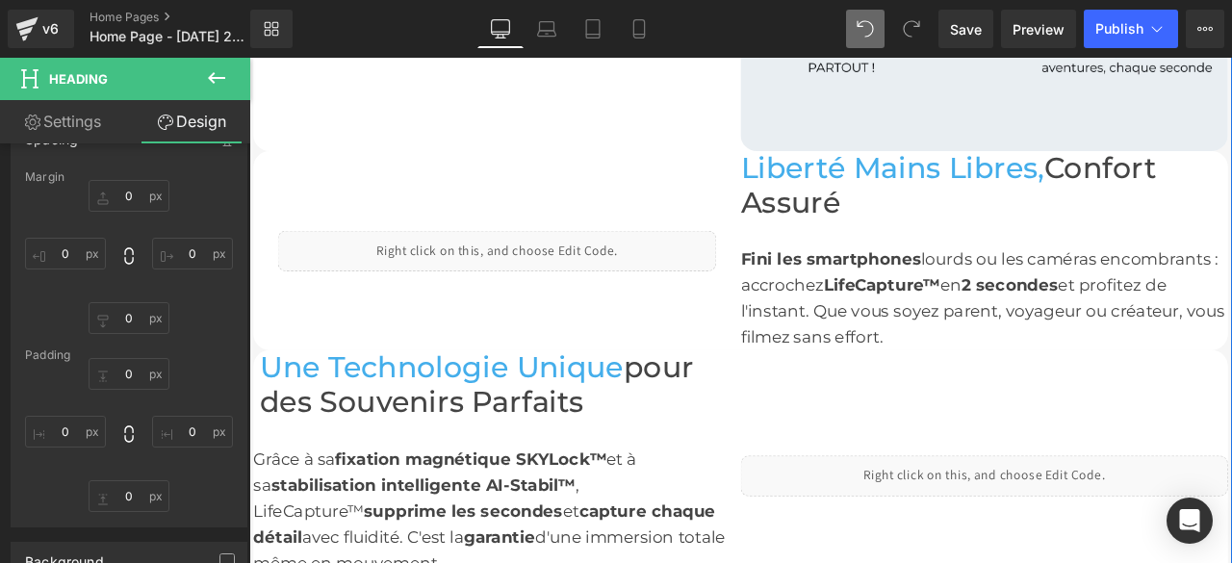
scroll to position [1477, 0]
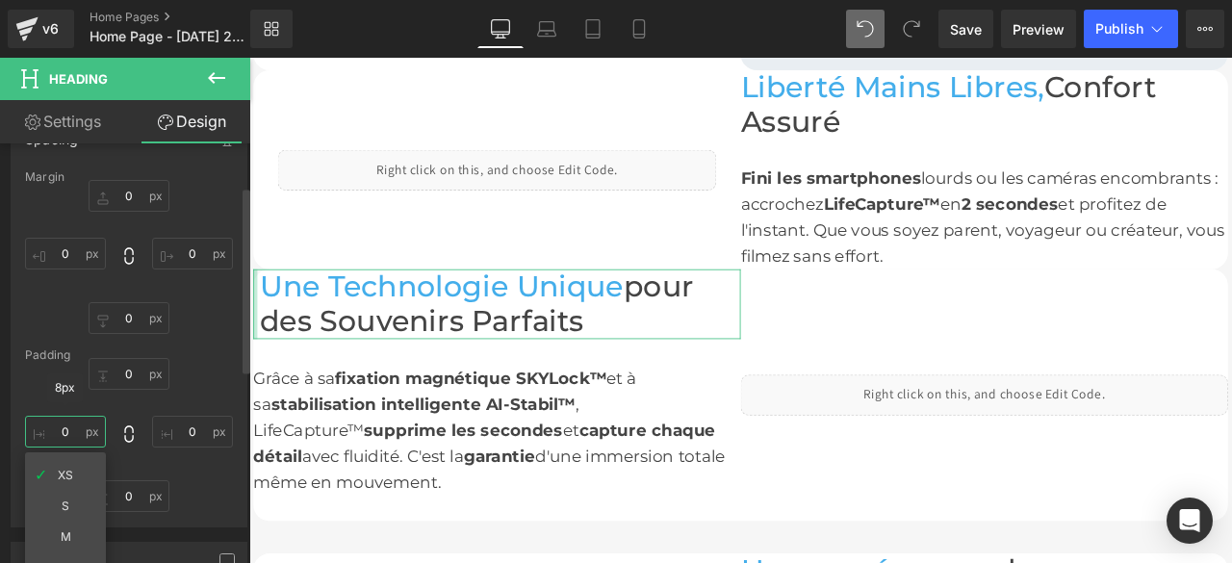
click at [70, 433] on input "text" at bounding box center [65, 432] width 81 height 32
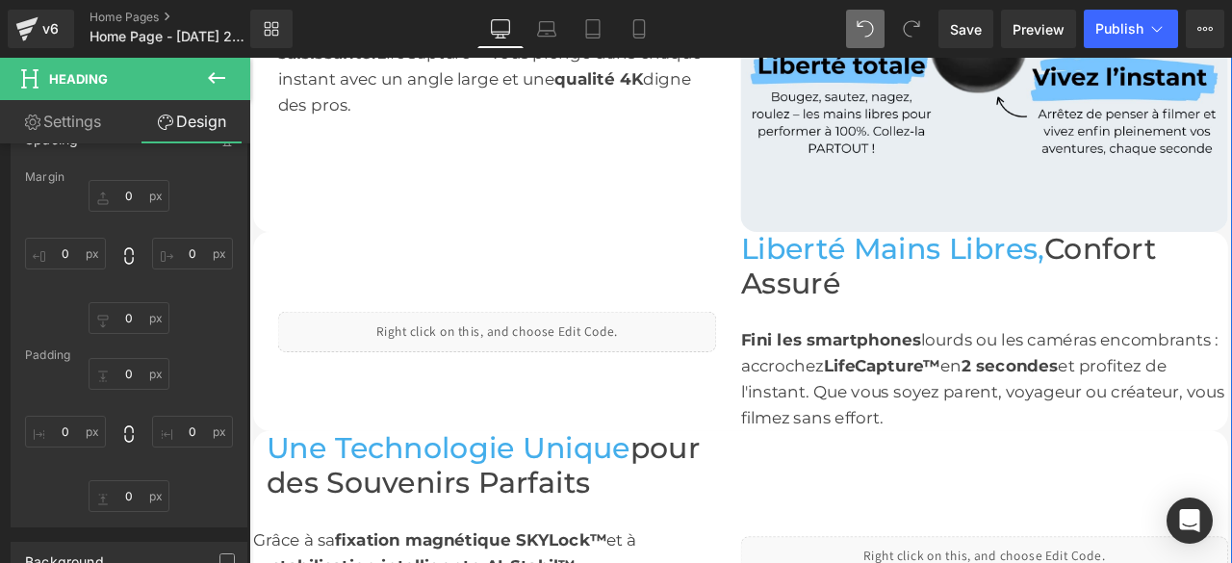
scroll to position [1381, 0]
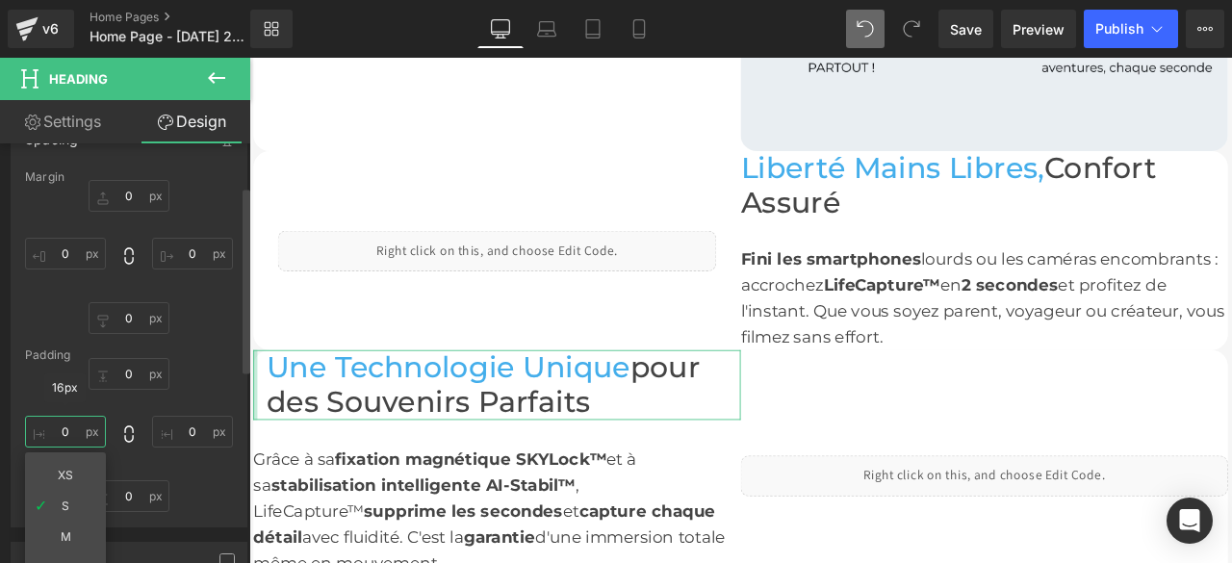
click at [63, 433] on input "text" at bounding box center [65, 432] width 81 height 32
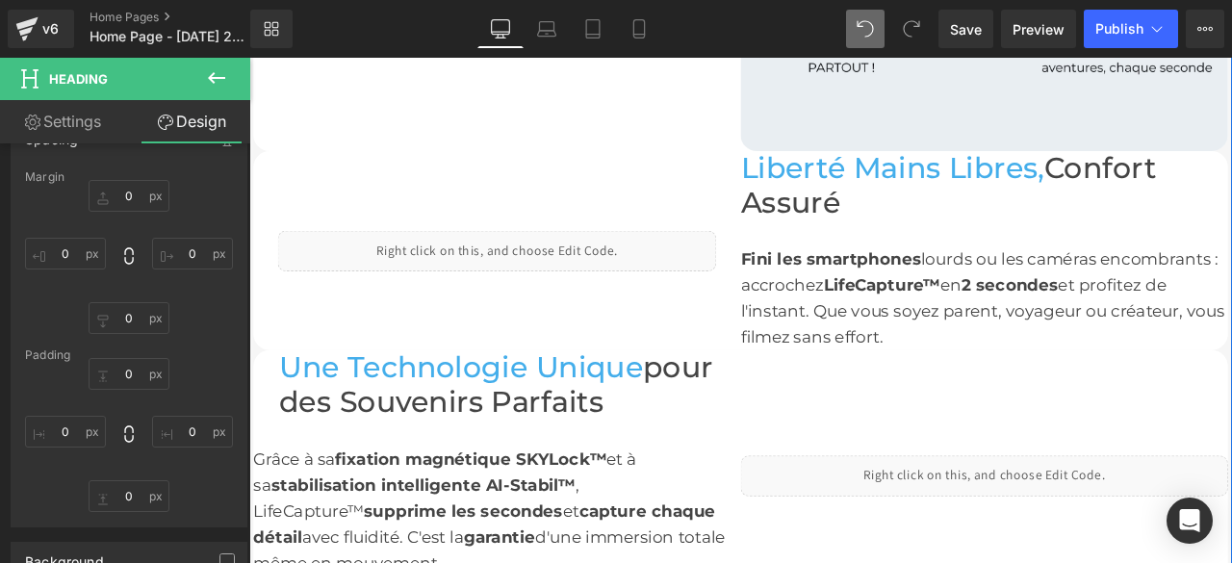
scroll to position [1573, 0]
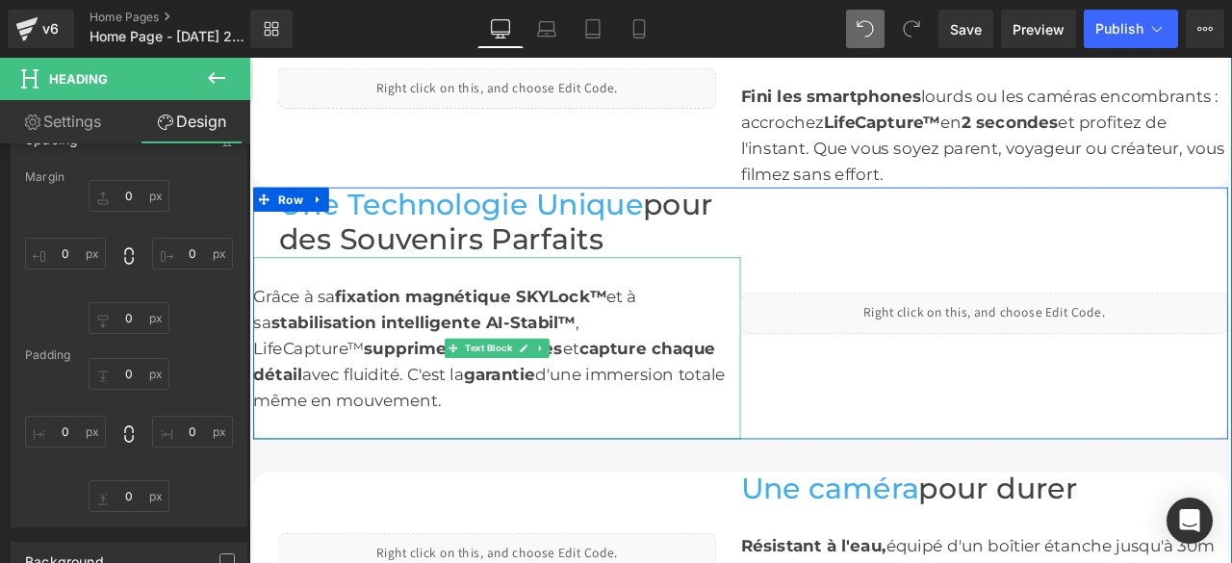
click at [385, 391] on font "supprime les secondes" at bounding box center [503, 402] width 236 height 23
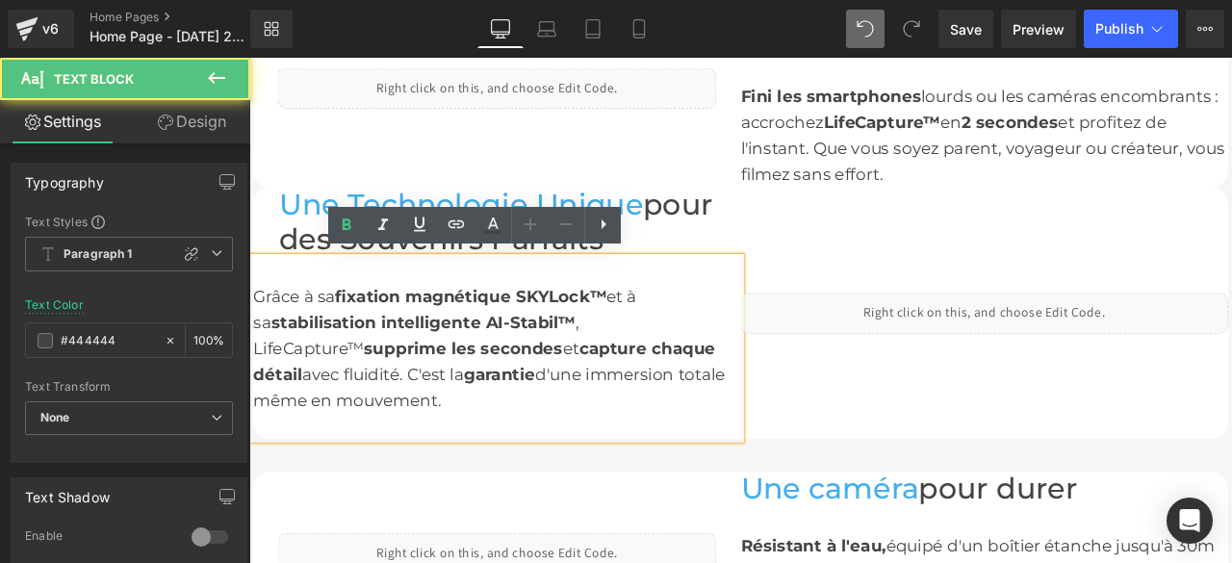
click at [504, 422] on font "garantie" at bounding box center [546, 433] width 85 height 23
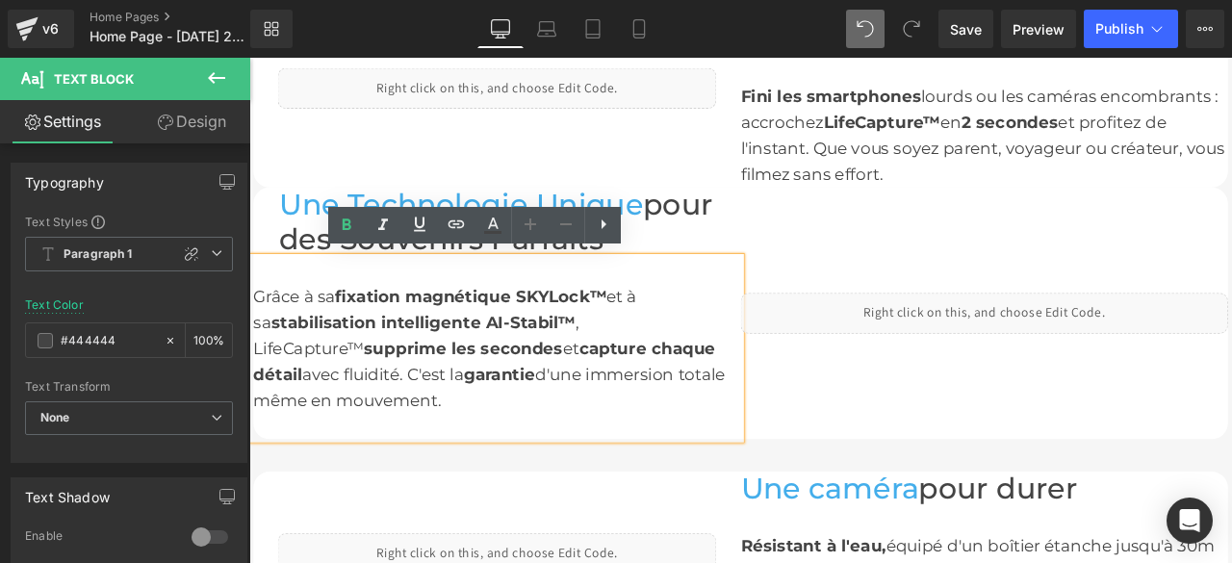
click at [916, 394] on div "Liquid" at bounding box center [1121, 360] width 578 height 297
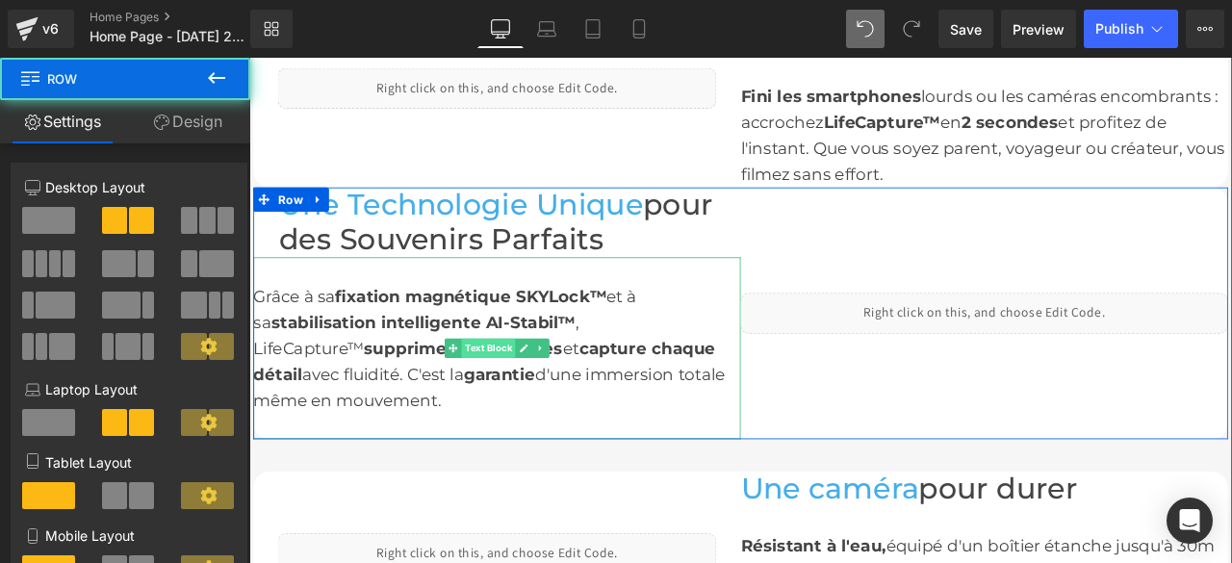
click at [550, 395] on span "Text Block" at bounding box center [533, 402] width 64 height 23
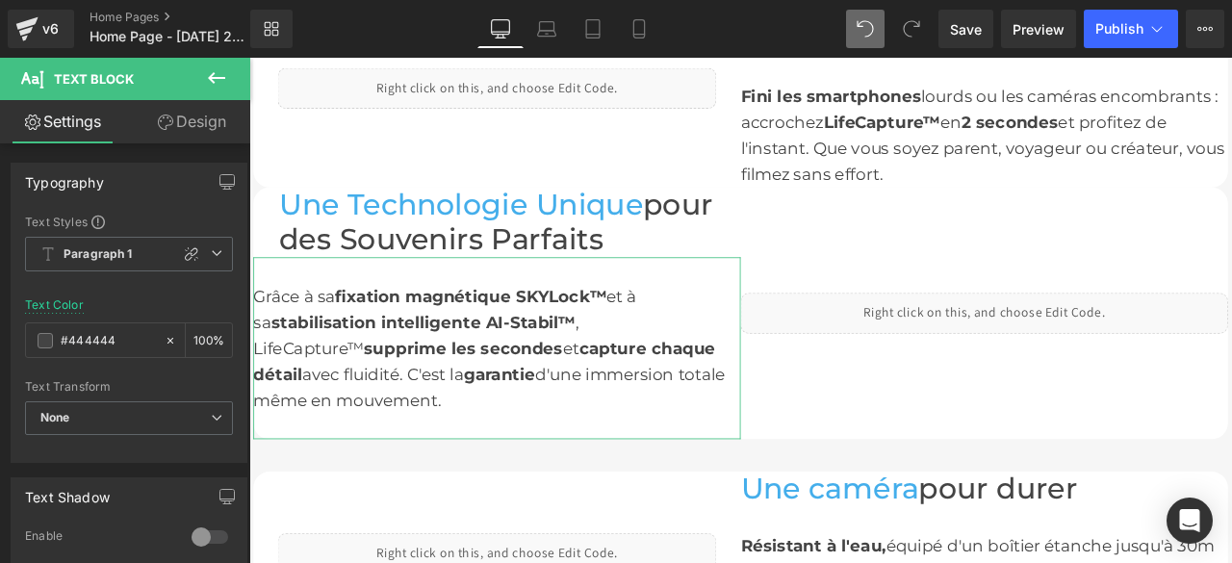
click at [220, 128] on link "Design" at bounding box center [191, 121] width 125 height 43
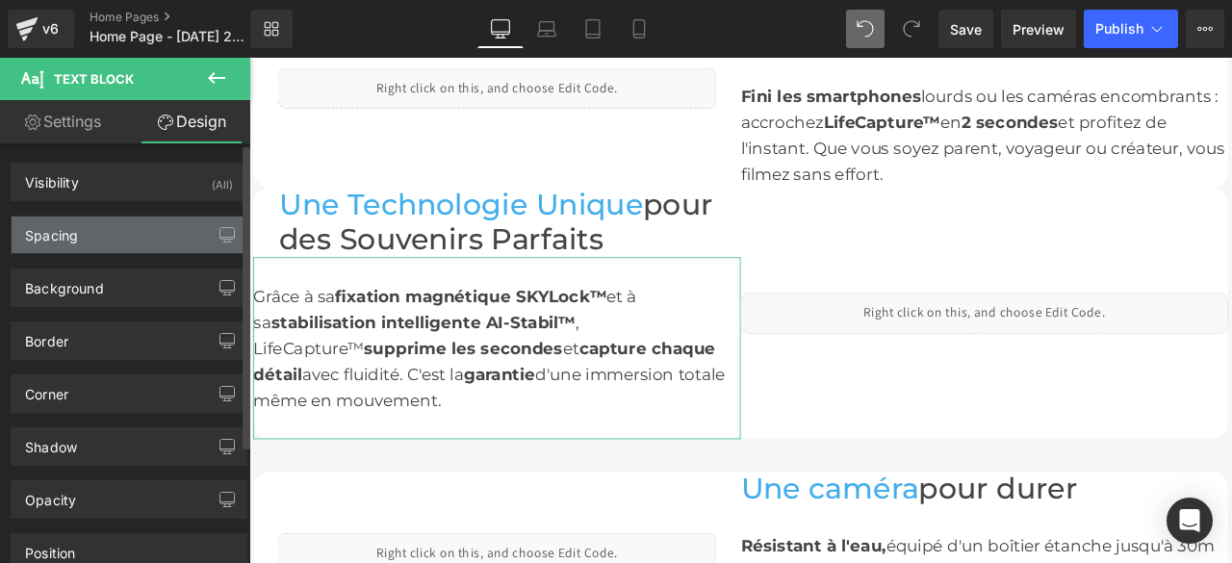
click at [102, 227] on div "Spacing" at bounding box center [129, 235] width 235 height 37
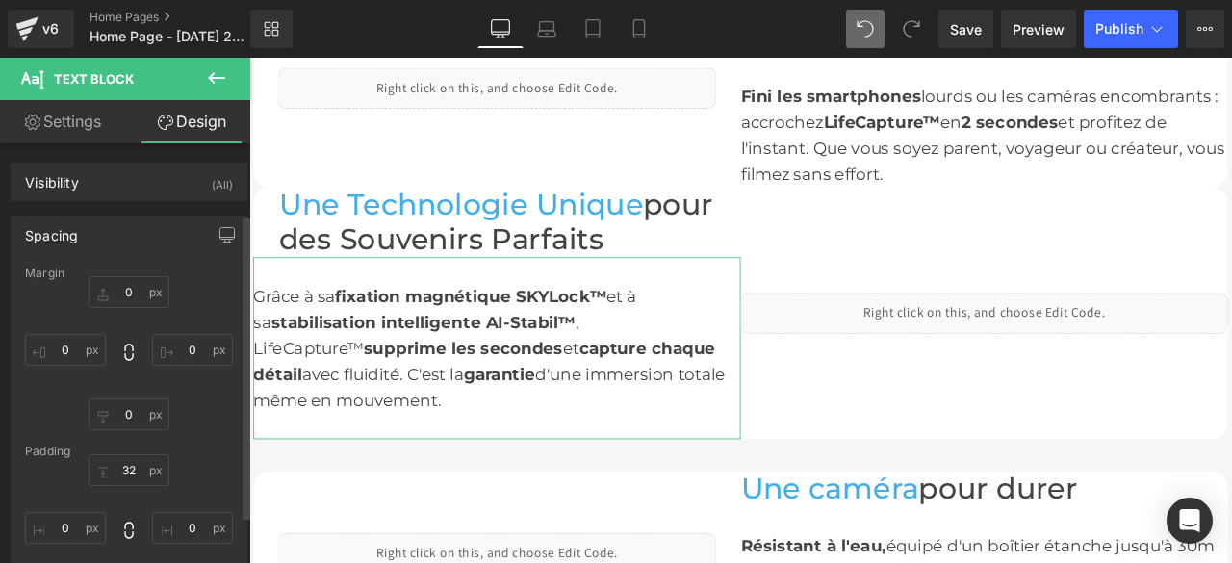
scroll to position [96, 0]
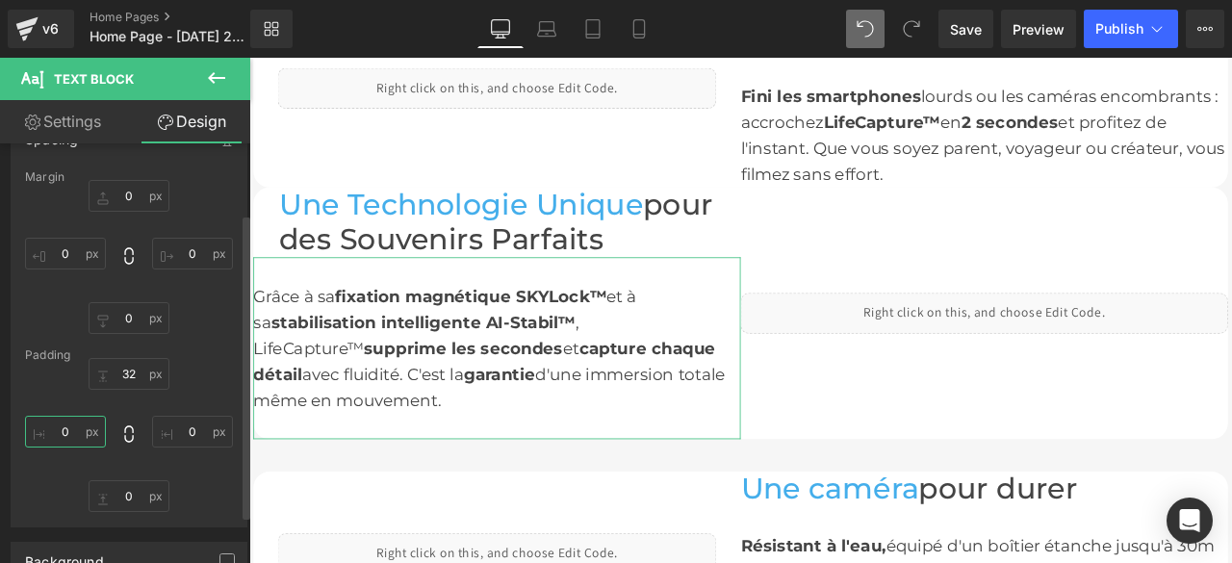
click at [72, 419] on input "0" at bounding box center [65, 432] width 81 height 32
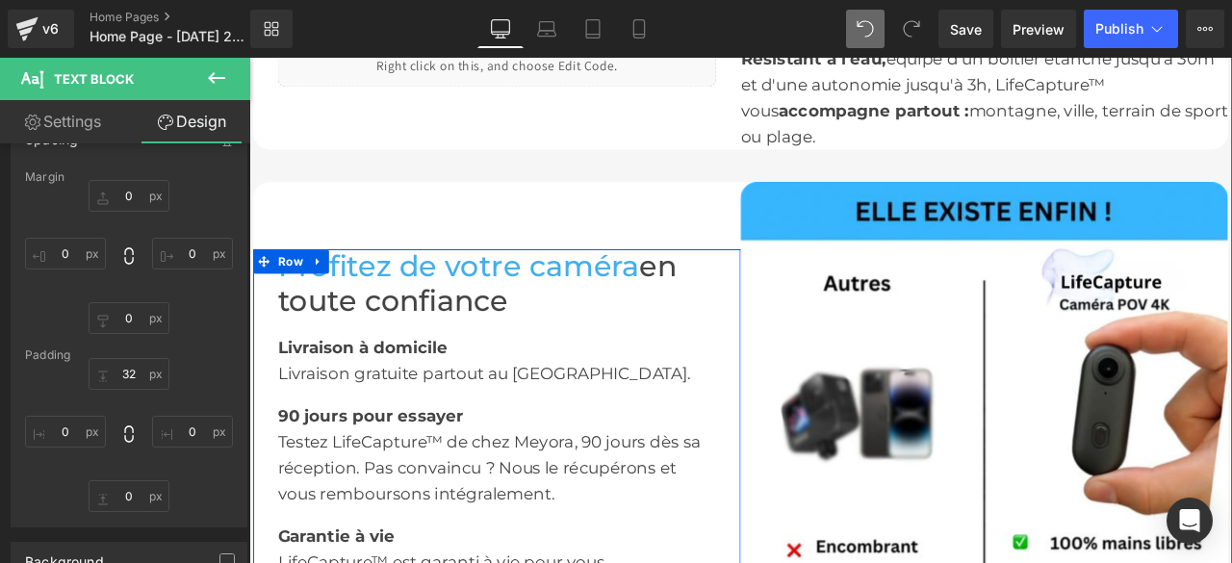
scroll to position [2343, 0]
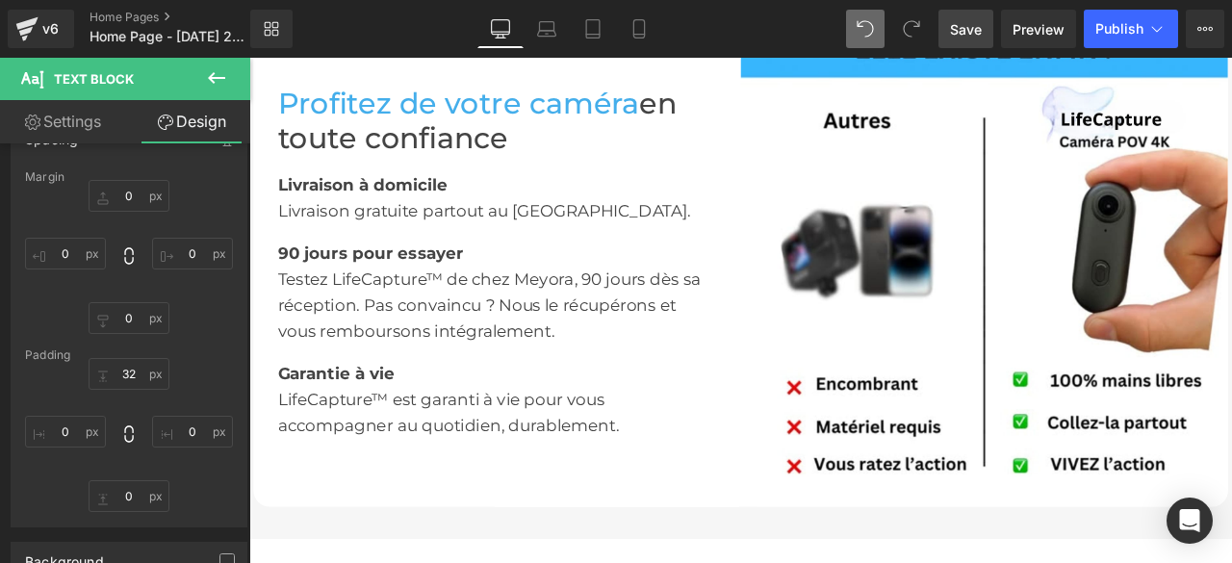
click at [952, 30] on span "Save" at bounding box center [966, 29] width 32 height 20
click at [1036, 31] on span "Preview" at bounding box center [1039, 29] width 52 height 20
click at [598, 32] on icon at bounding box center [592, 28] width 19 height 19
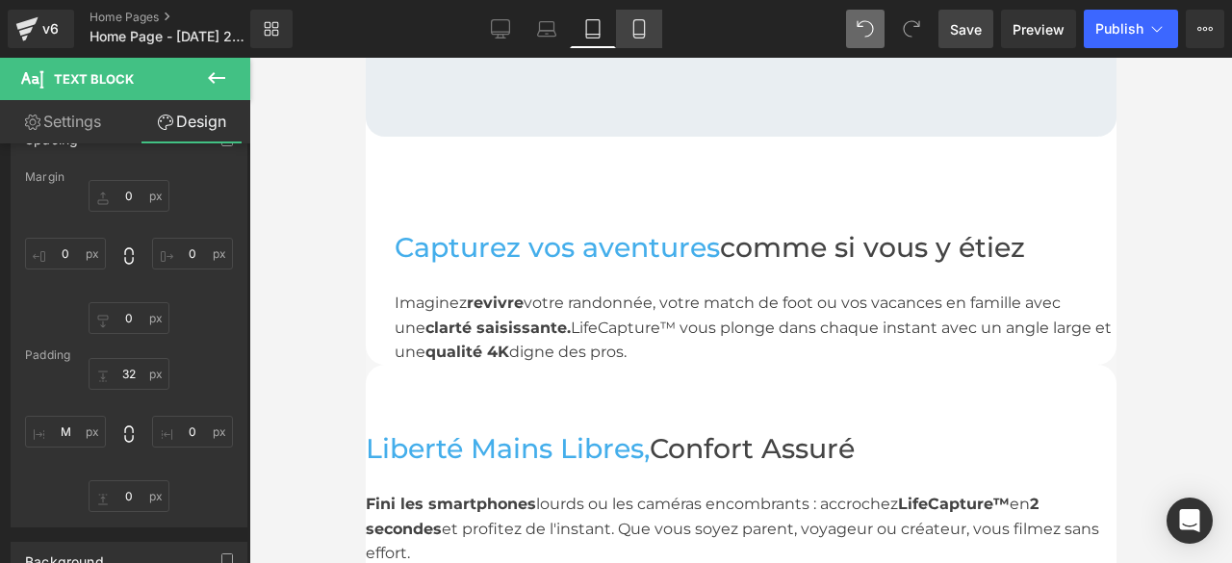
scroll to position [2809, 0]
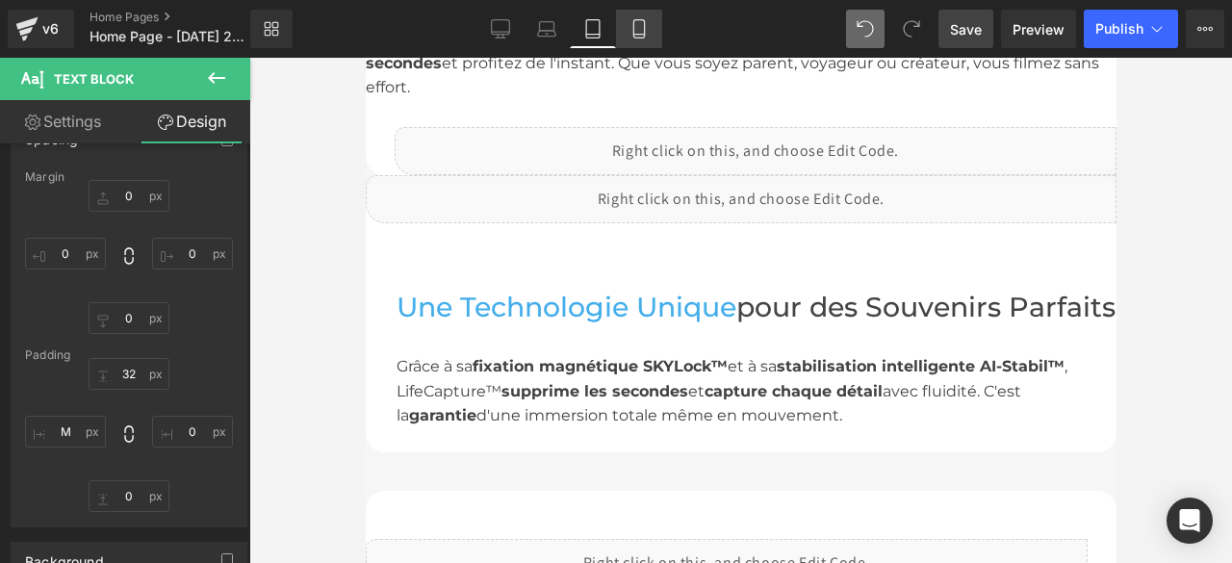
click at [631, 32] on icon at bounding box center [639, 28] width 19 height 19
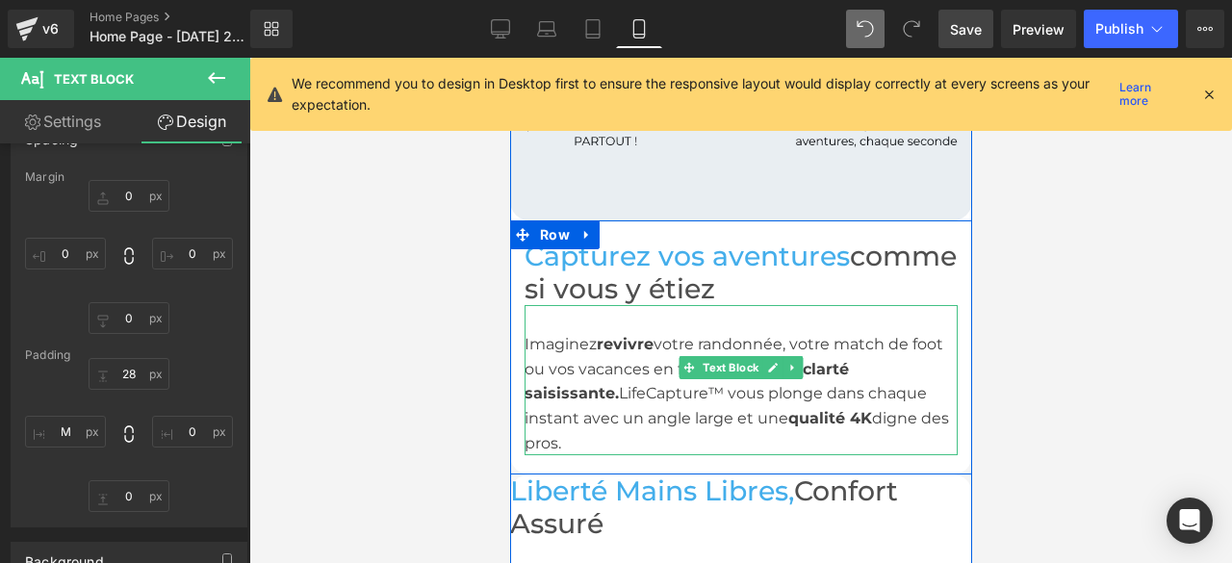
scroll to position [1637, 0]
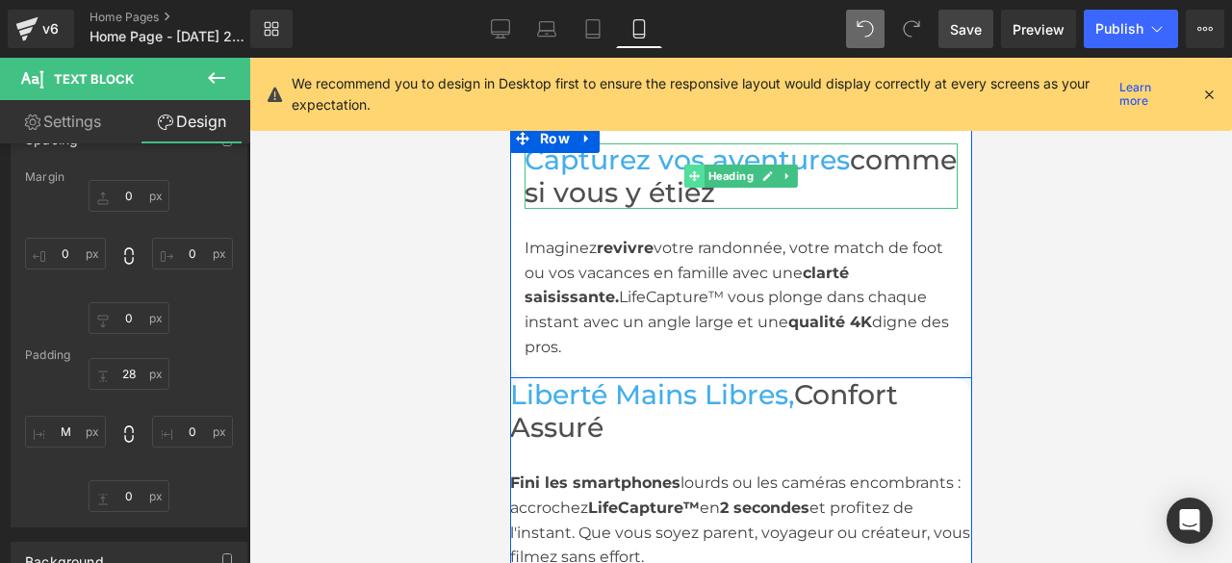
click at [690, 174] on icon at bounding box center [693, 176] width 11 height 12
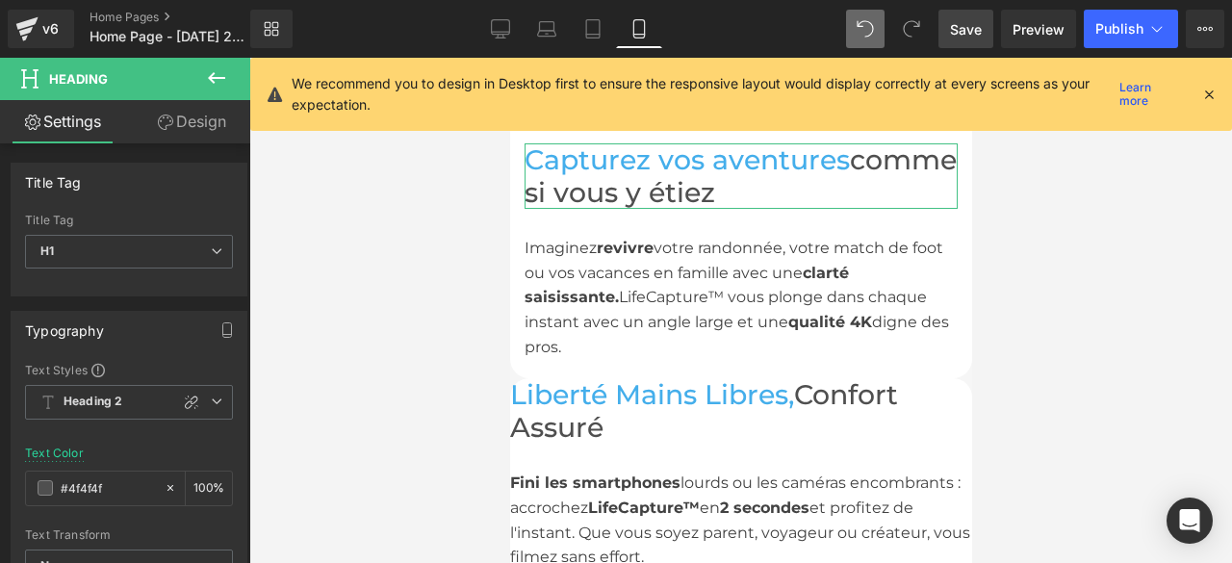
click at [189, 124] on link "Design" at bounding box center [191, 121] width 125 height 43
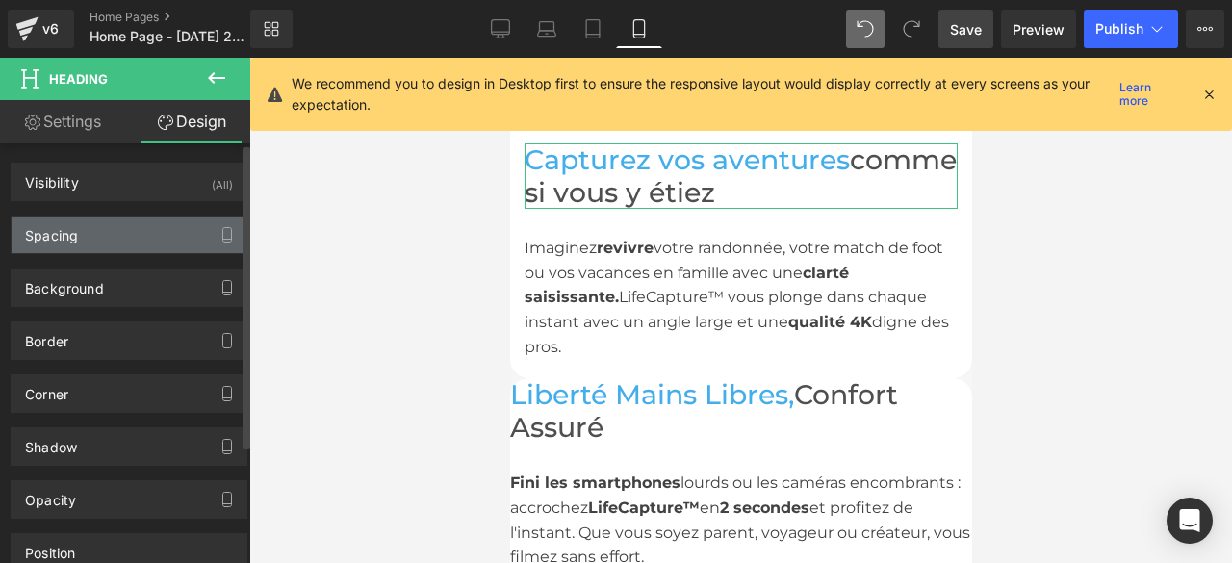
click at [123, 229] on div "Spacing" at bounding box center [129, 235] width 235 height 37
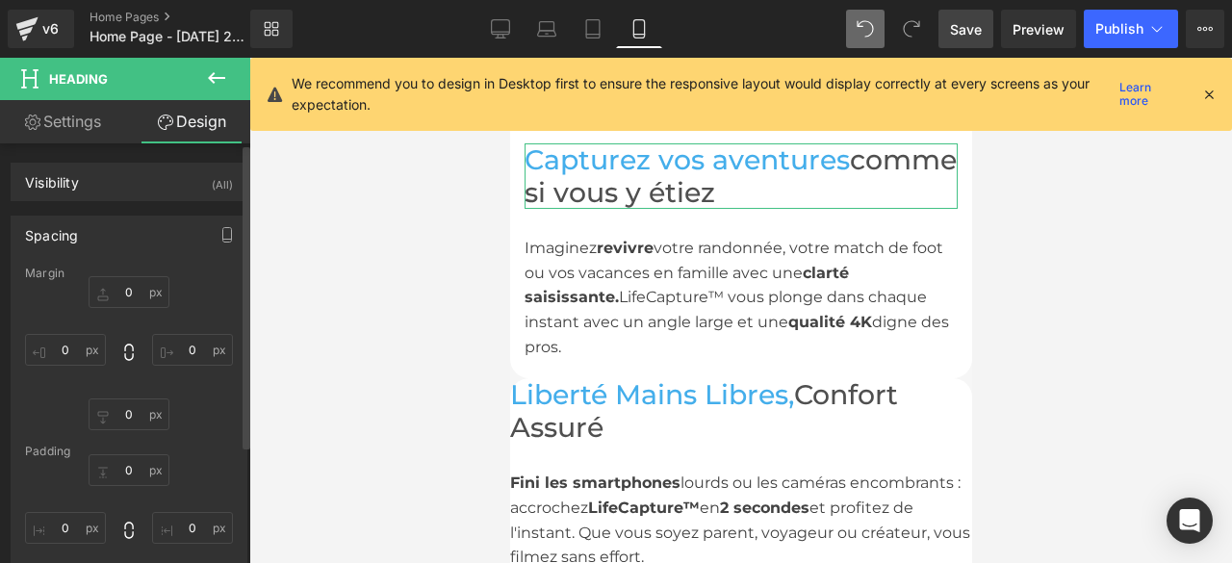
scroll to position [193, 0]
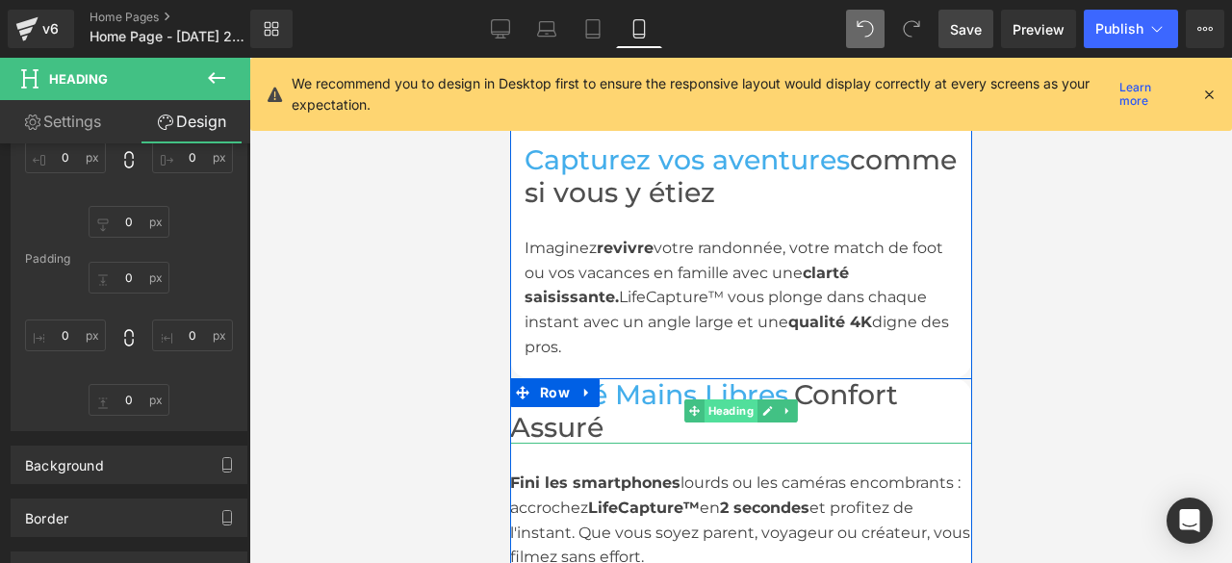
click at [714, 400] on span "Heading" at bounding box center [730, 411] width 53 height 23
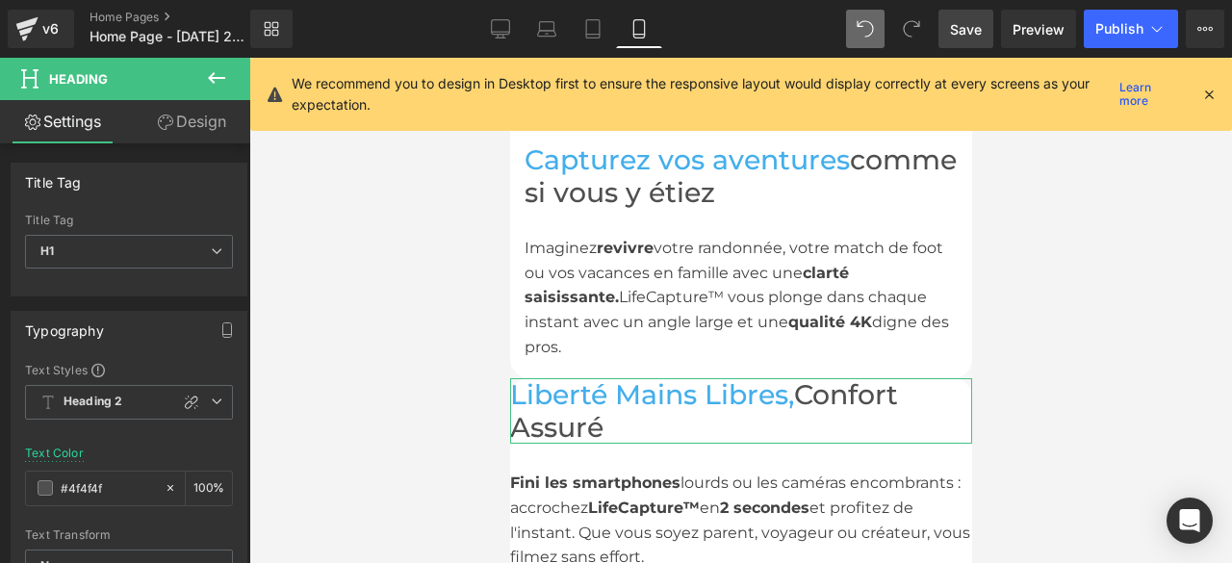
click at [181, 124] on link "Design" at bounding box center [191, 121] width 125 height 43
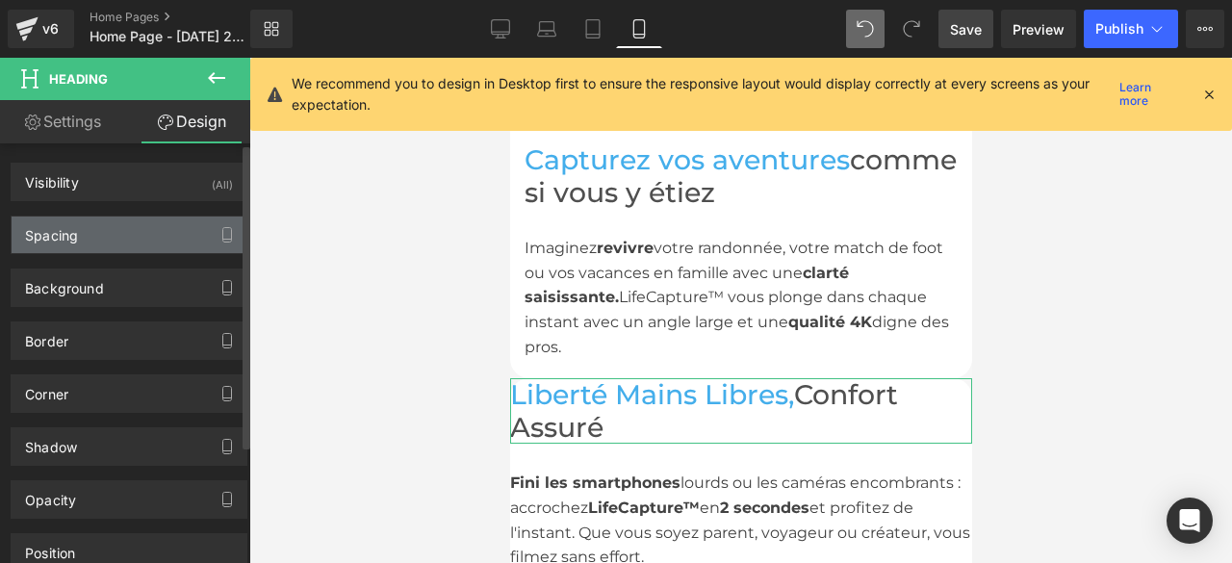
click at [126, 232] on div "Spacing" at bounding box center [129, 235] width 235 height 37
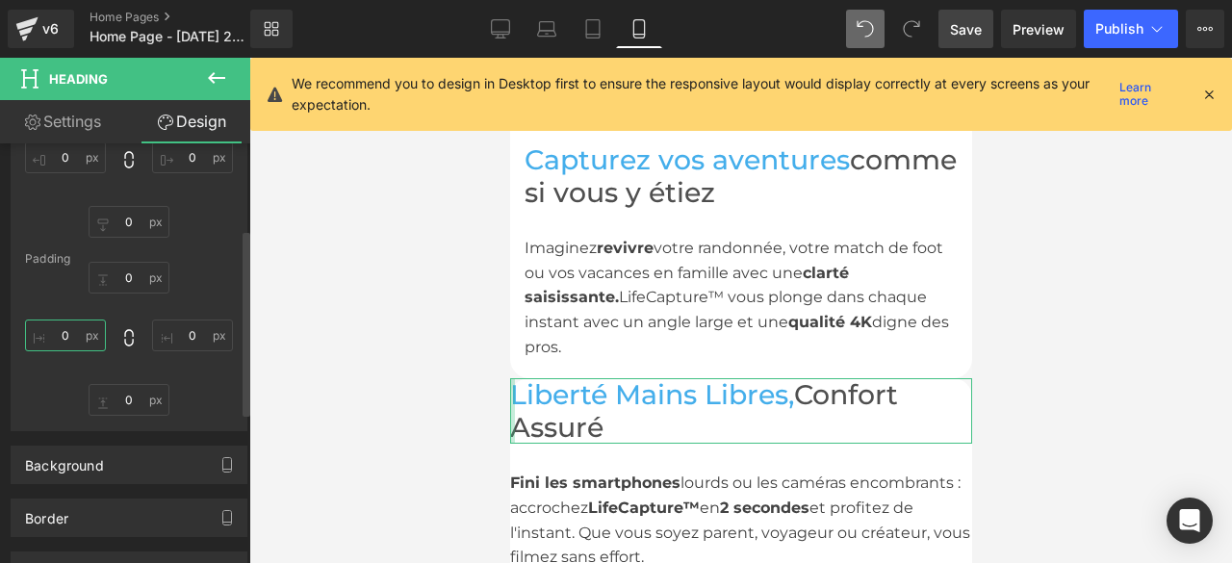
click at [71, 334] on input "0" at bounding box center [65, 336] width 81 height 32
click at [76, 334] on input "0" at bounding box center [65, 336] width 81 height 32
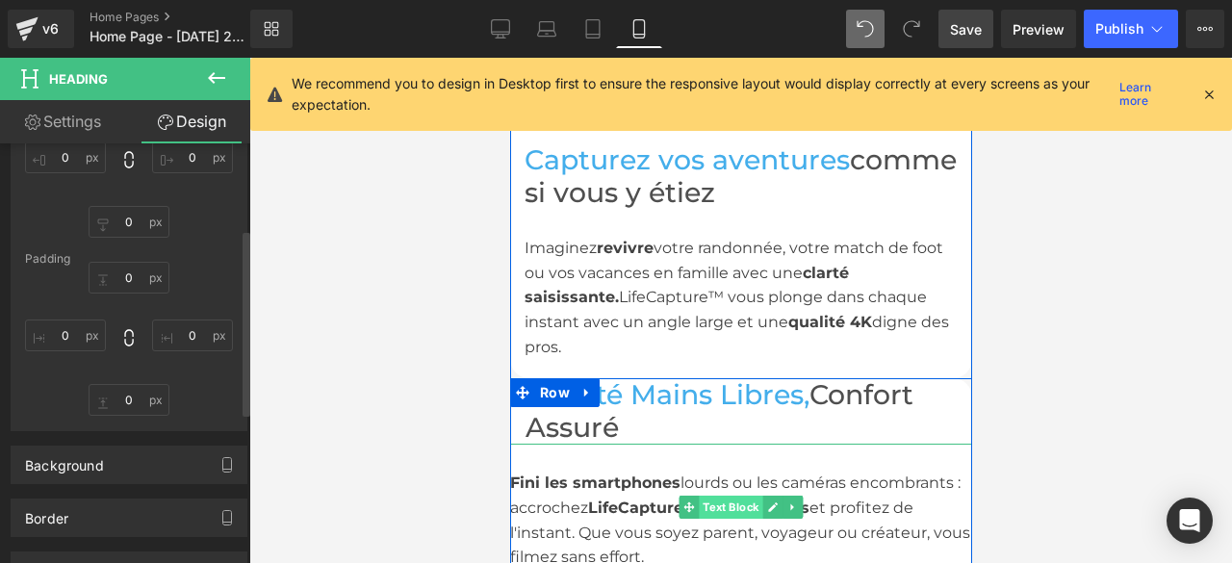
click at [714, 496] on span "Text Block" at bounding box center [730, 507] width 64 height 23
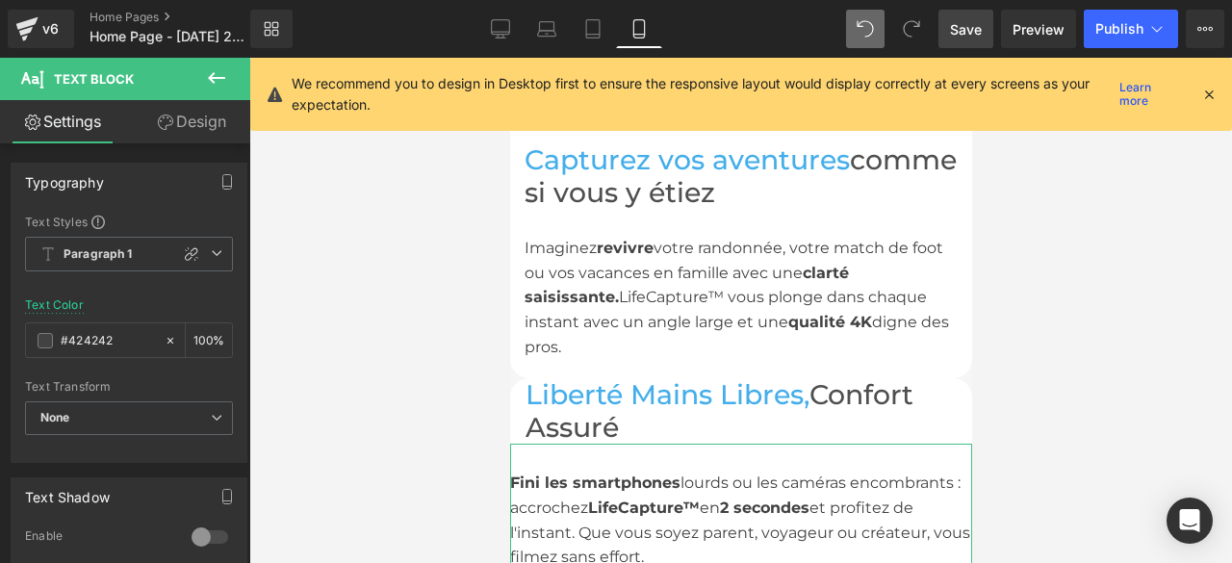
click at [205, 111] on link "Design" at bounding box center [191, 121] width 125 height 43
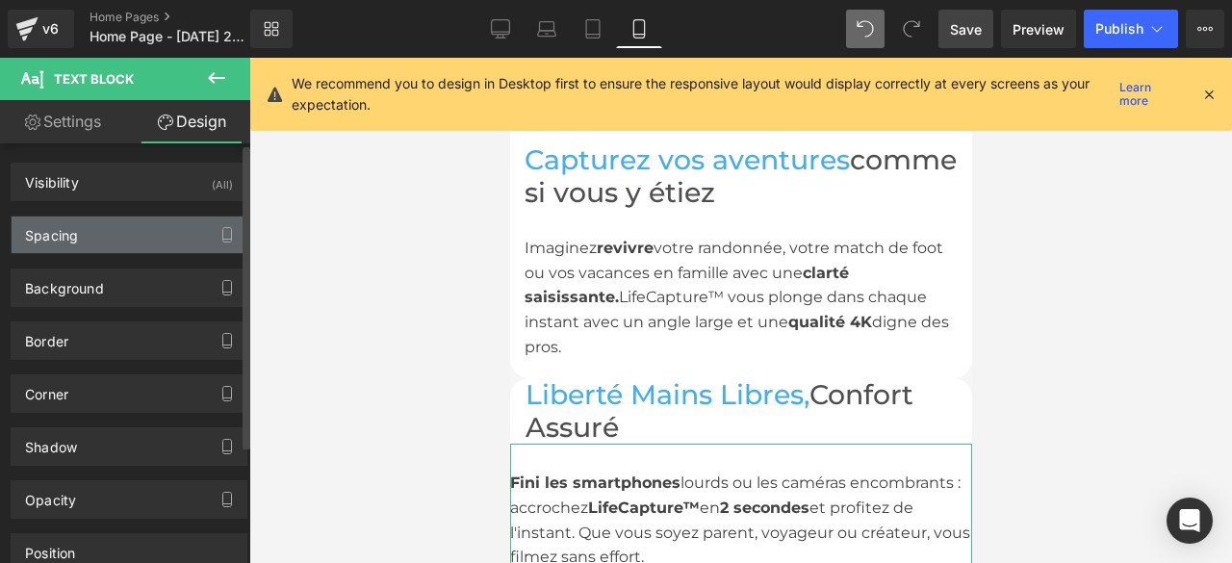
click at [111, 226] on div "Spacing" at bounding box center [129, 235] width 235 height 37
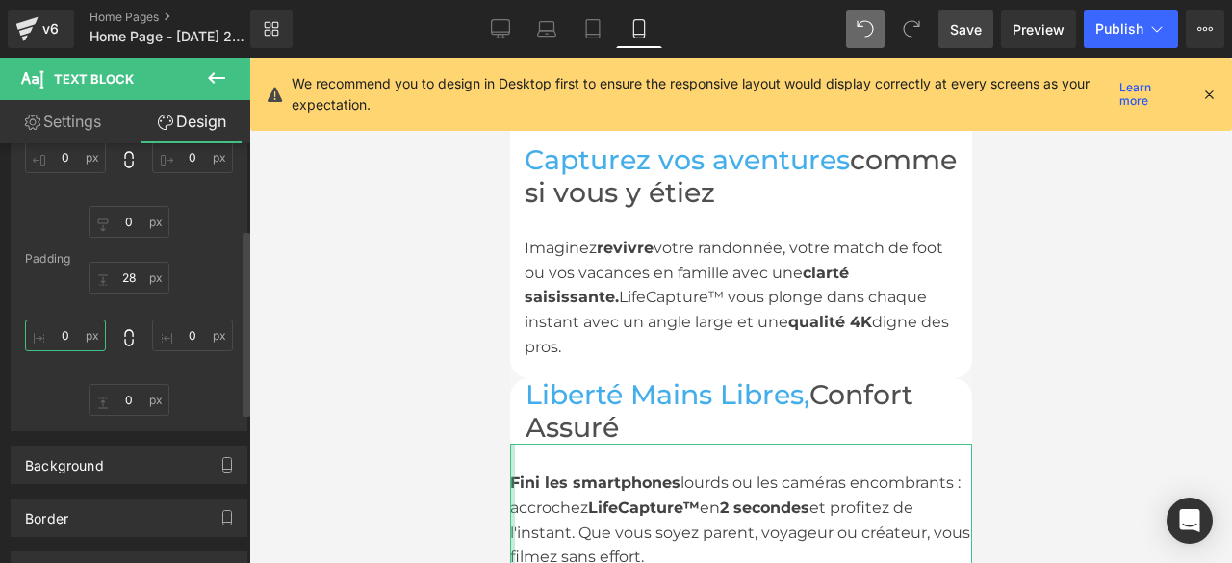
click at [72, 332] on input "0" at bounding box center [65, 336] width 81 height 32
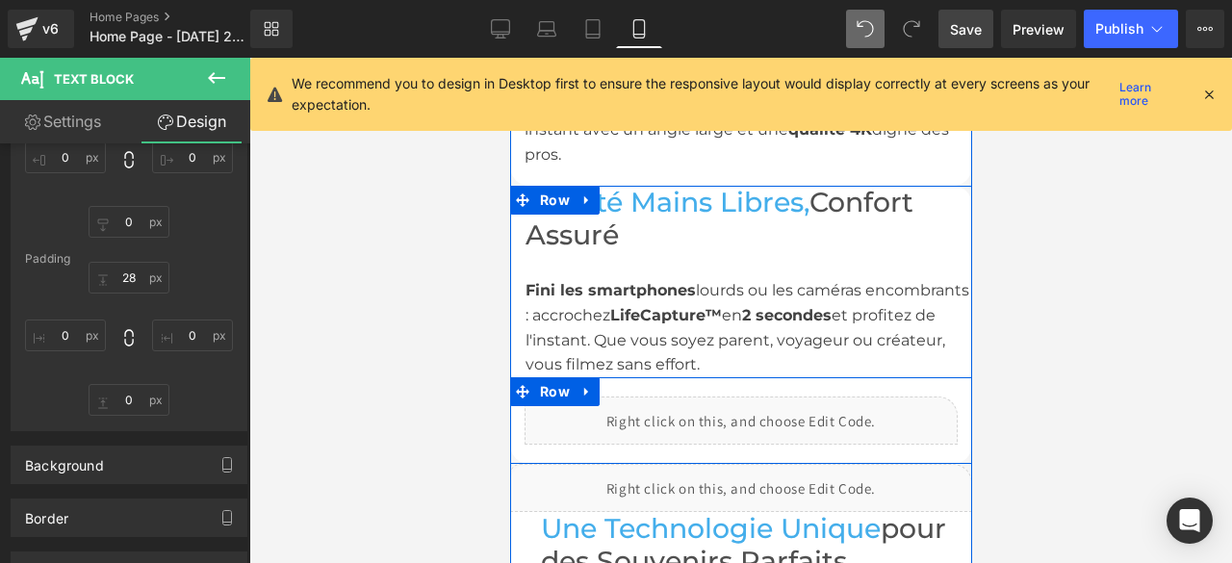
scroll to position [2022, 0]
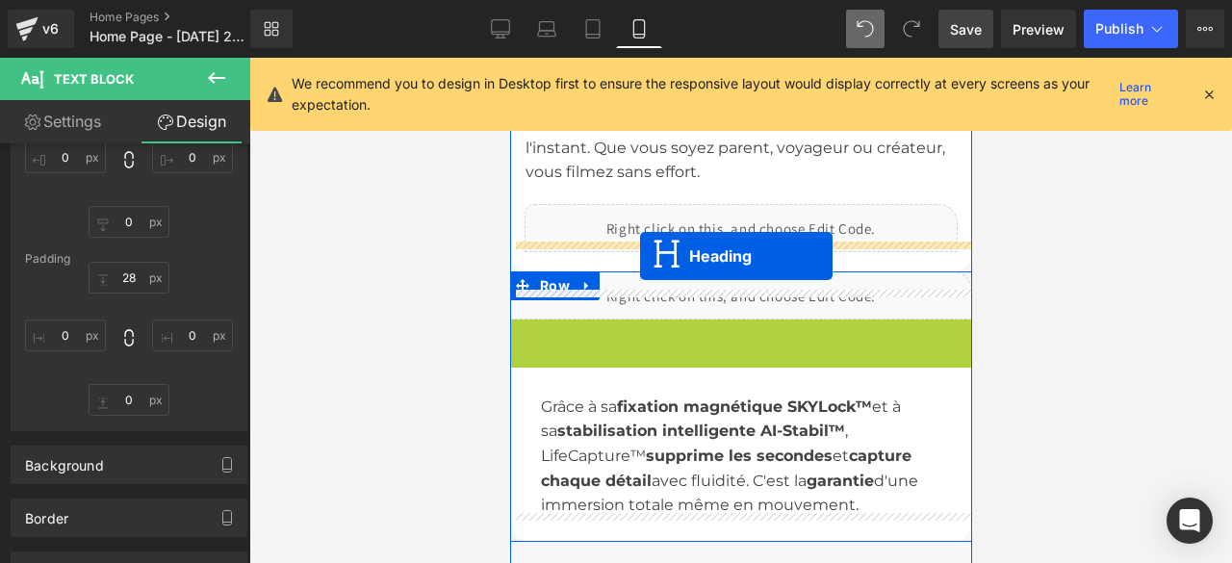
drag, startPoint x: 684, startPoint y: 326, endPoint x: 639, endPoint y: 256, distance: 83.1
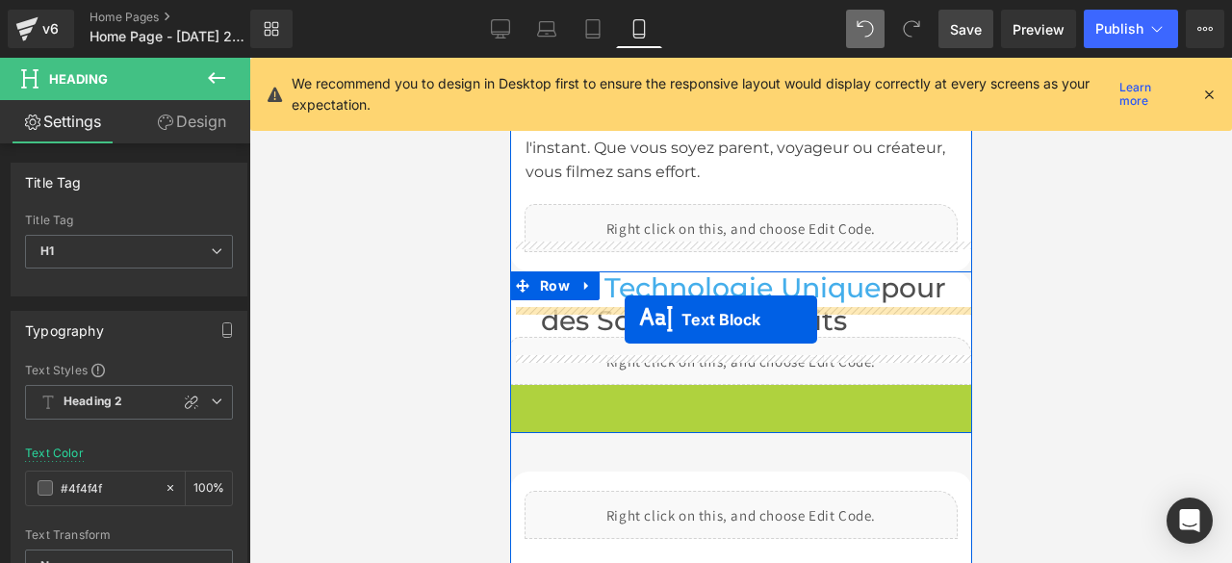
drag, startPoint x: 680, startPoint y: 442, endPoint x: 624, endPoint y: 320, distance: 134.4
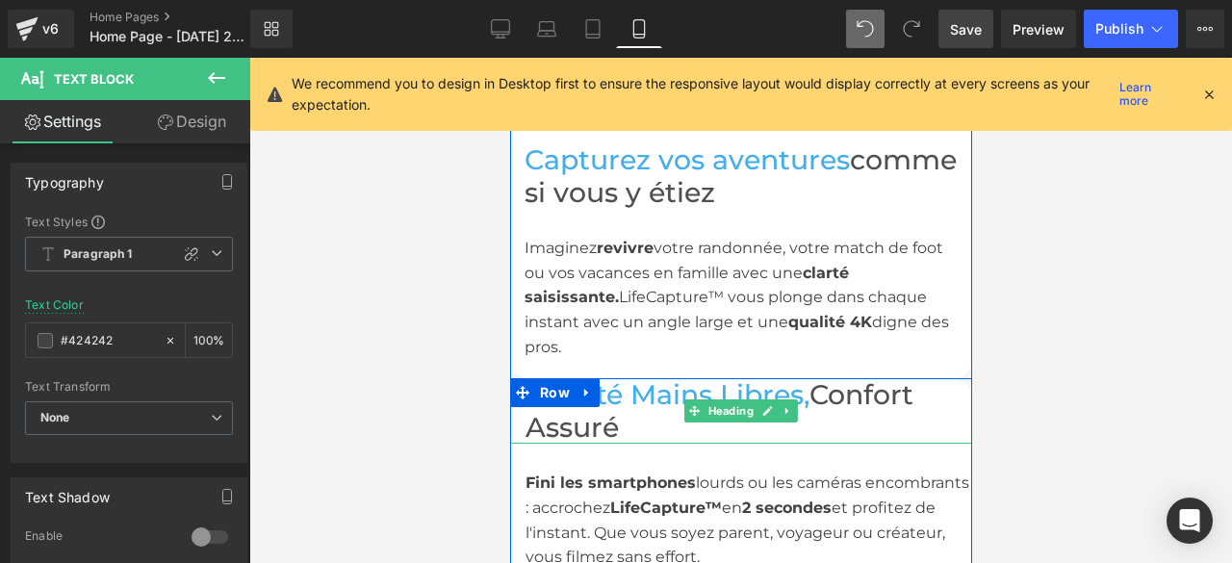
scroll to position [1733, 0]
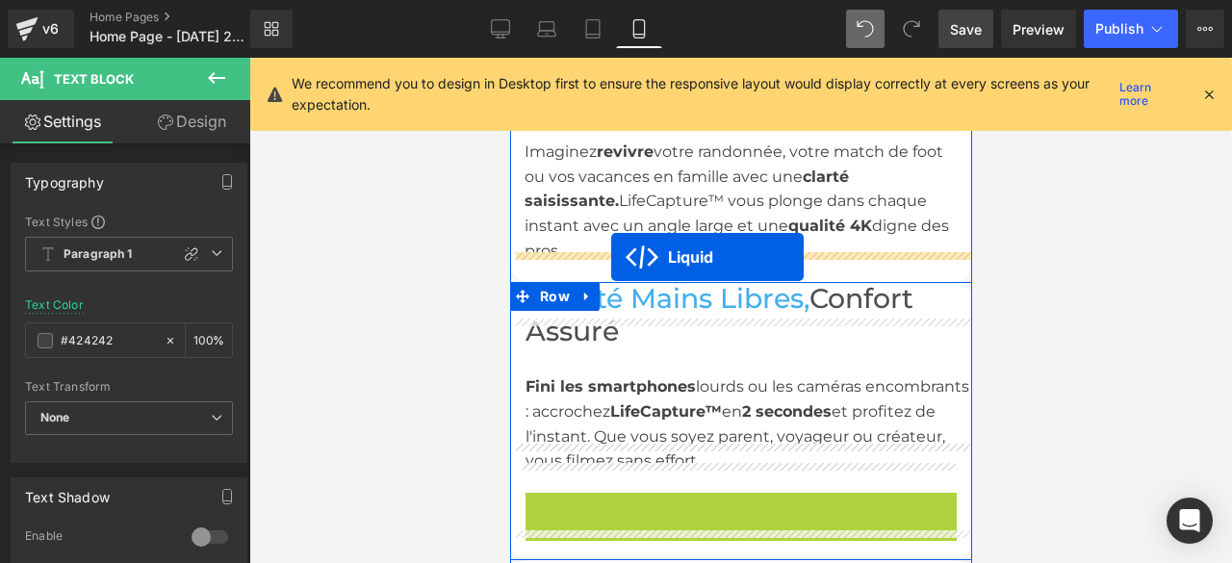
drag, startPoint x: 681, startPoint y: 484, endPoint x: 610, endPoint y: 257, distance: 237.8
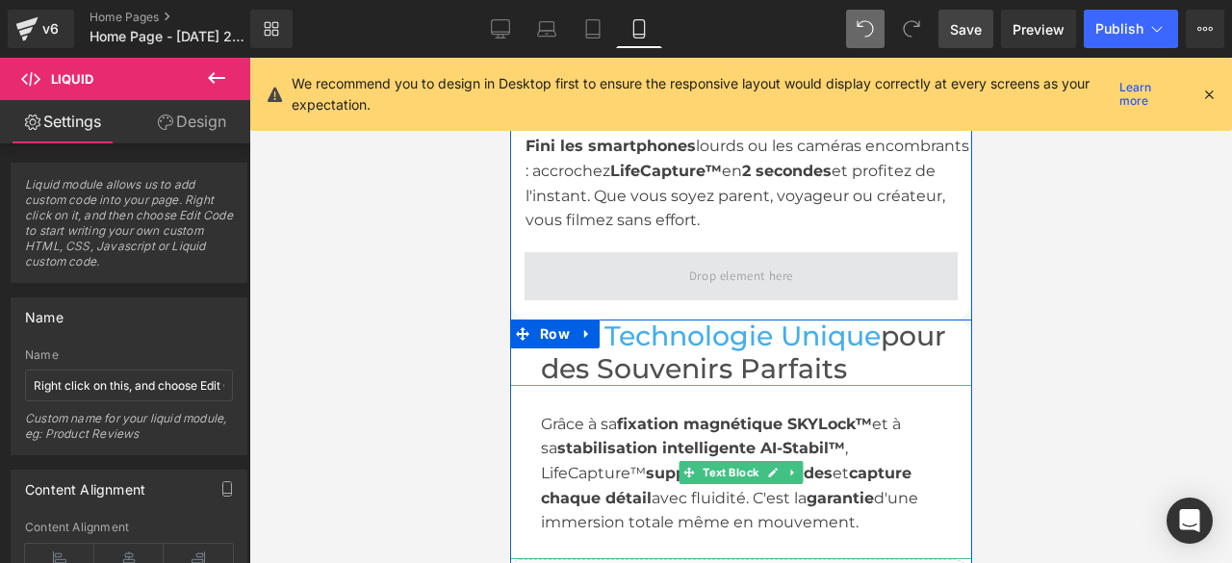
scroll to position [2118, 0]
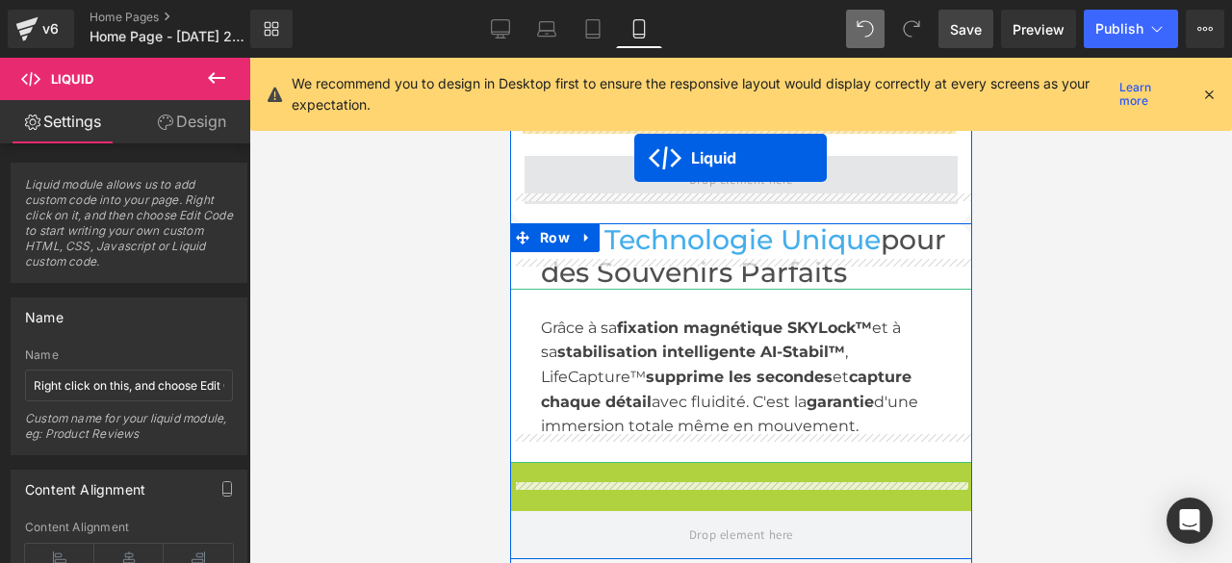
drag, startPoint x: 676, startPoint y: 452, endPoint x: 633, endPoint y: 158, distance: 297.6
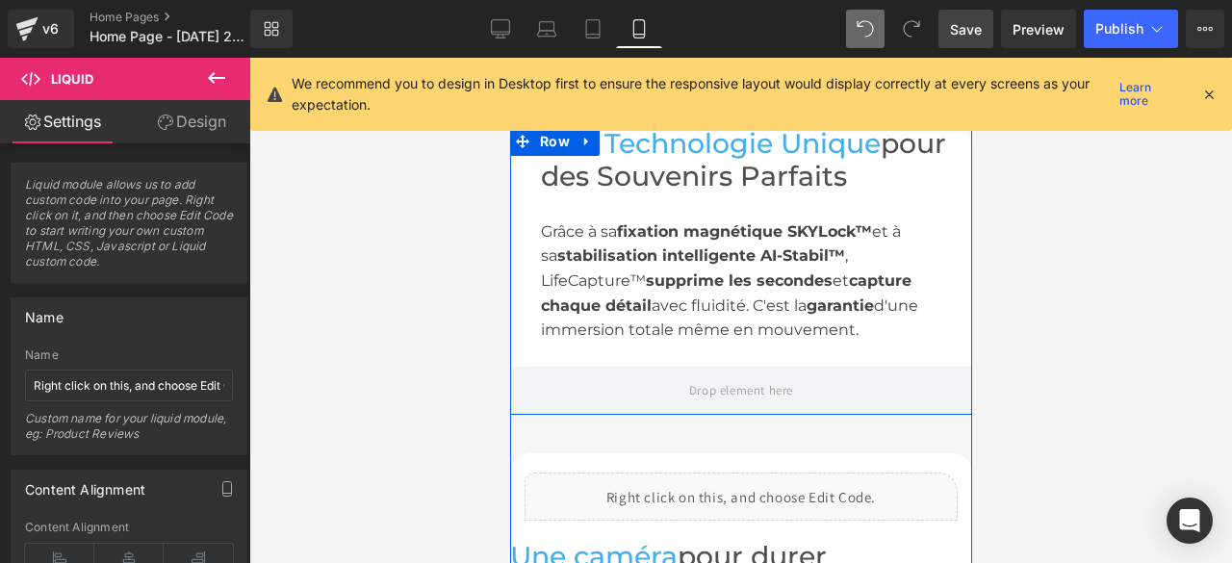
scroll to position [2311, 0]
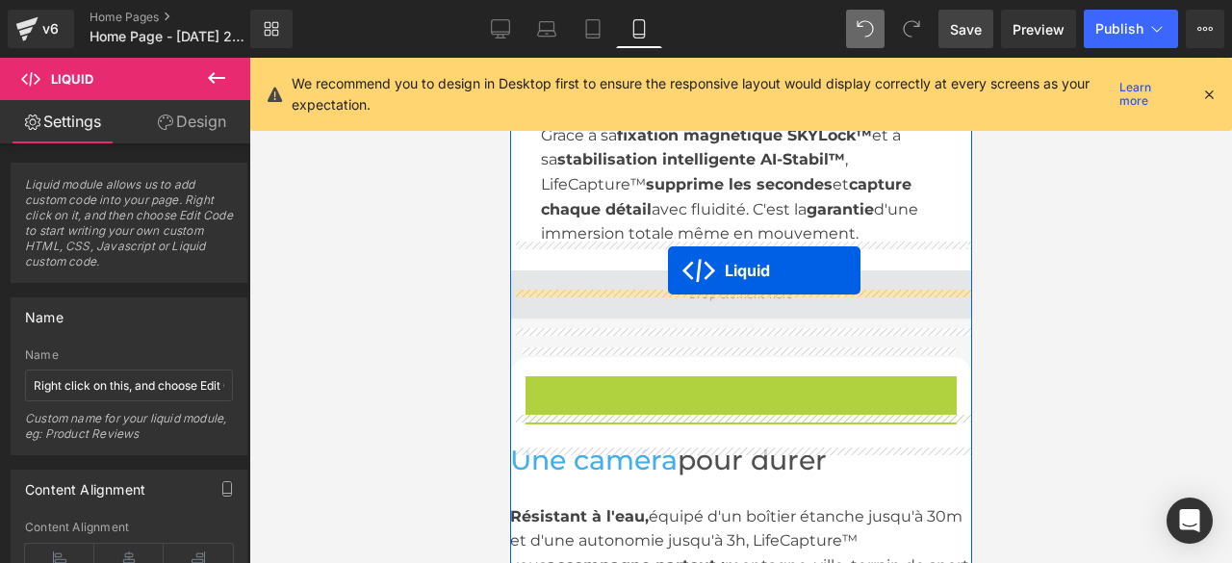
drag, startPoint x: 684, startPoint y: 366, endPoint x: 664, endPoint y: 269, distance: 99.1
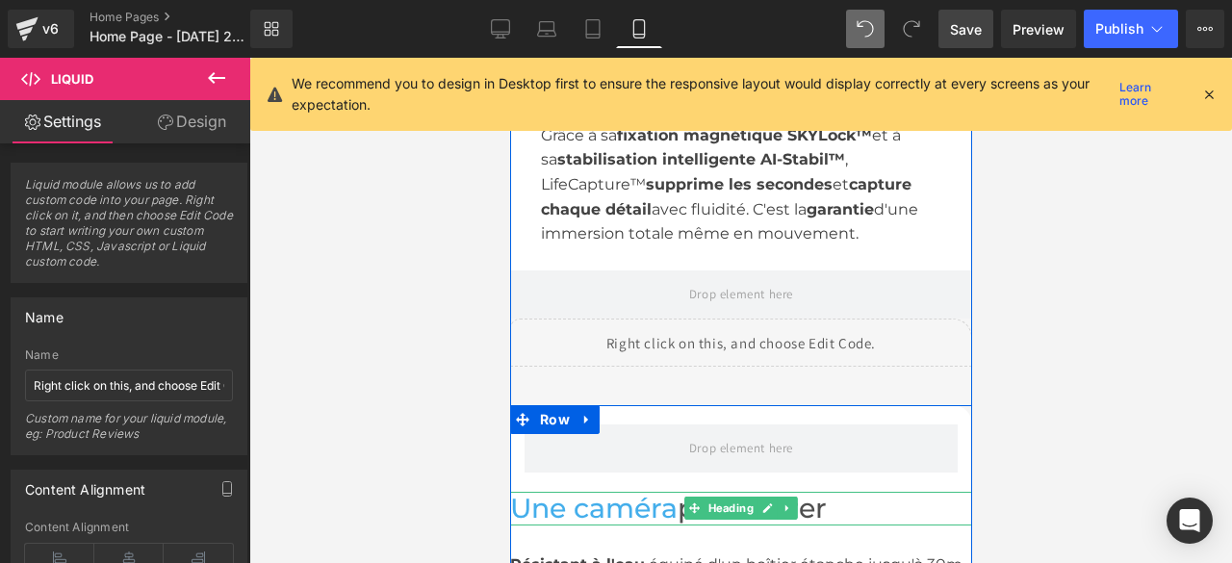
scroll to position [2407, 0]
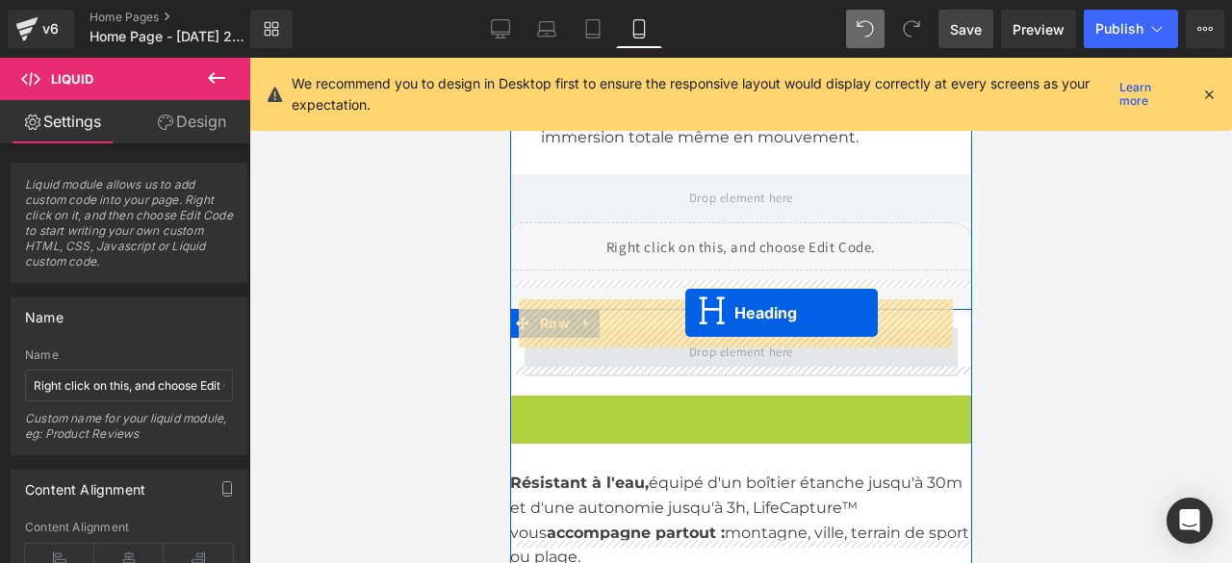
drag, startPoint x: 685, startPoint y: 385, endPoint x: 684, endPoint y: 313, distance: 72.2
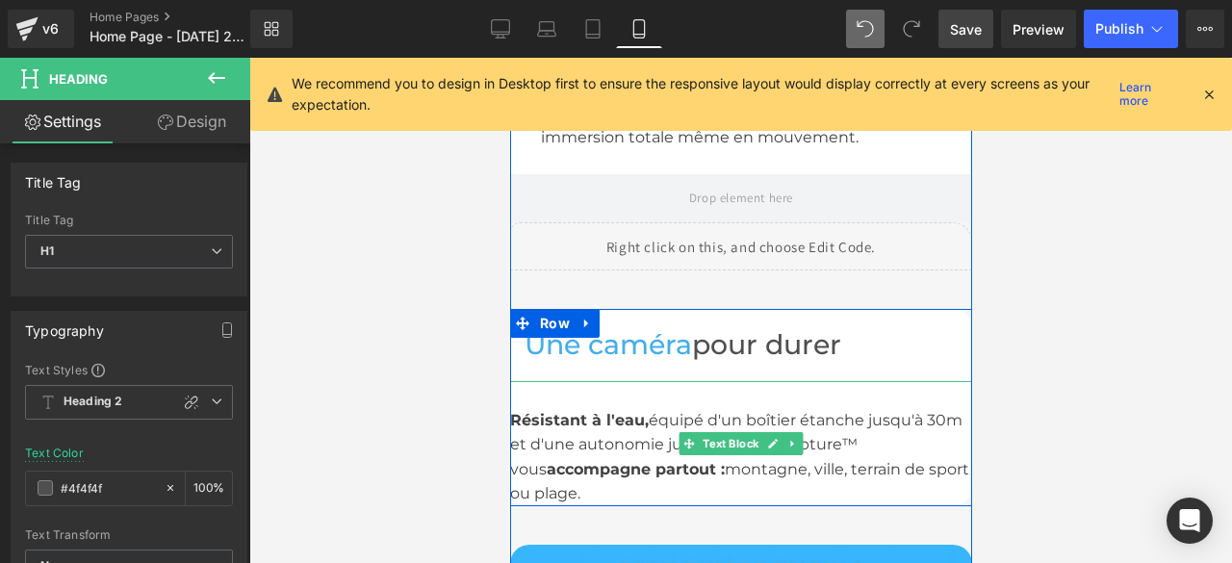
click at [516, 411] on strong "Résistant à l'eau," at bounding box center [578, 420] width 139 height 18
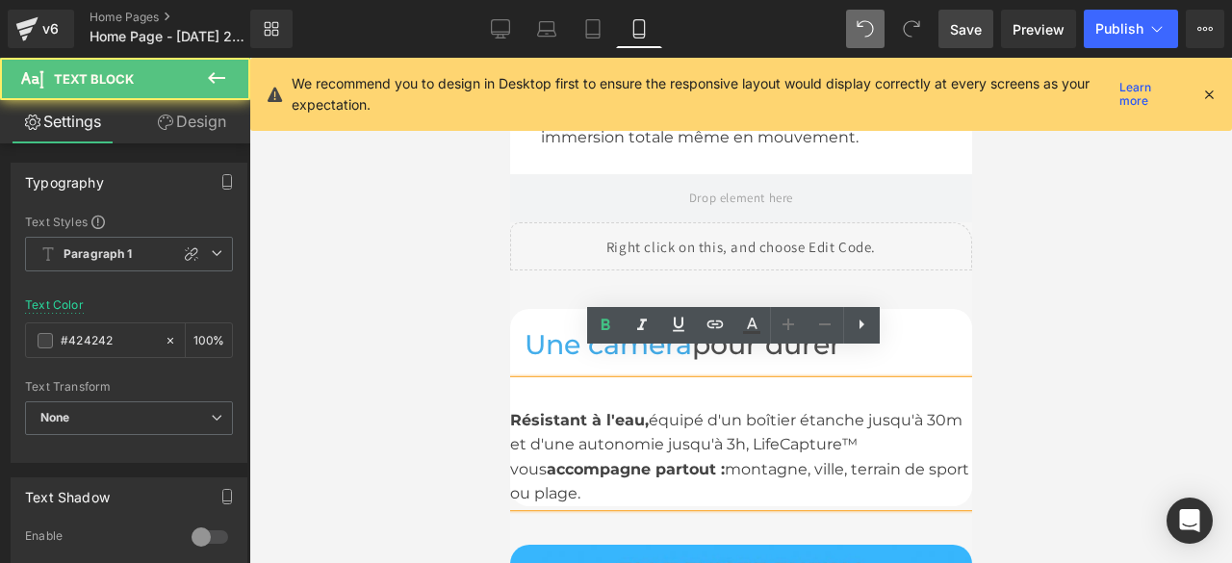
click at [700, 430] on div "Résistant à l'eau, équipé d'un boîtier étanche jusqu'à 30m et d'une autonomie j…" at bounding box center [740, 443] width 462 height 125
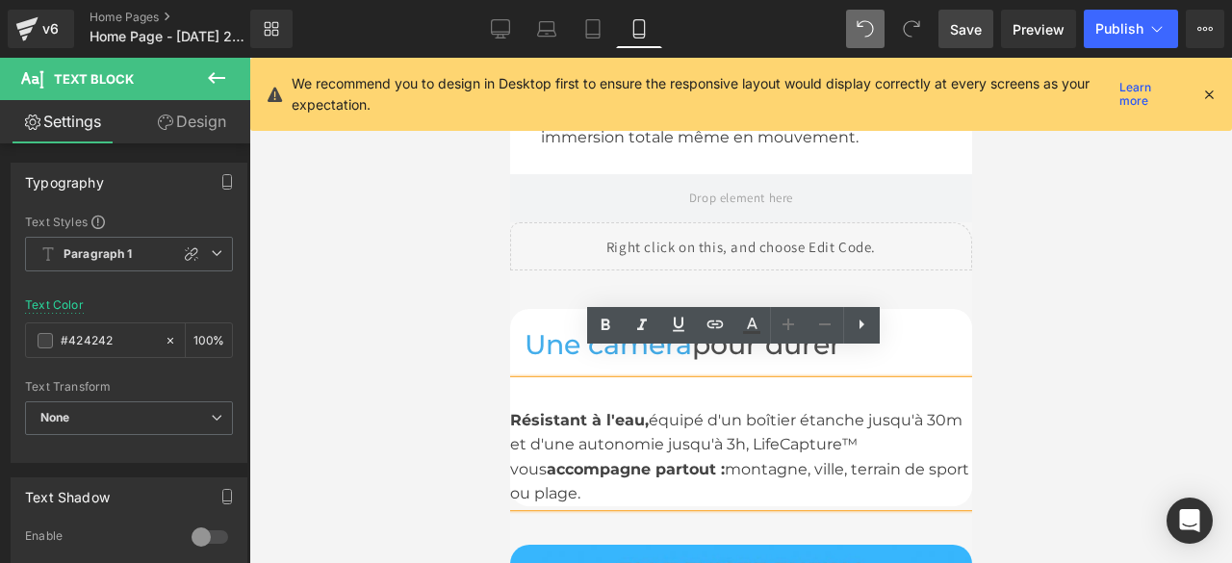
click at [978, 417] on div at bounding box center [740, 310] width 983 height 505
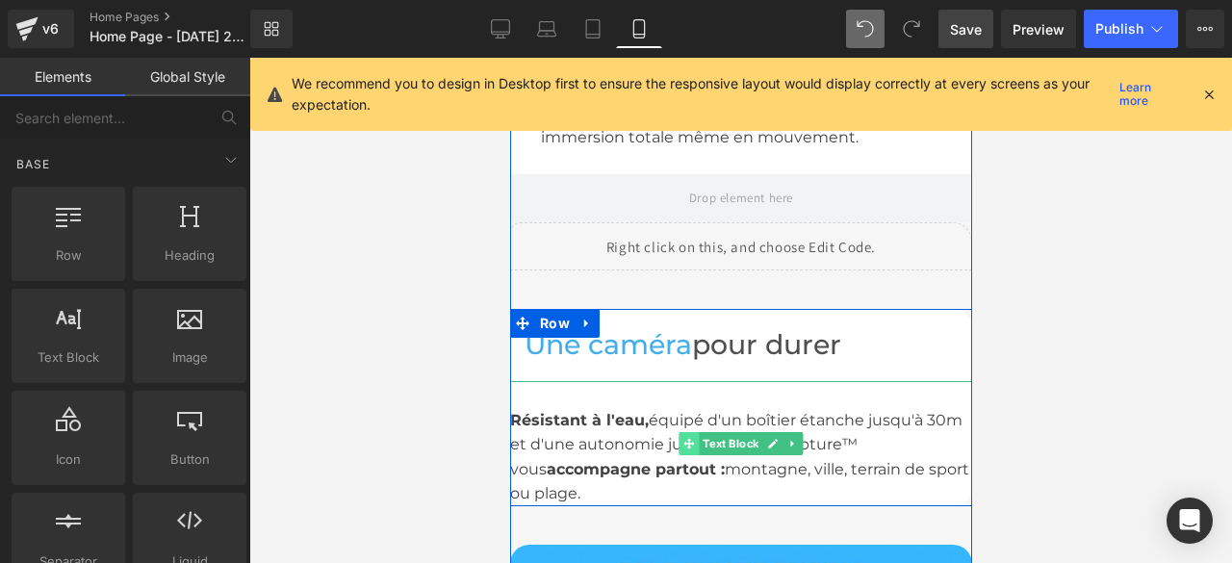
click at [683, 438] on icon at bounding box center [688, 443] width 11 height 11
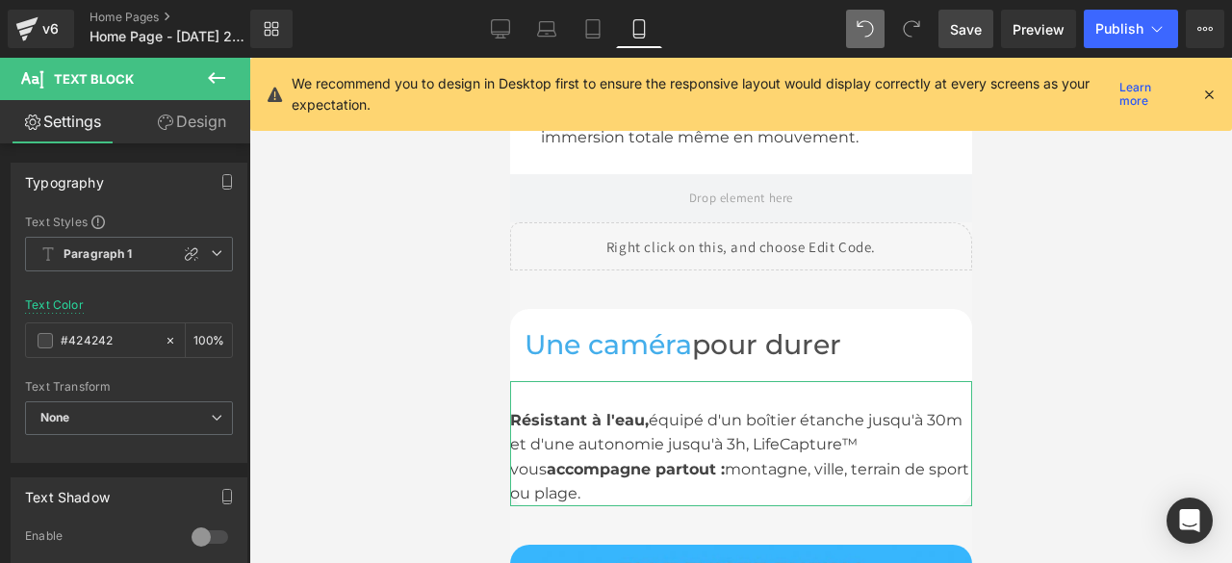
click at [193, 126] on link "Design" at bounding box center [191, 121] width 125 height 43
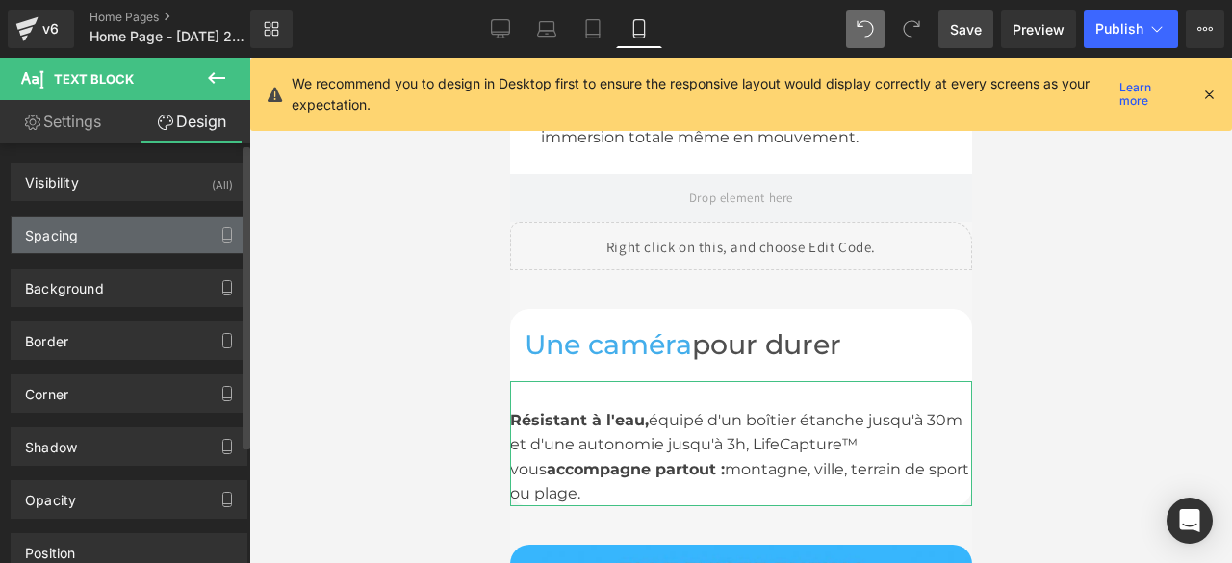
click at [123, 242] on div "Spacing" at bounding box center [129, 235] width 235 height 37
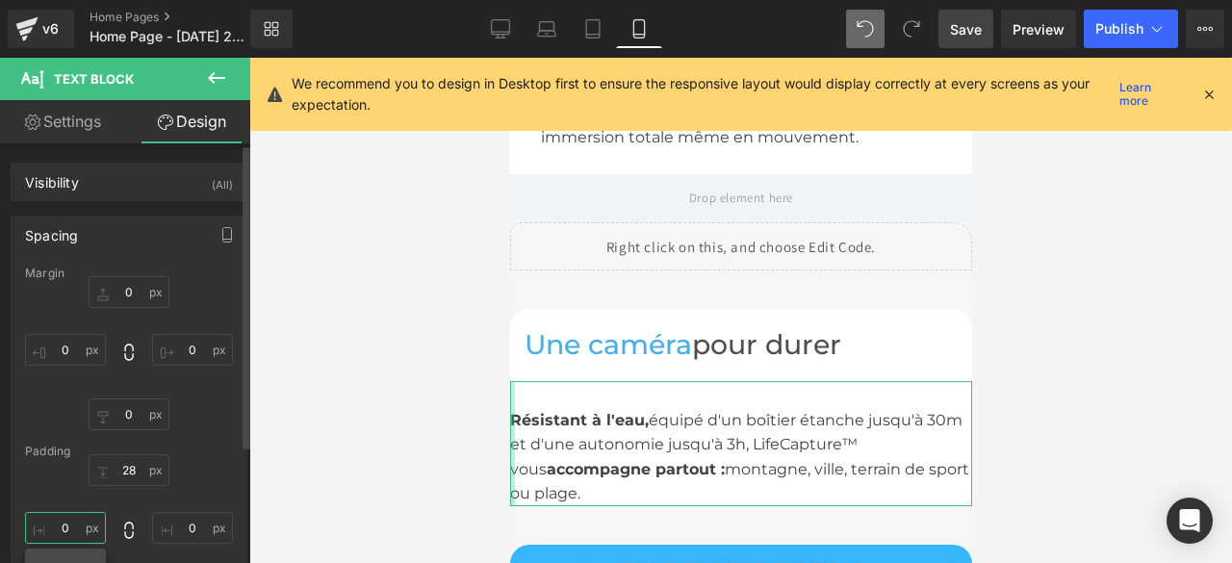
click at [77, 530] on input "text" at bounding box center [65, 528] width 81 height 32
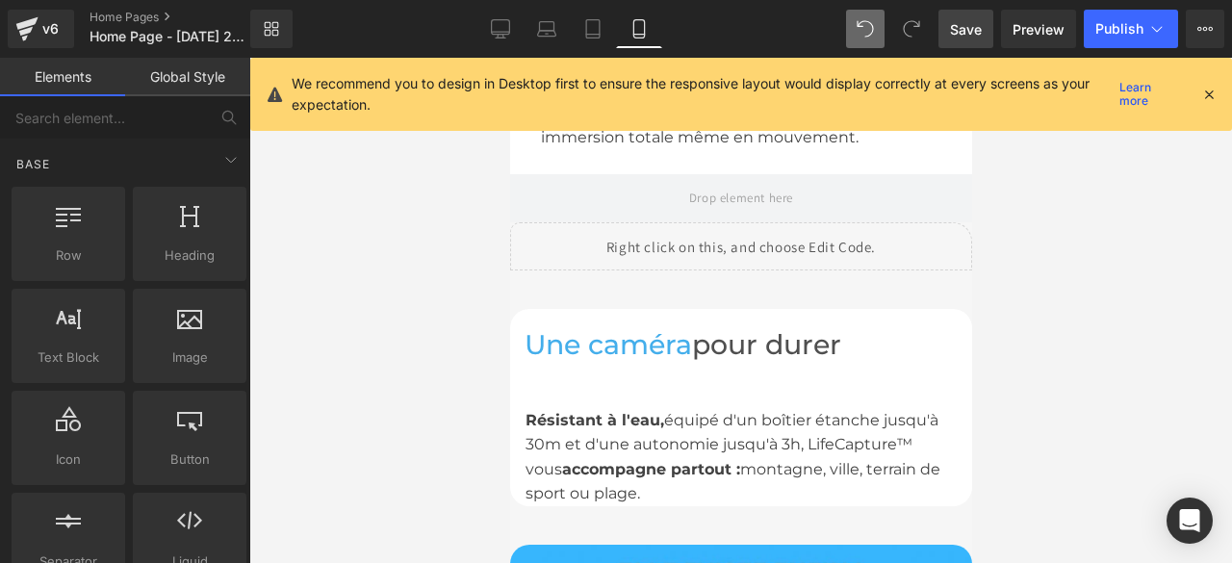
click at [1098, 426] on div at bounding box center [740, 310] width 983 height 505
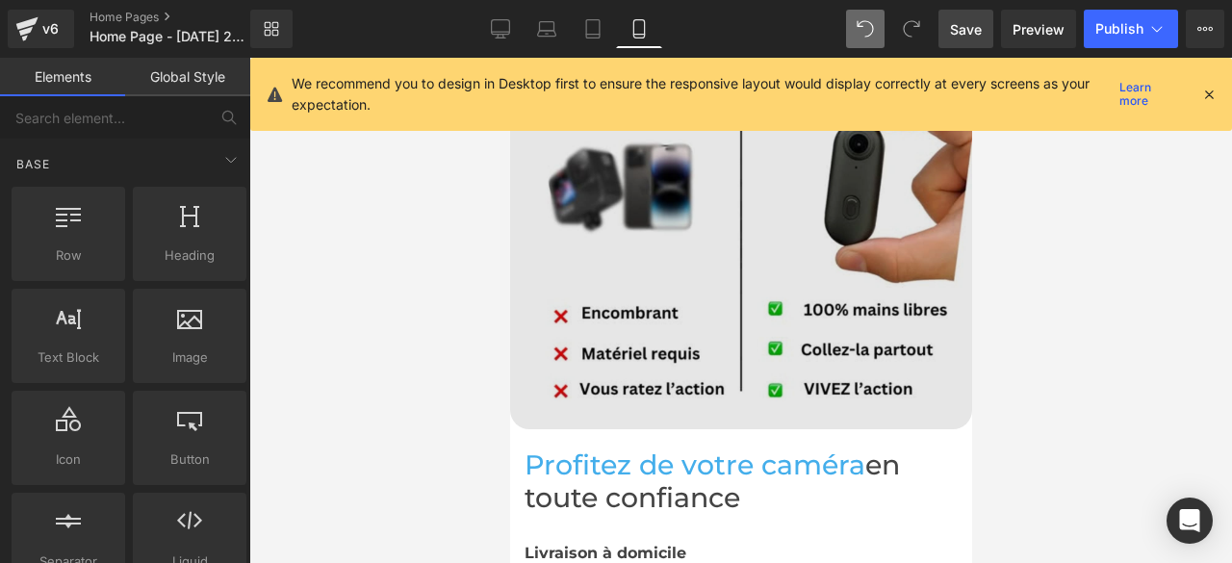
scroll to position [2599, 0]
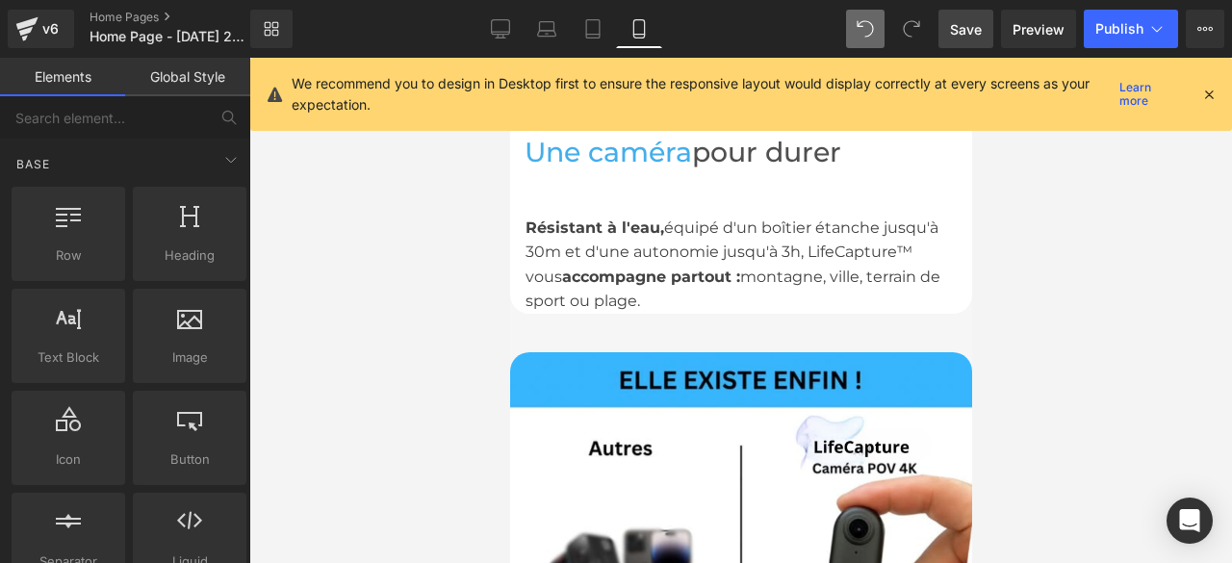
click at [954, 28] on span "Save" at bounding box center [966, 29] width 32 height 20
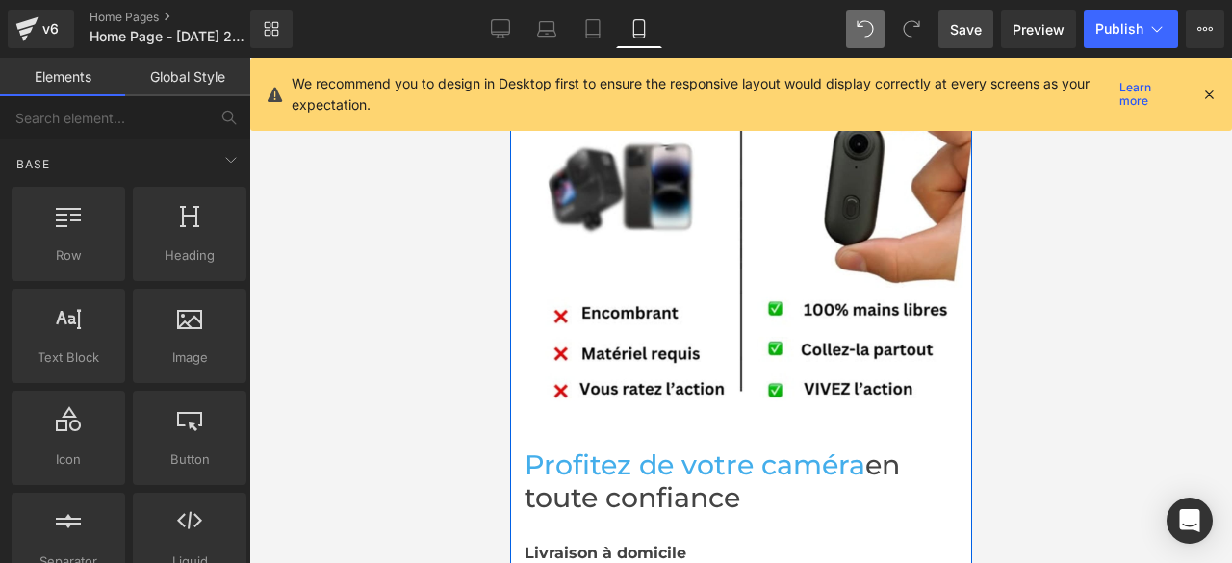
scroll to position [3370, 0]
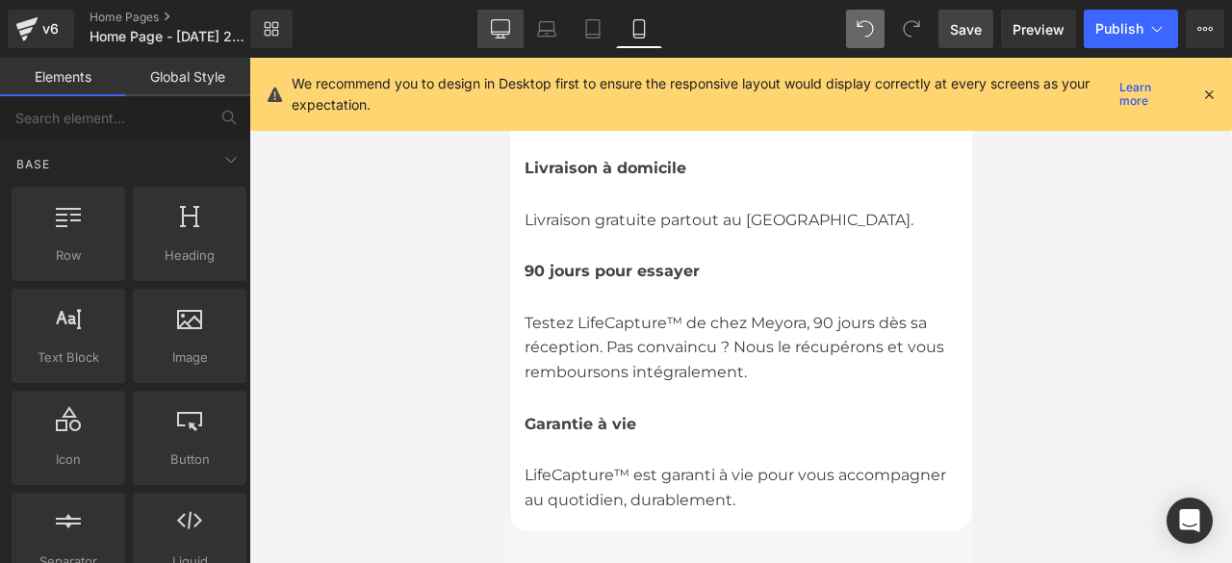
click at [492, 32] on icon at bounding box center [500, 27] width 18 height 14
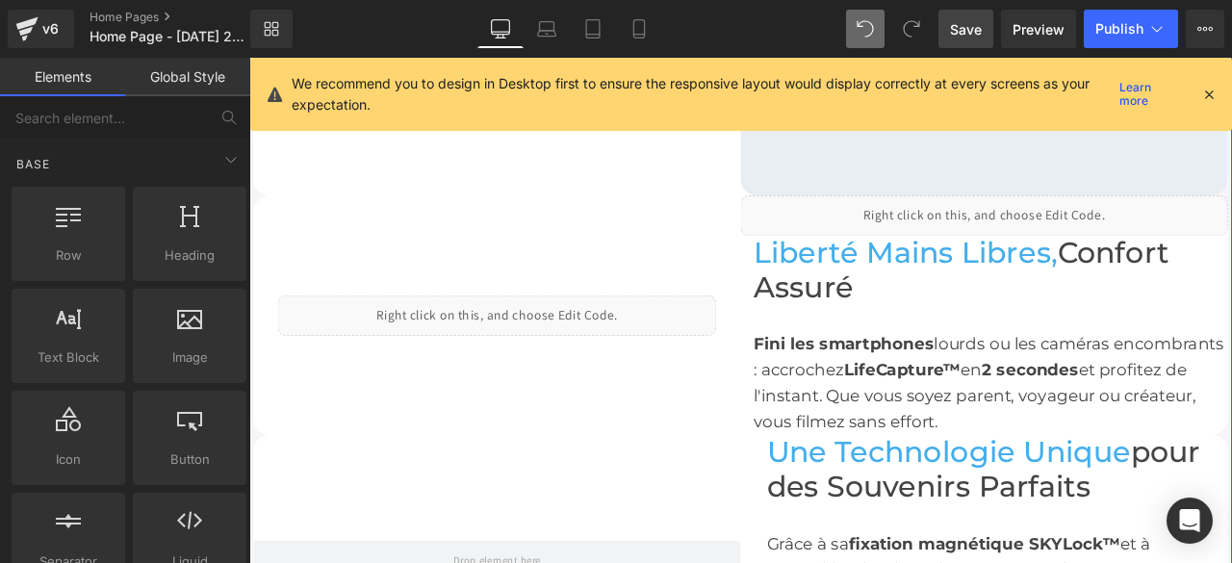
scroll to position [1713, 0]
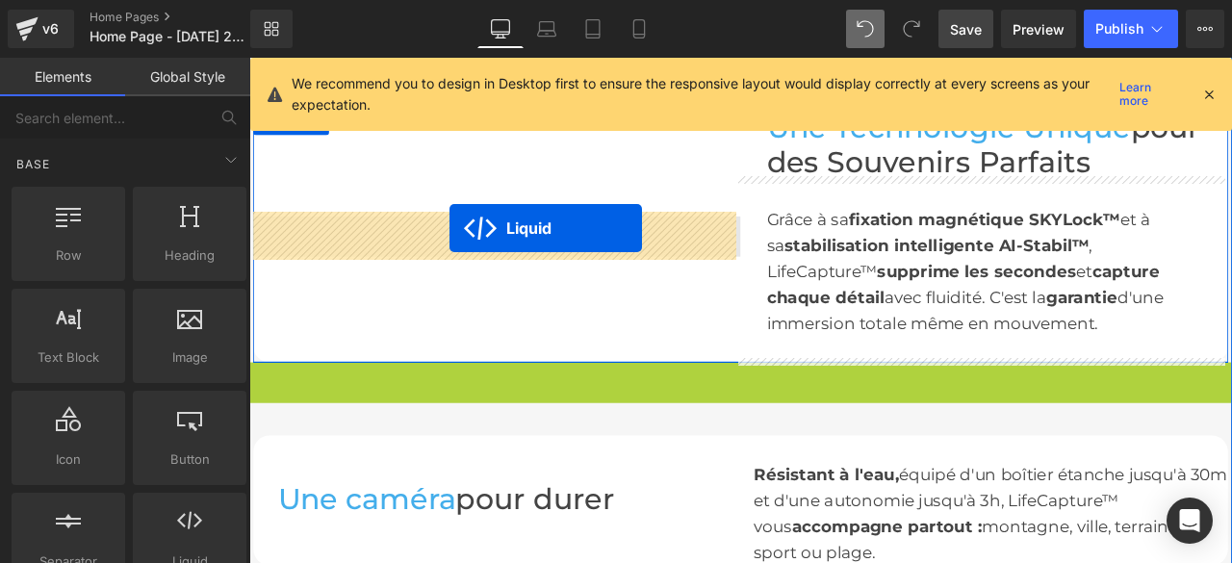
drag, startPoint x: 767, startPoint y: 431, endPoint x: 487, endPoint y: 259, distance: 328.9
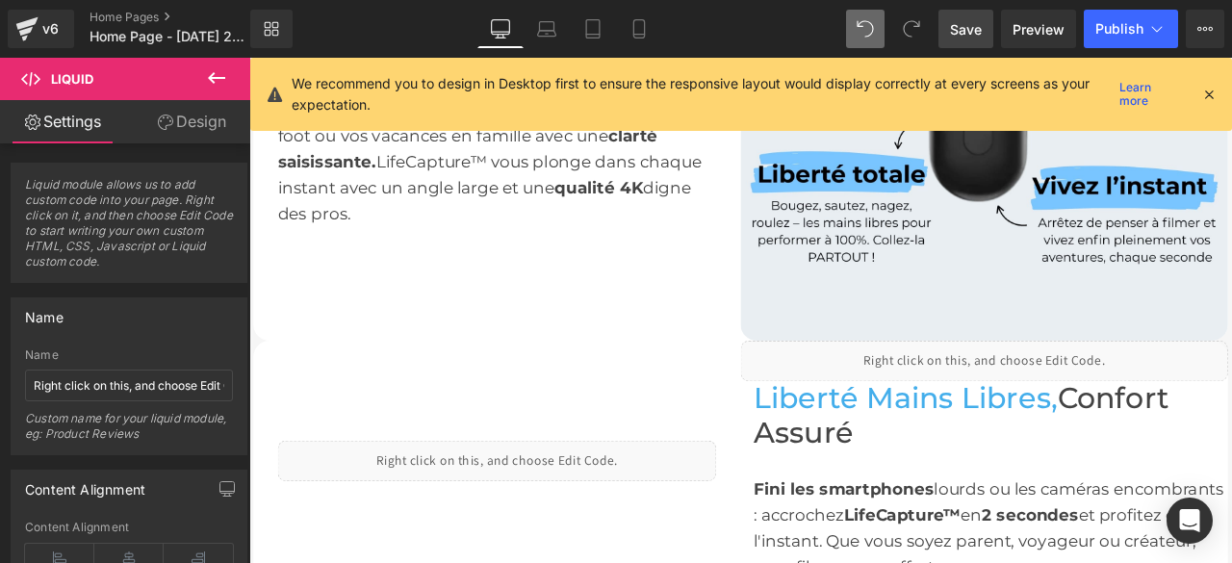
scroll to position [1252, 0]
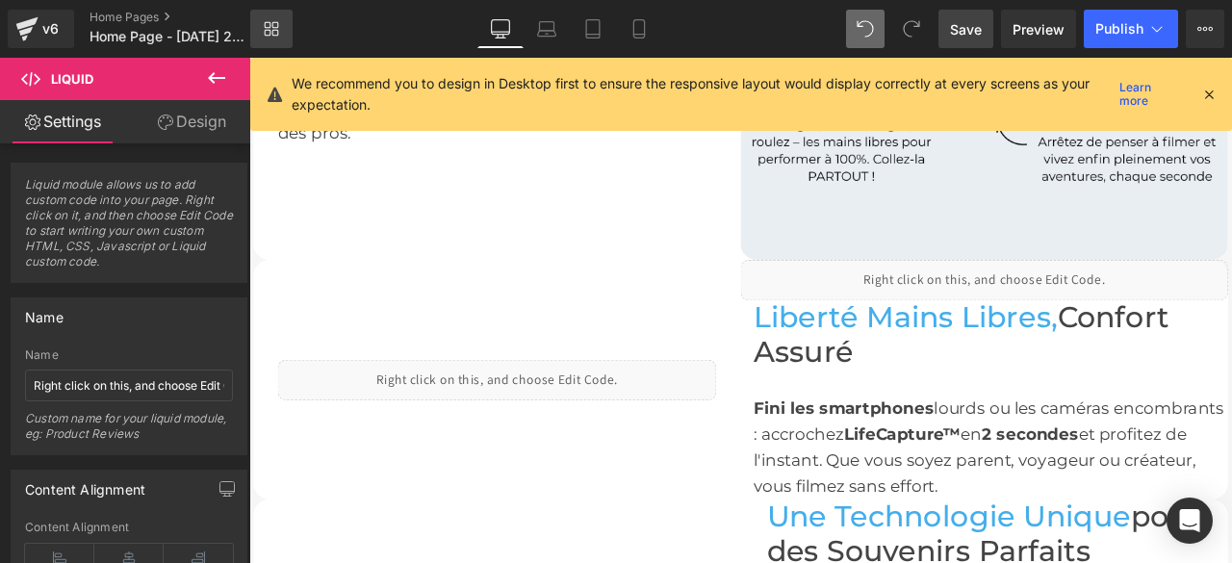
click at [269, 38] on link "Library" at bounding box center [271, 29] width 42 height 39
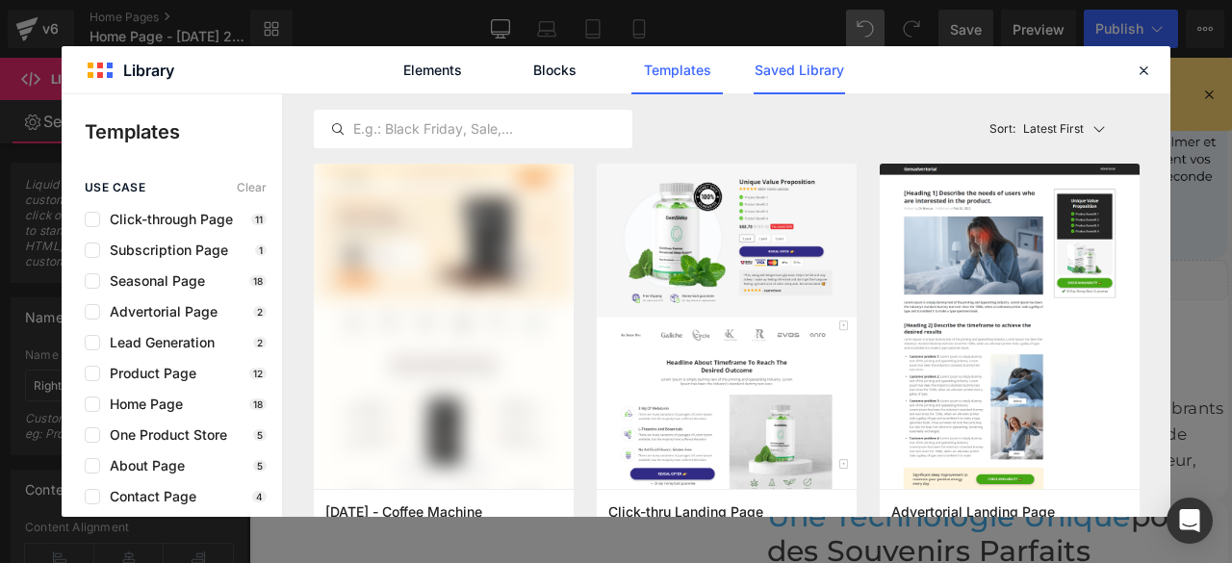
click at [823, 70] on link "Saved Library" at bounding box center [799, 70] width 91 height 48
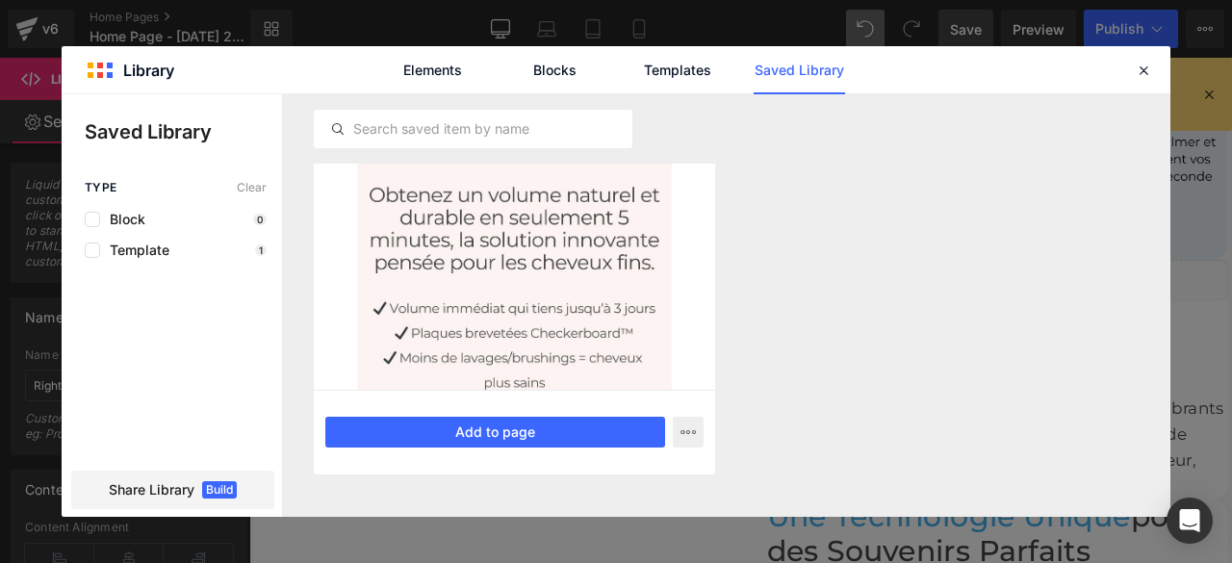
click at [531, 295] on div at bounding box center [514, 277] width 401 height 226
click at [691, 437] on icon "button" at bounding box center [688, 432] width 15 height 15
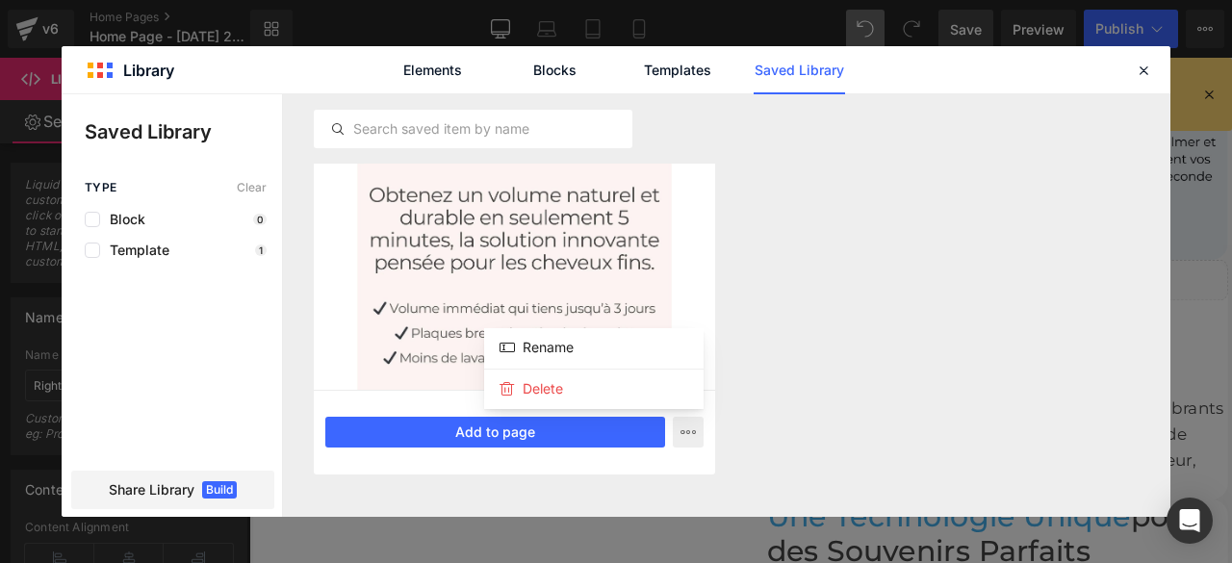
click at [899, 288] on div at bounding box center [616, 305] width 1109 height 423
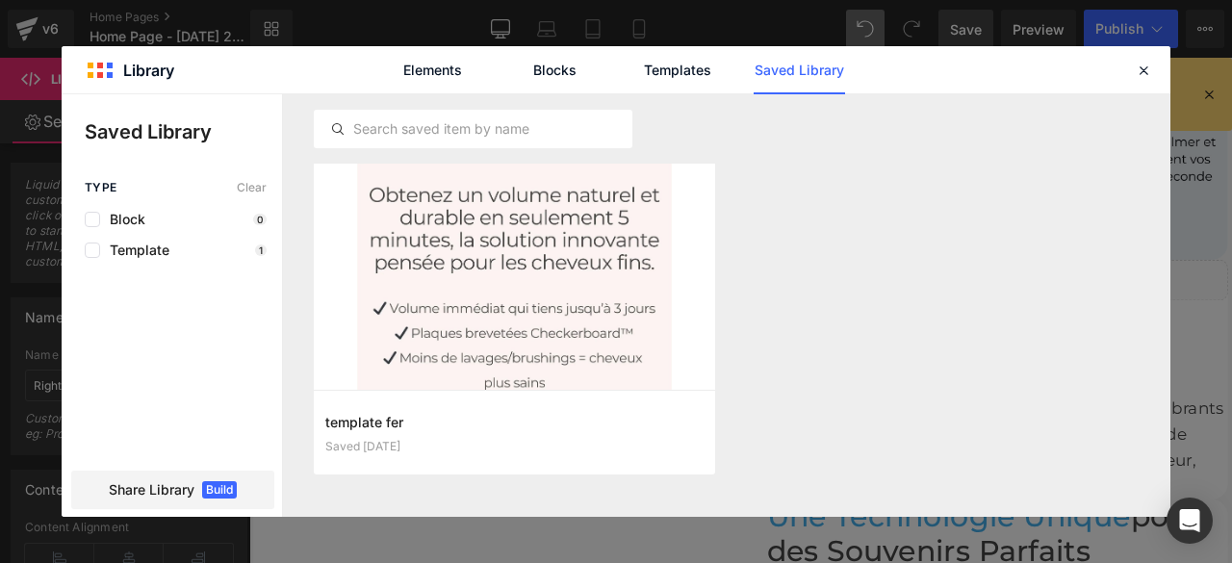
click at [1136, 71] on icon at bounding box center [1143, 70] width 17 height 17
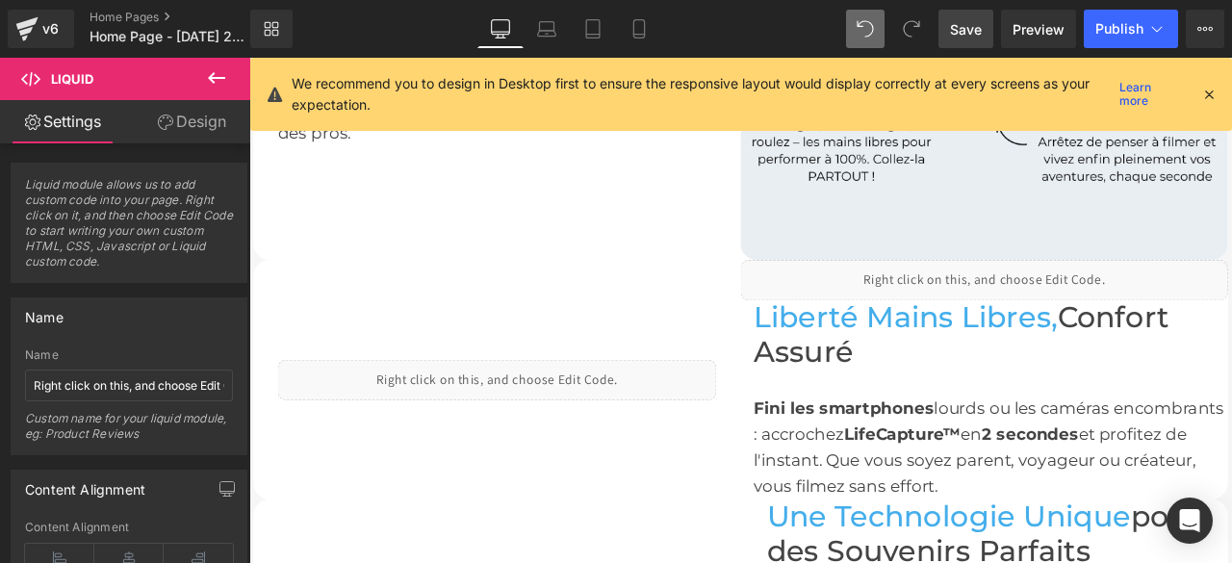
drag, startPoint x: 62, startPoint y: 31, endPoint x: 679, endPoint y: 128, distance: 624.7
click at [62, 31] on div "v6" at bounding box center [51, 28] width 24 height 25
